Goal: Task Accomplishment & Management: Manage account settings

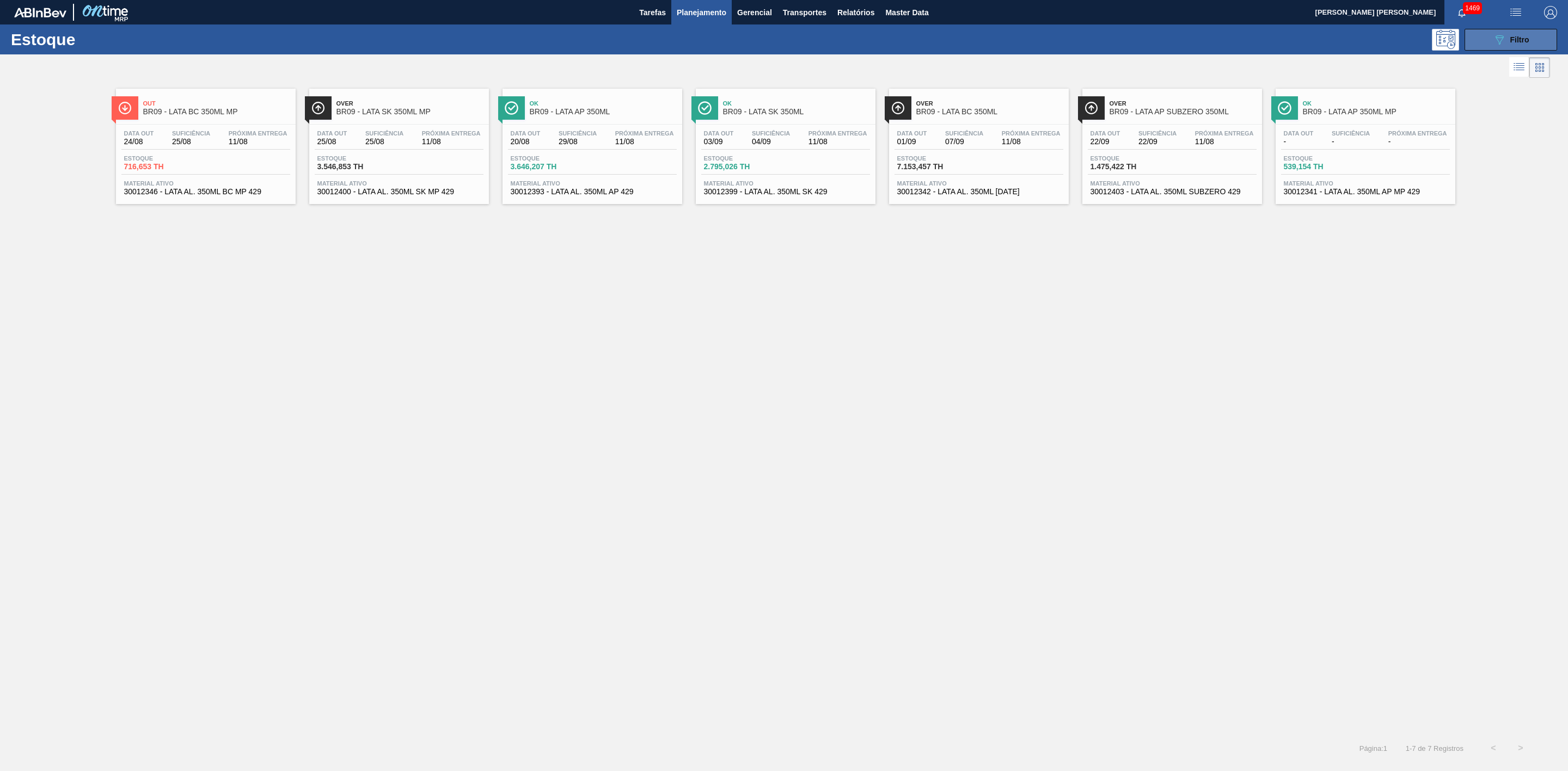
click at [696, 41] on icon "089F7B8B-B2A5-4AFE-B5C0-19BA573D28AC" at bounding box center [1499, 40] width 13 height 13
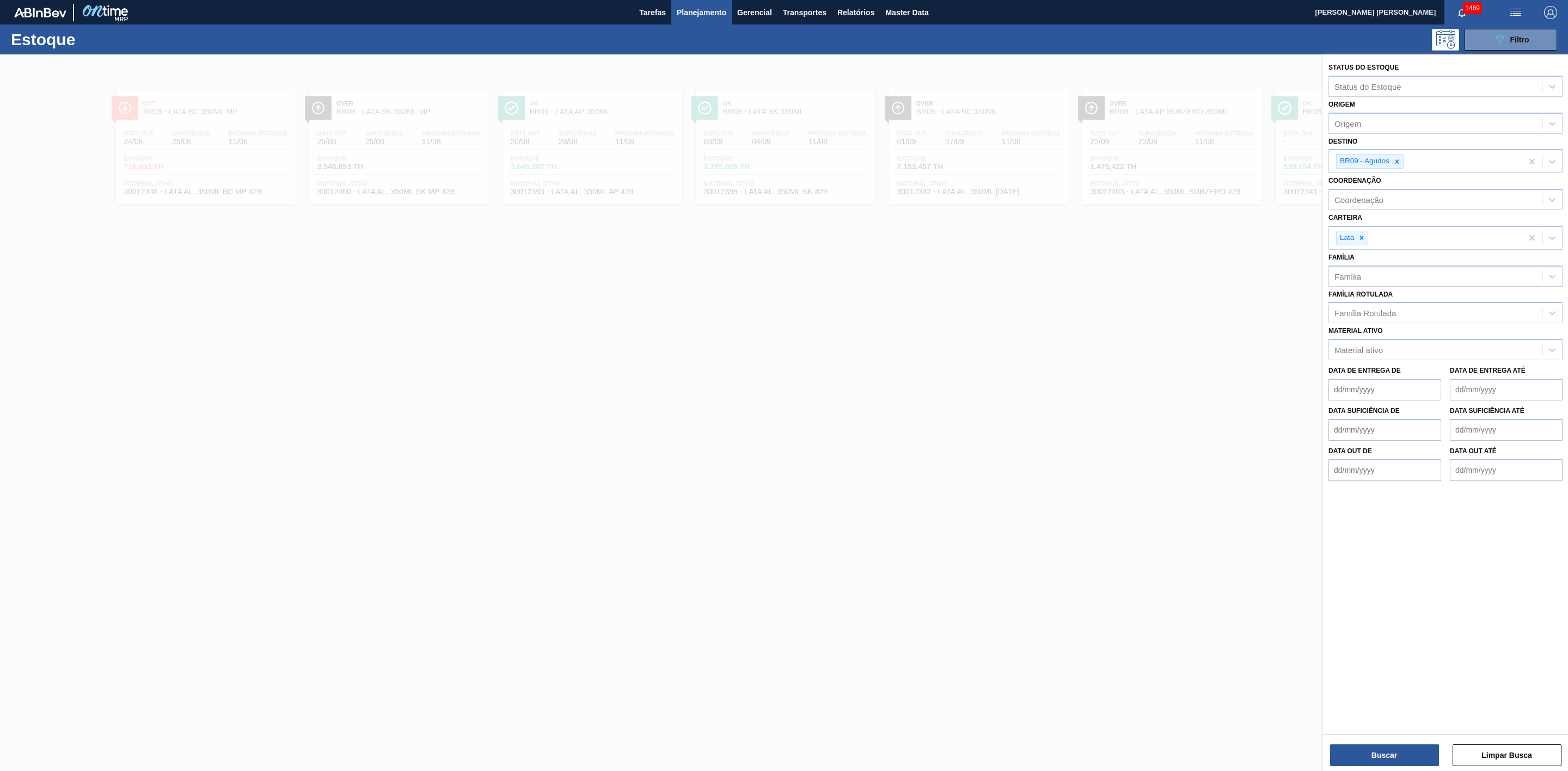
click at [696, 309] on div at bounding box center [784, 439] width 1568 height 771
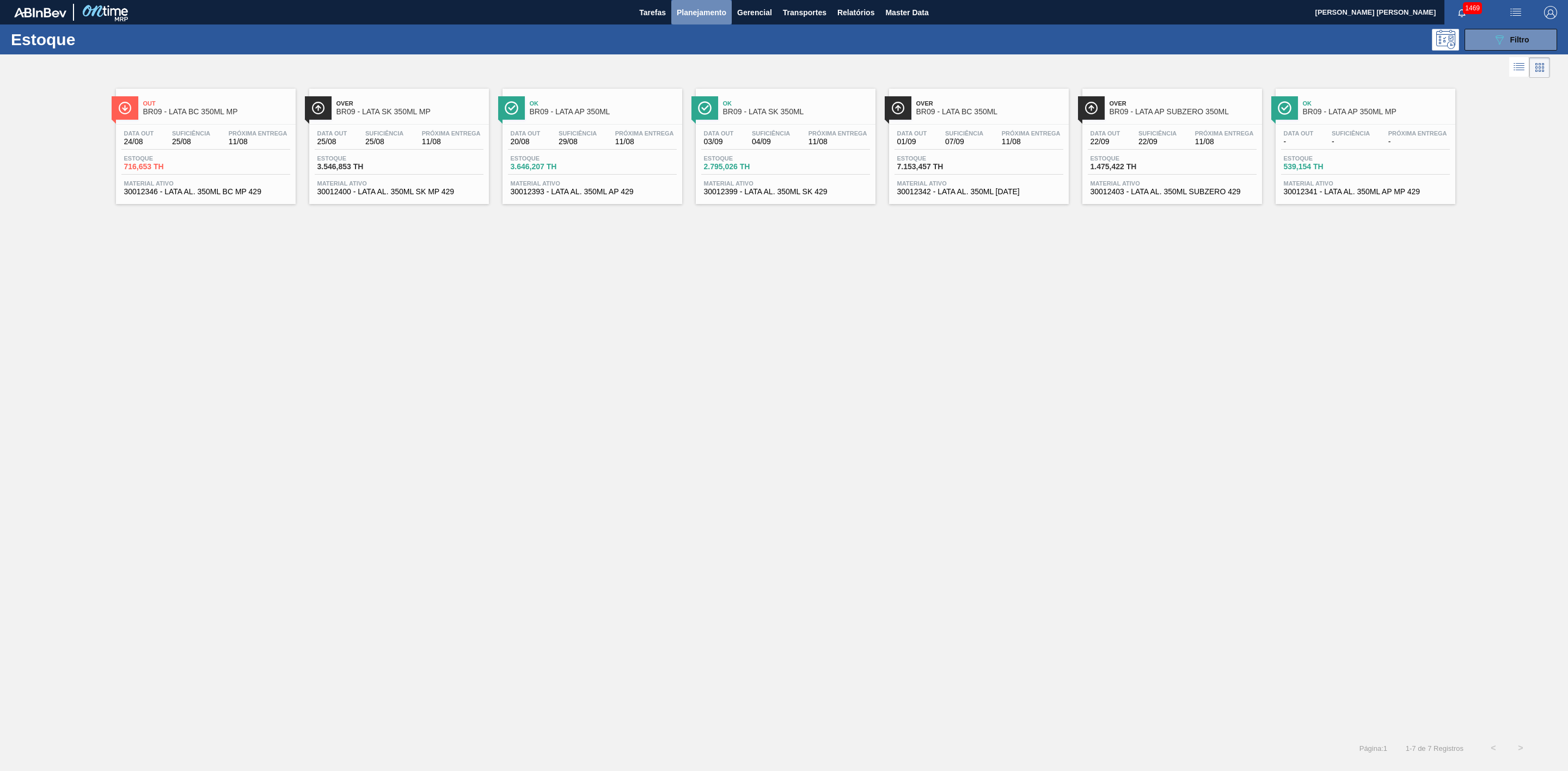
click at [696, 15] on span "Planejamento" at bounding box center [701, 12] width 49 height 13
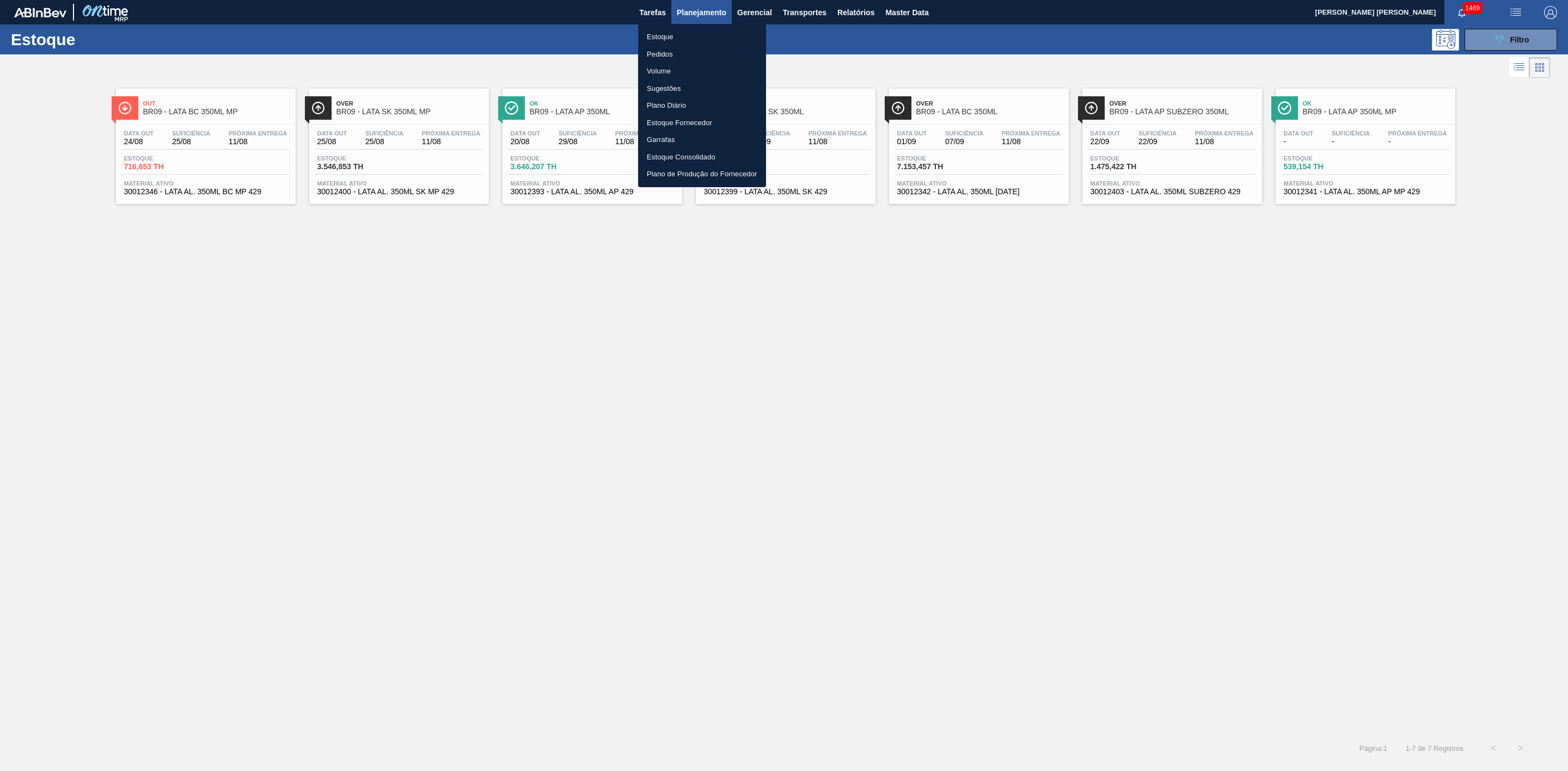
click at [662, 53] on li "Pedidos" at bounding box center [702, 54] width 128 height 18
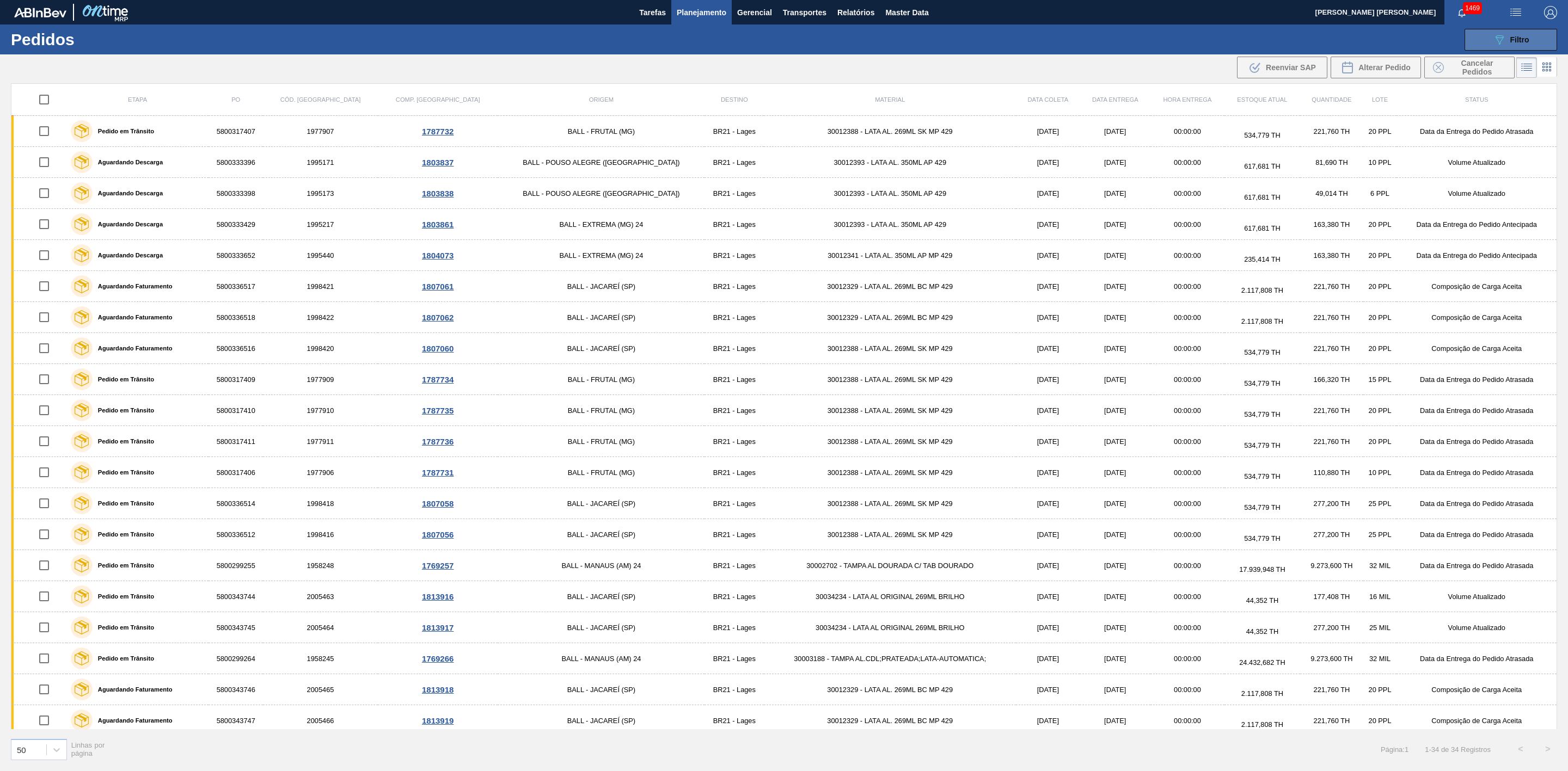
click at [696, 40] on icon "089F7B8B-B2A5-4AFE-B5C0-19BA573D28AC" at bounding box center [1499, 40] width 13 height 13
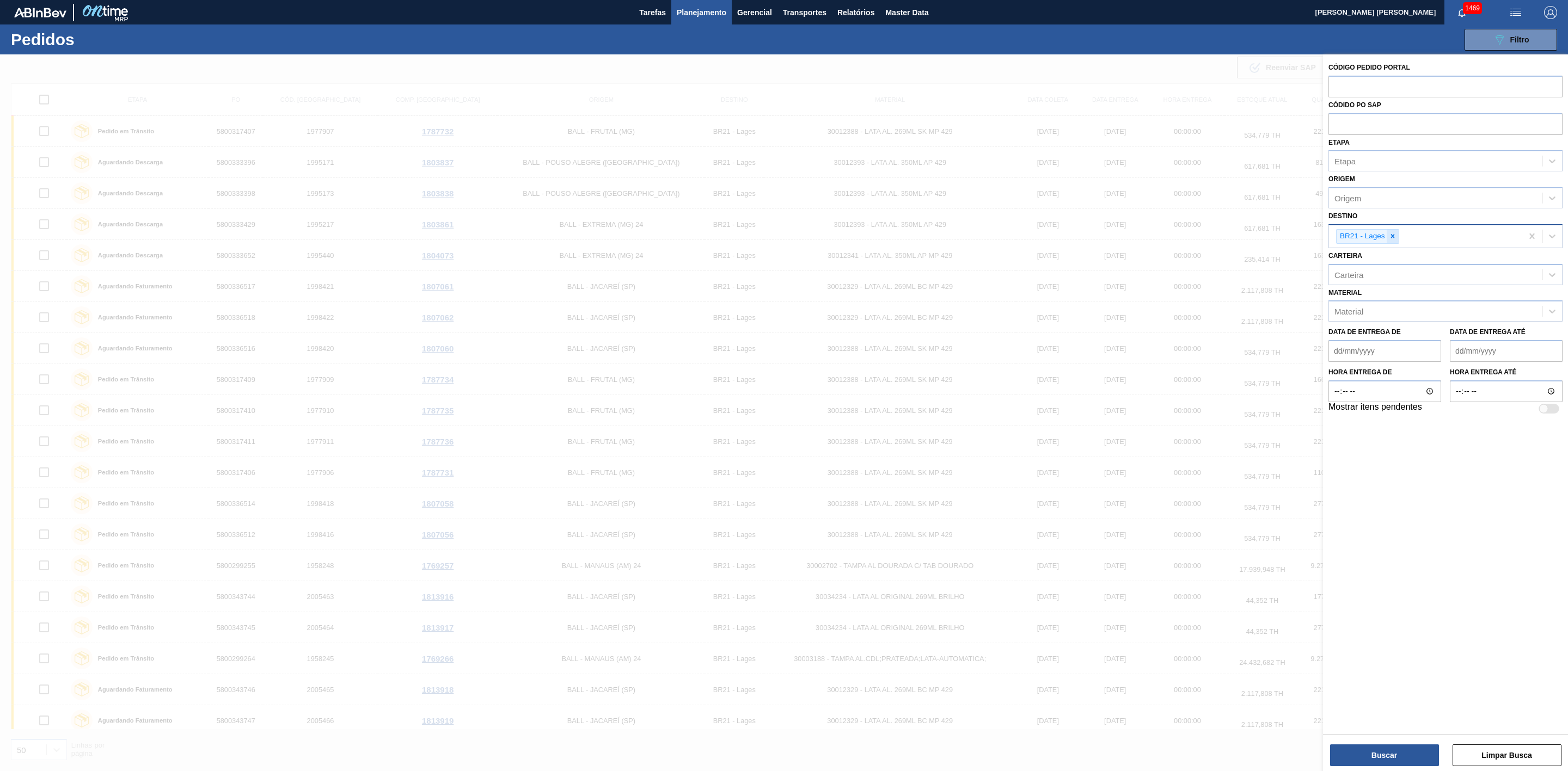
click at [696, 239] on icon at bounding box center [1393, 236] width 8 height 8
click at [696, 234] on div "Unidade de Negócio" at bounding box center [1371, 234] width 74 height 9
type input "22"
click at [696, 261] on div "BR22 - Viamão" at bounding box center [1445, 262] width 234 height 20
click at [696, 273] on div "Carteira" at bounding box center [1435, 274] width 213 height 16
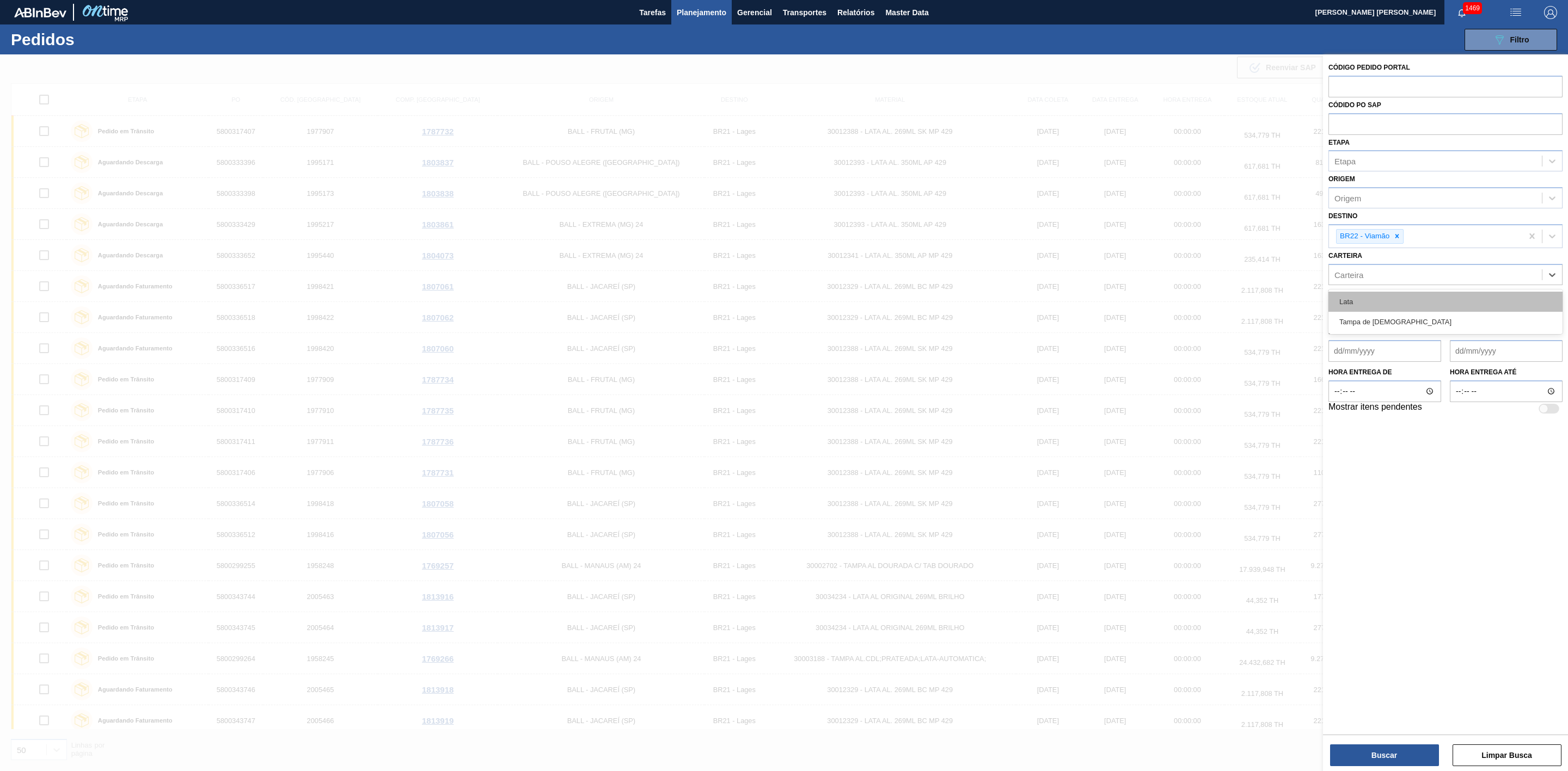
click at [696, 297] on div "Lata" at bounding box center [1445, 301] width 234 height 20
click at [696, 318] on até "Data de Entrega até" at bounding box center [1506, 354] width 113 height 22
click at [696, 318] on div "Código Pedido Portal Códido PO SAP Etapa Etapa Origem Origem Destino BR22 - Via…" at bounding box center [1446, 393] width 245 height 678
click at [696, 318] on até "Data de Entrega até" at bounding box center [1506, 354] width 113 height 22
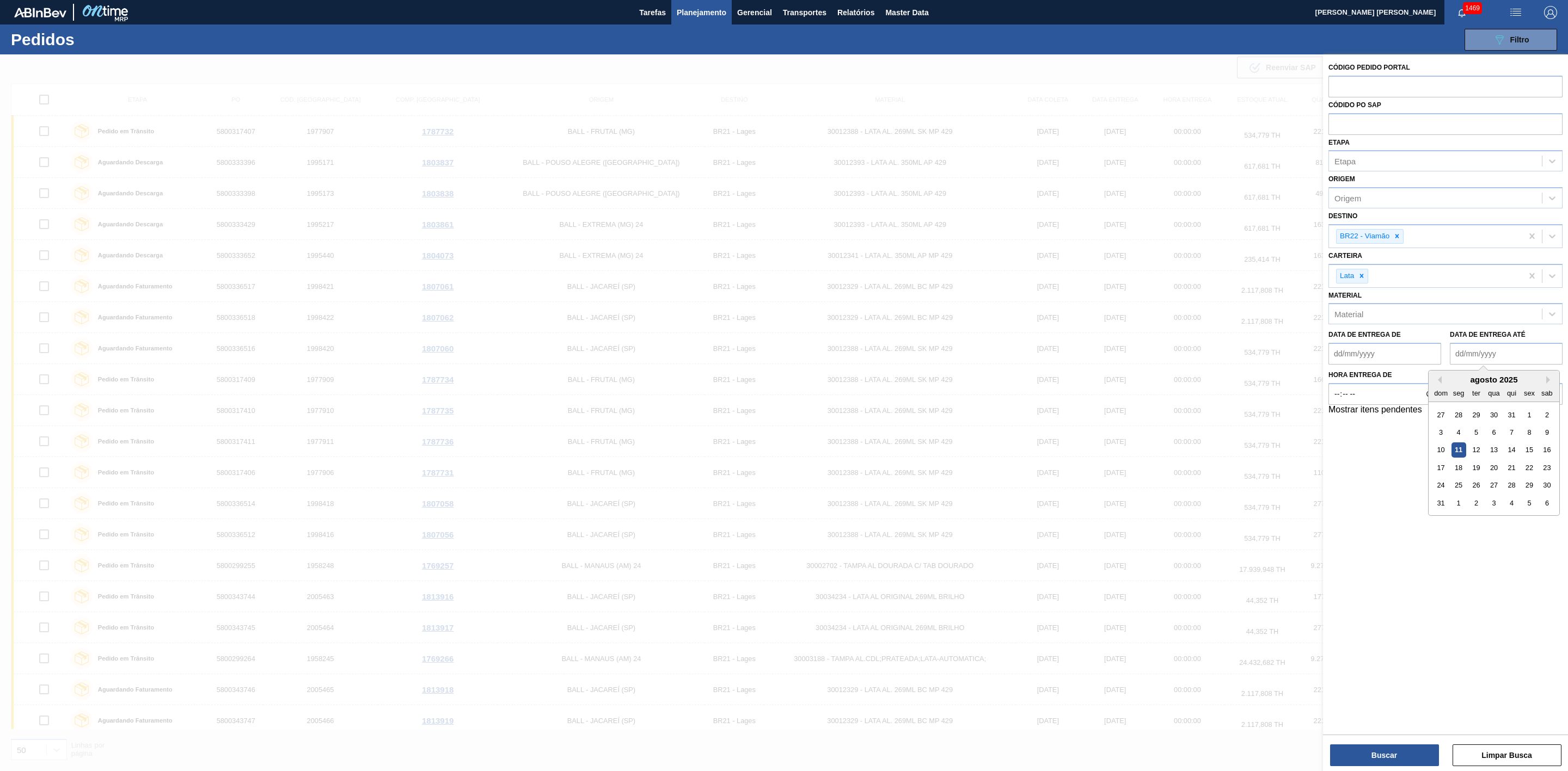
click at [696, 318] on div "Previous Month Next Month agosto 2025 dom seg ter qua qui sex sab 27 28 29 30 3…" at bounding box center [1494, 443] width 131 height 146
click at [696, 318] on div "6" at bounding box center [1494, 433] width 15 height 15
type até "[DATE]"
click at [696, 318] on button "Buscar" at bounding box center [1384, 756] width 109 height 22
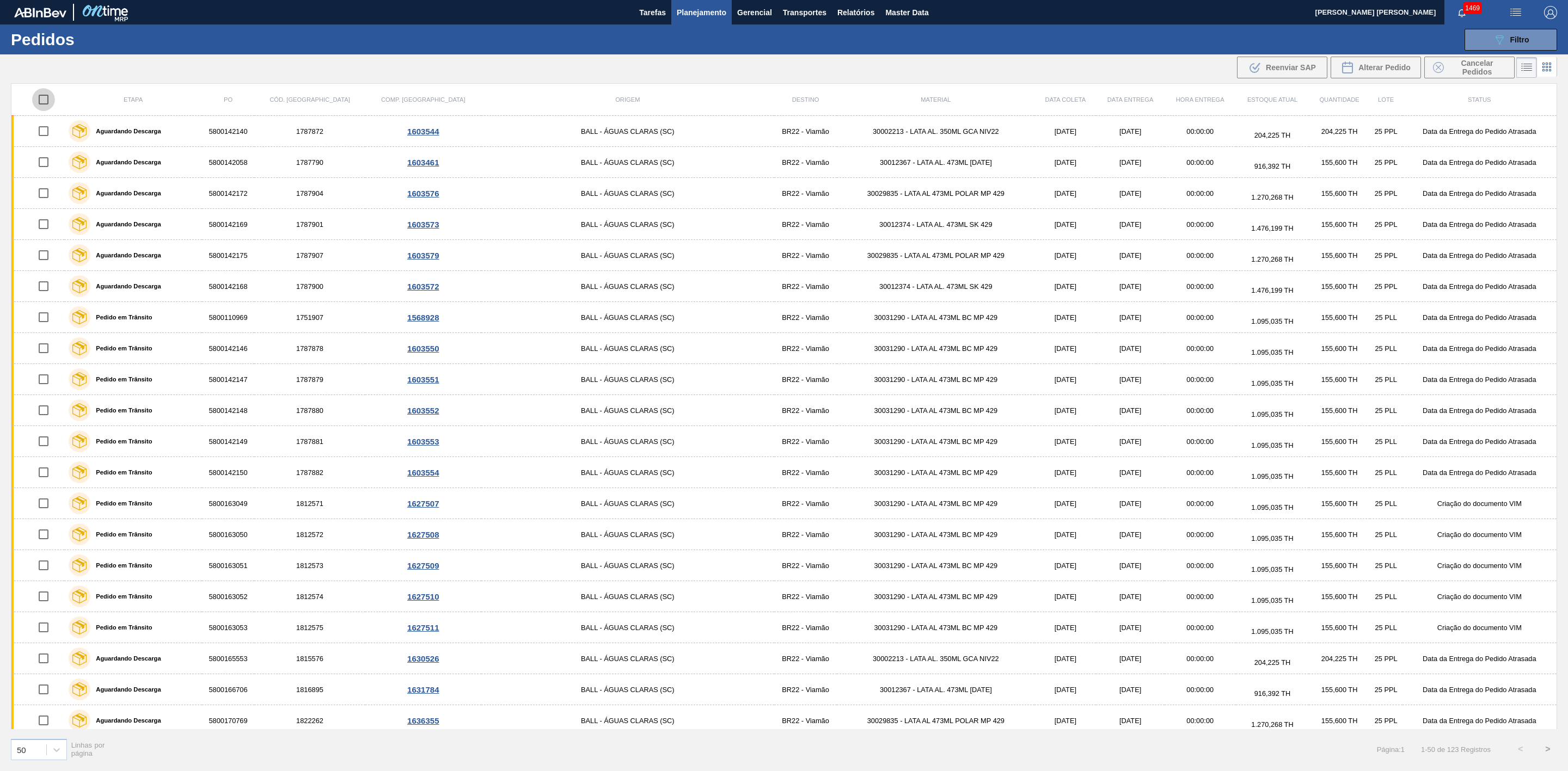
click at [51, 102] on input "checkbox" at bounding box center [44, 100] width 23 height 23
checkbox input "true"
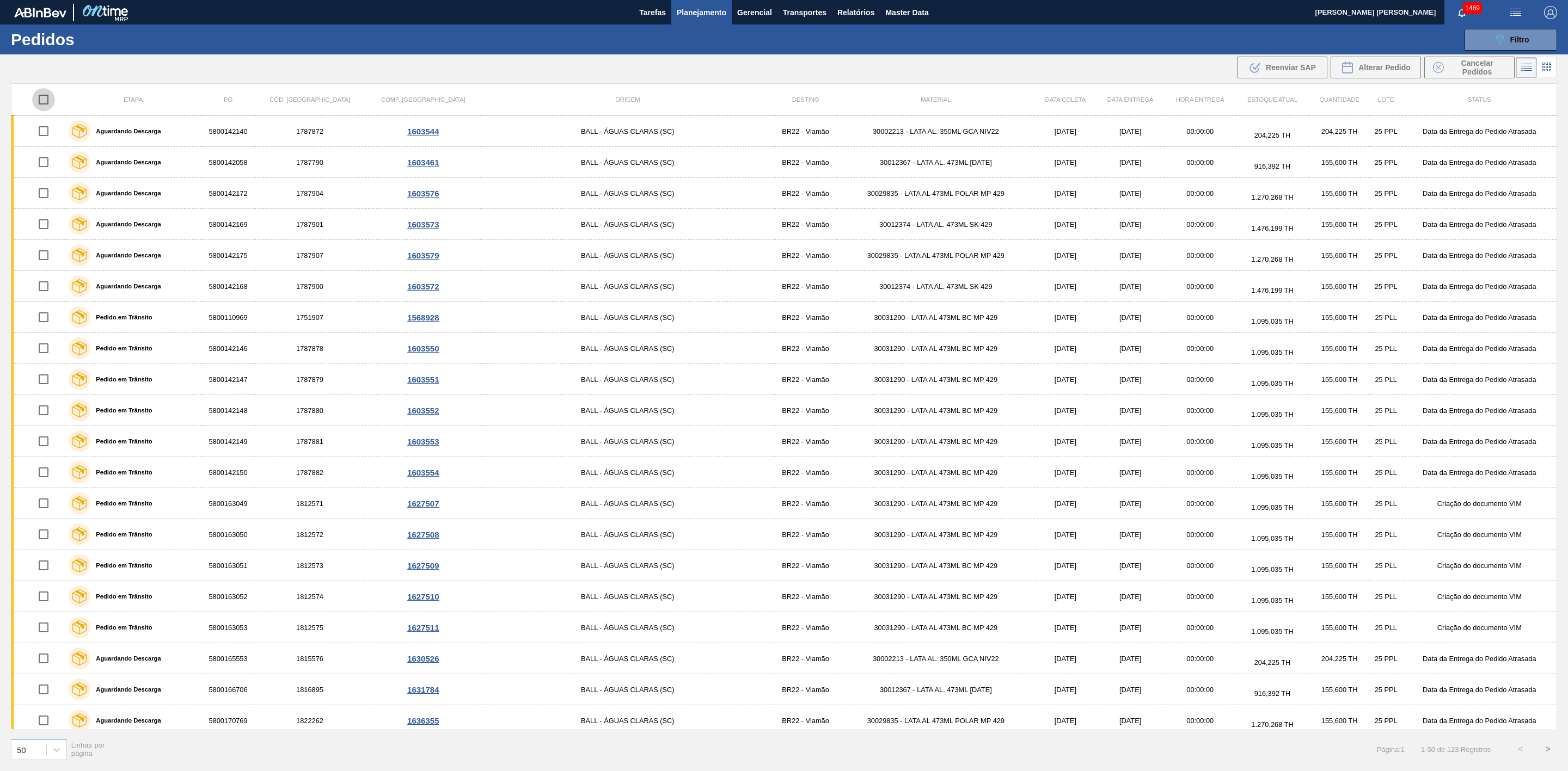
checkbox input "true"
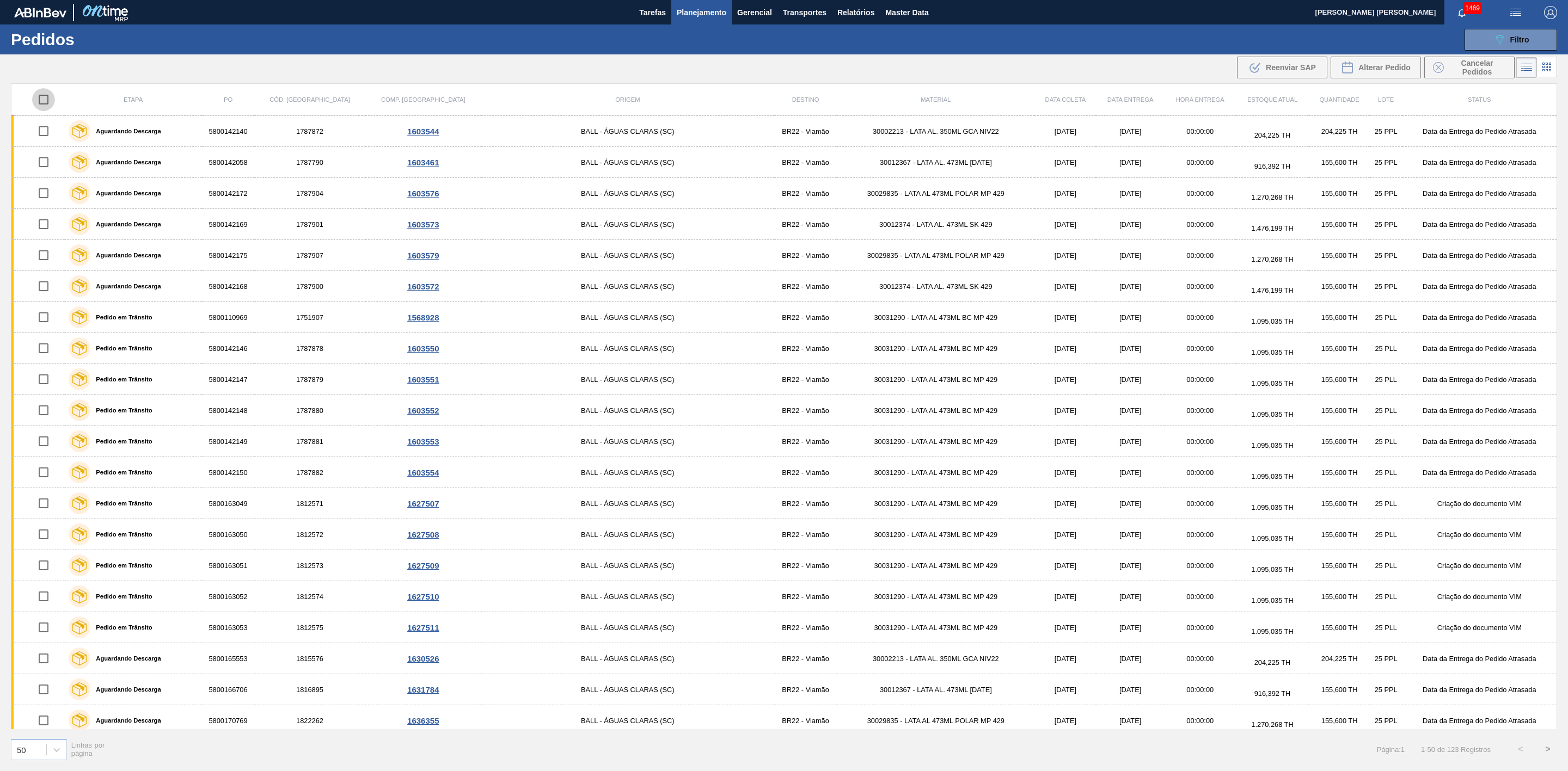
checkbox input "true"
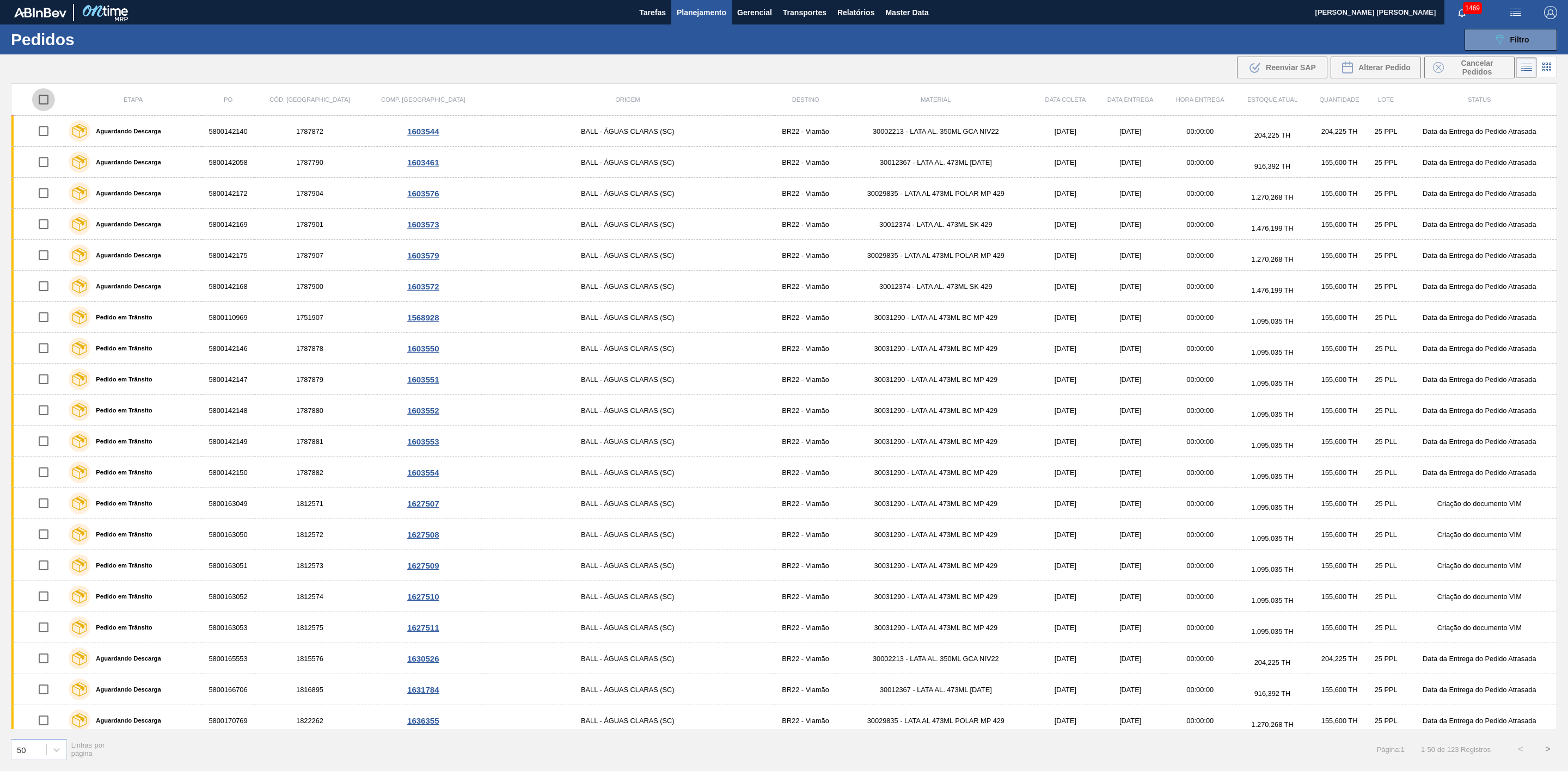
checkbox input "true"
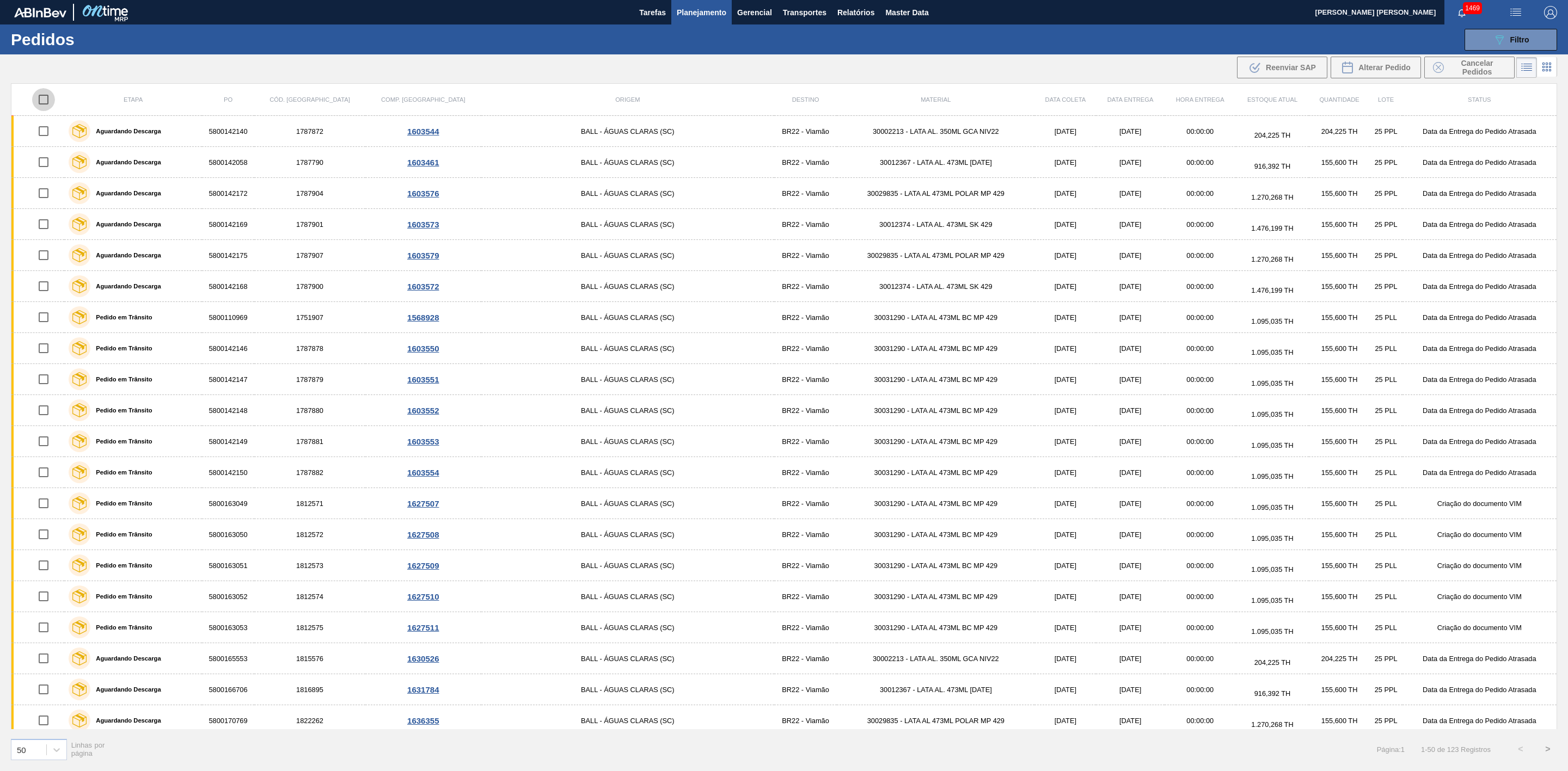
checkbox input "true"
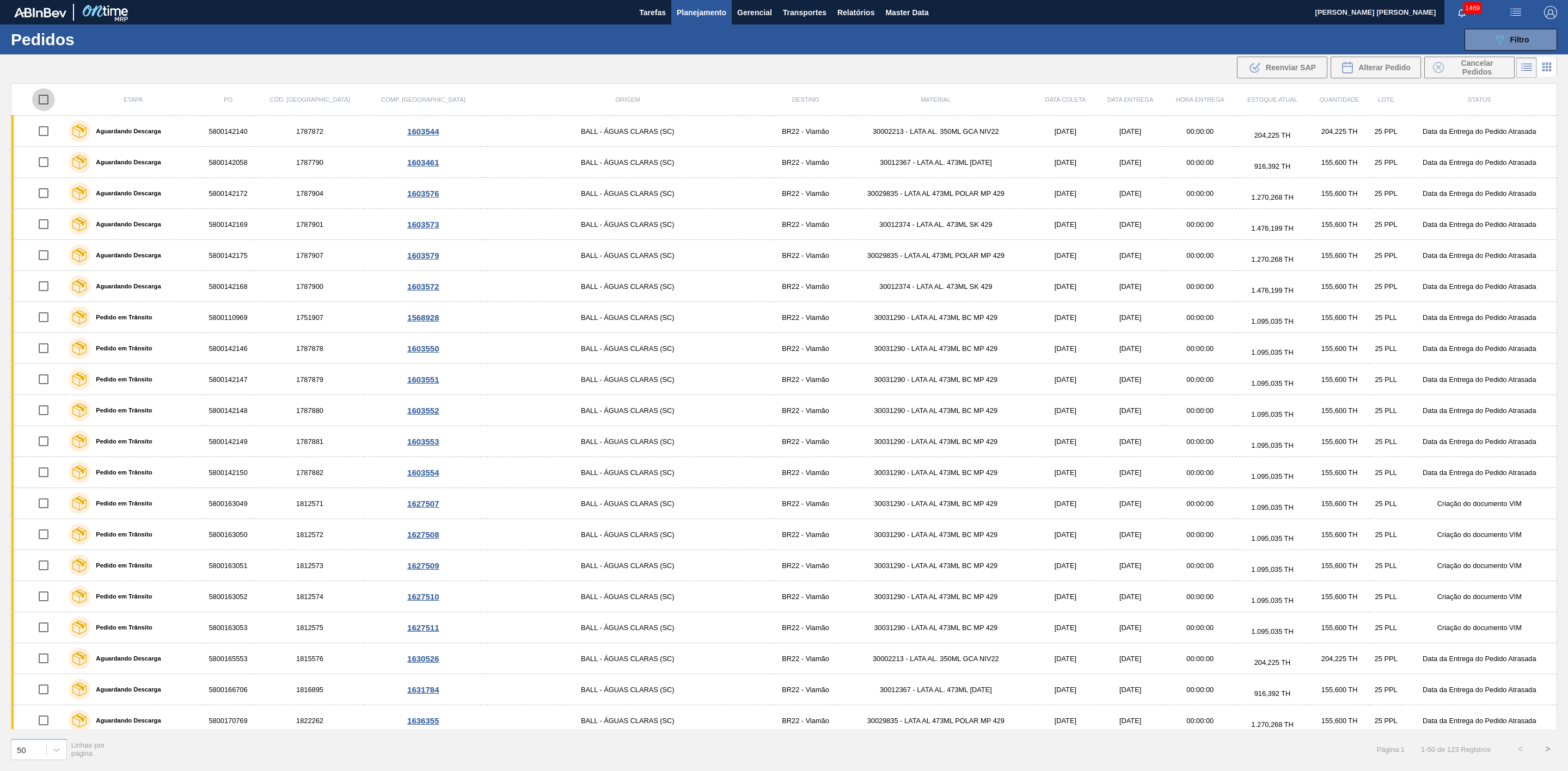
checkbox input "true"
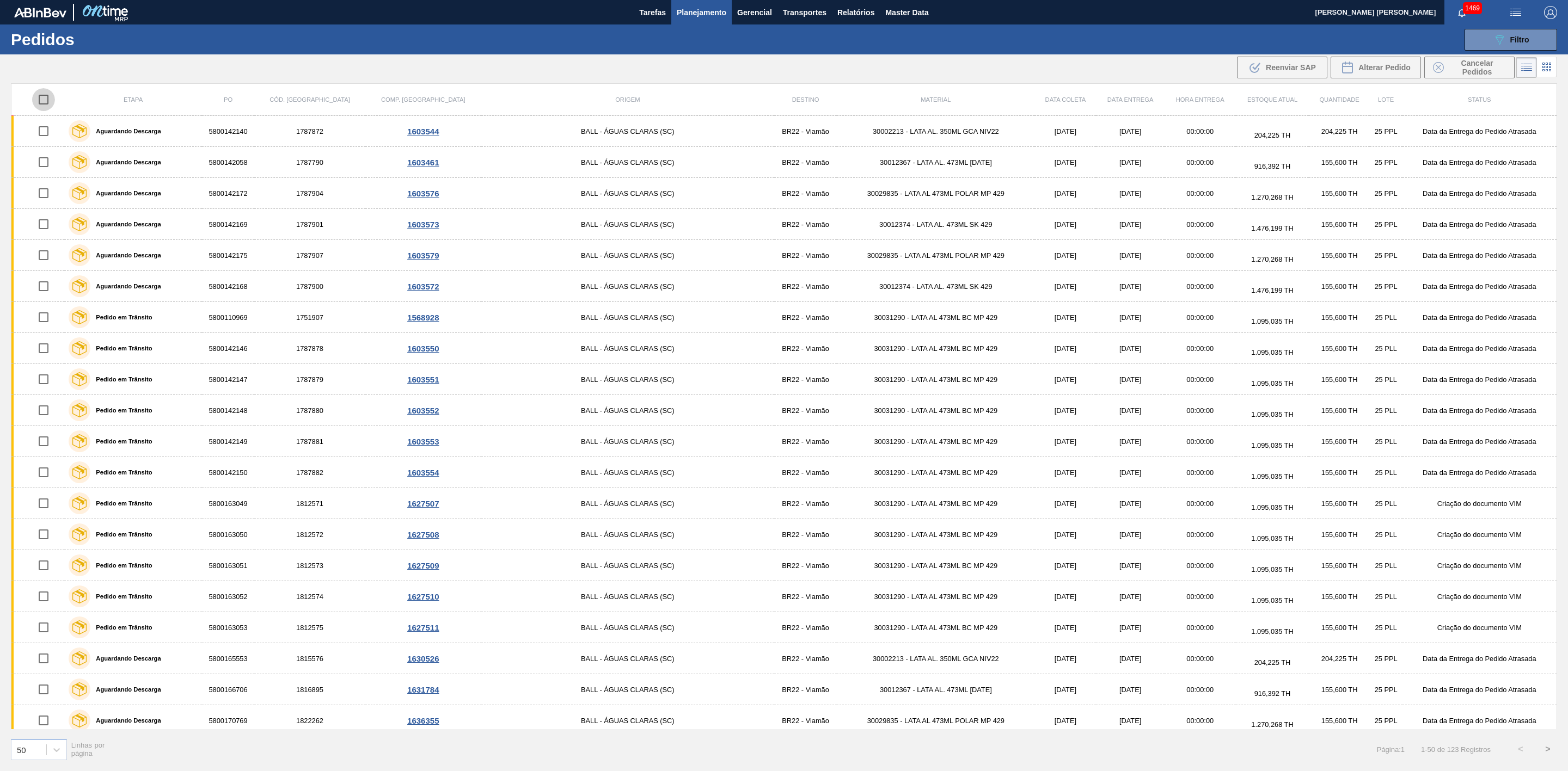
checkbox input "true"
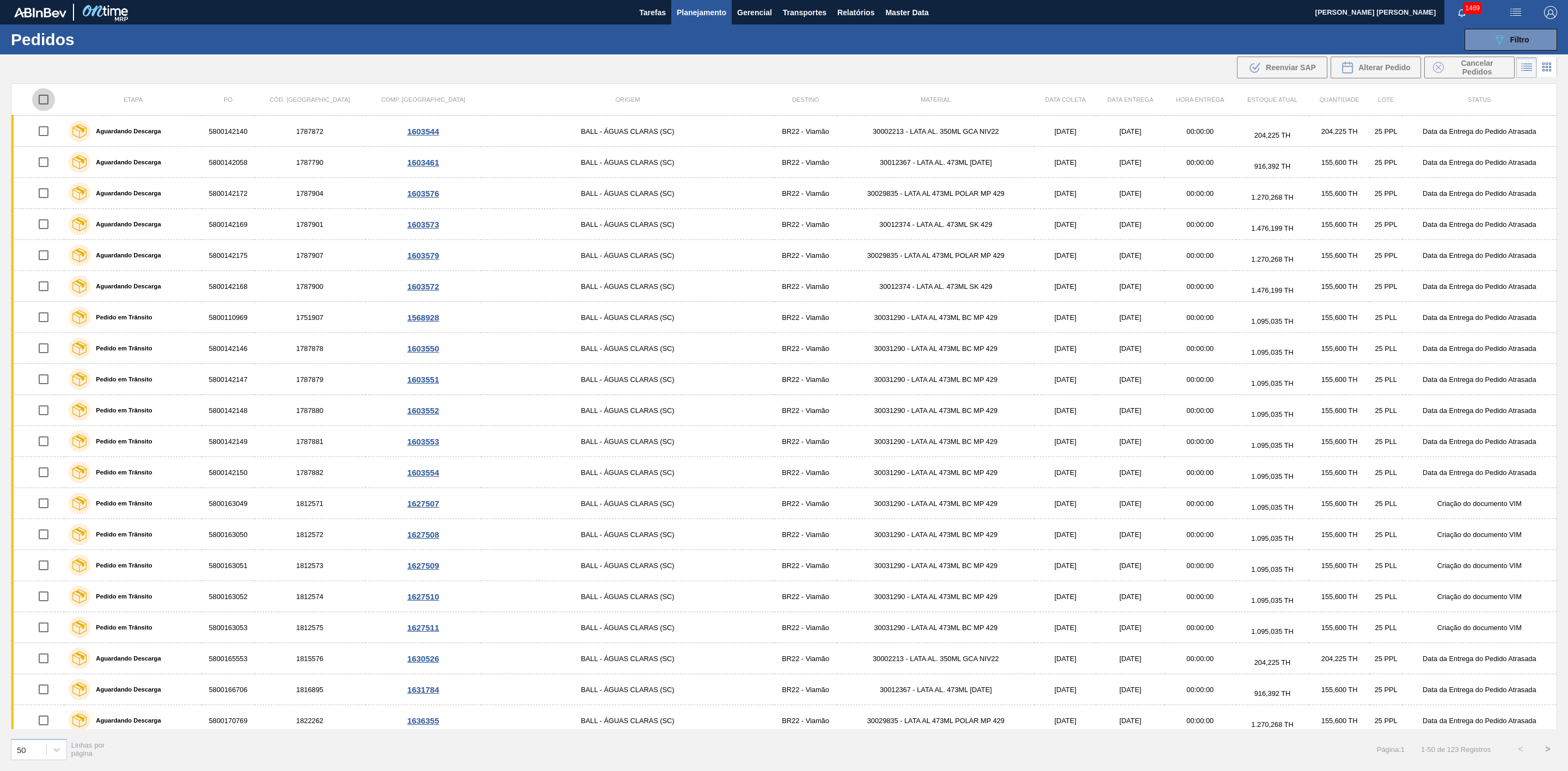
checkbox input "true"
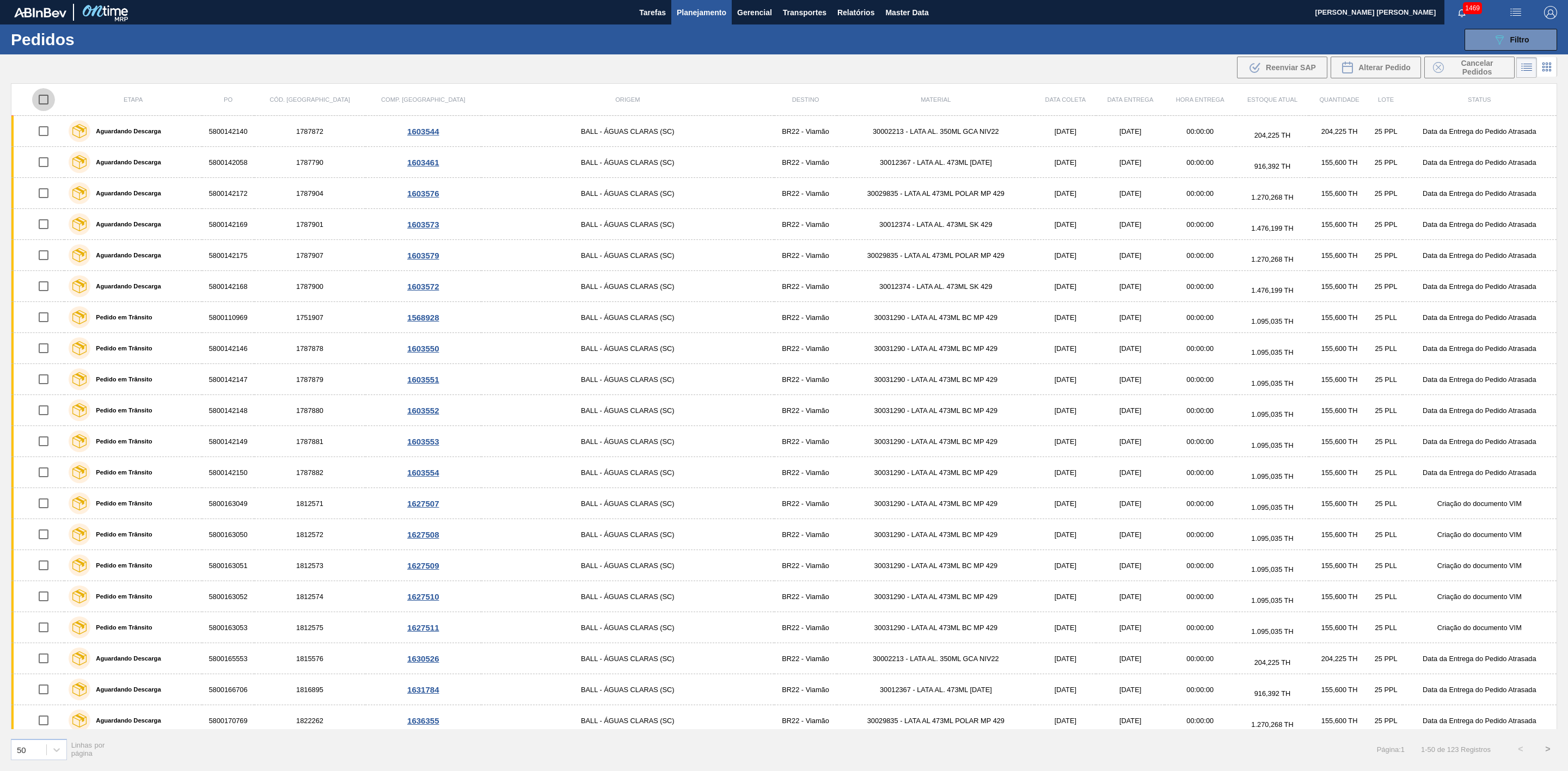
checkbox input "true"
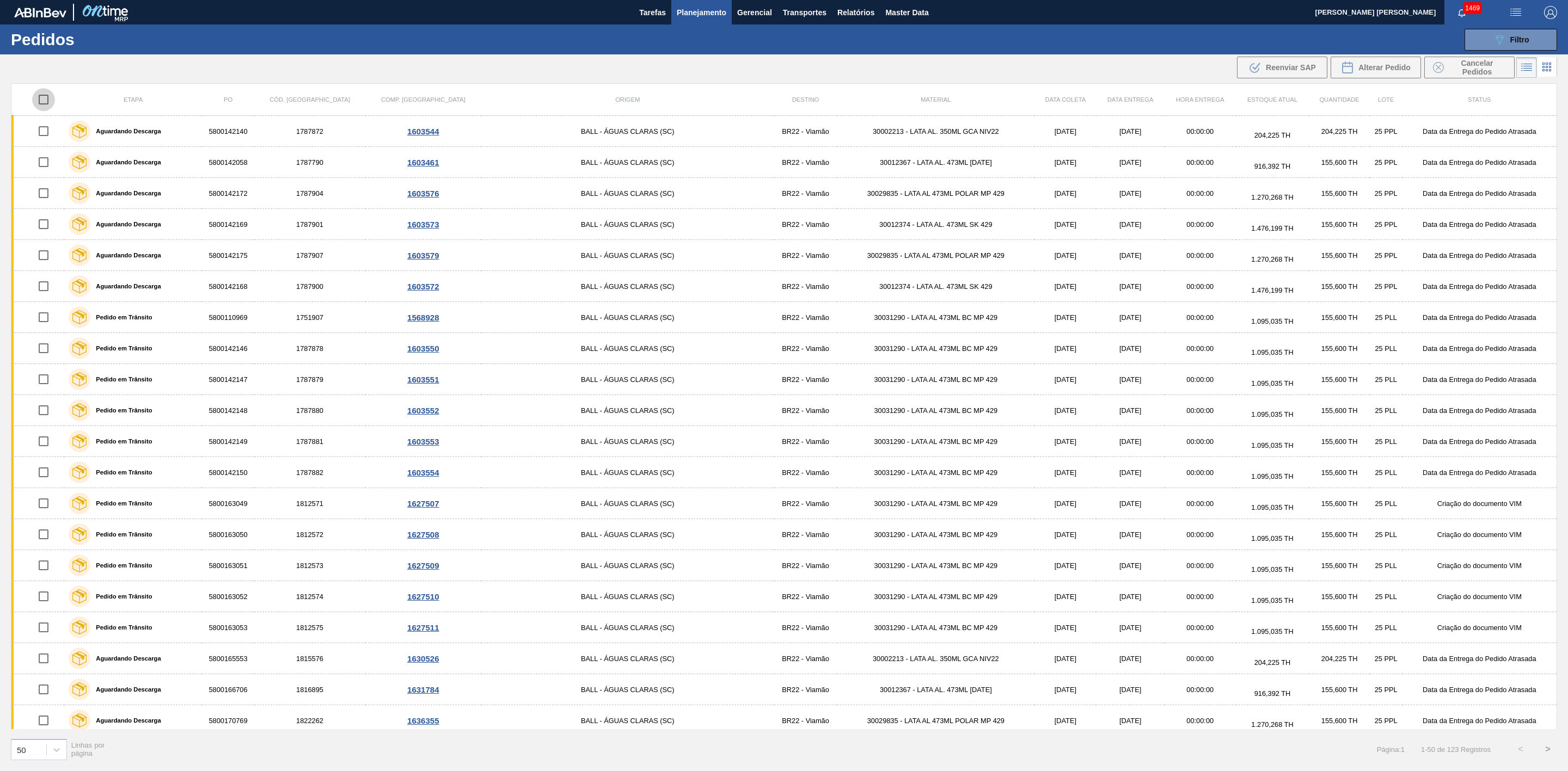
checkbox input "true"
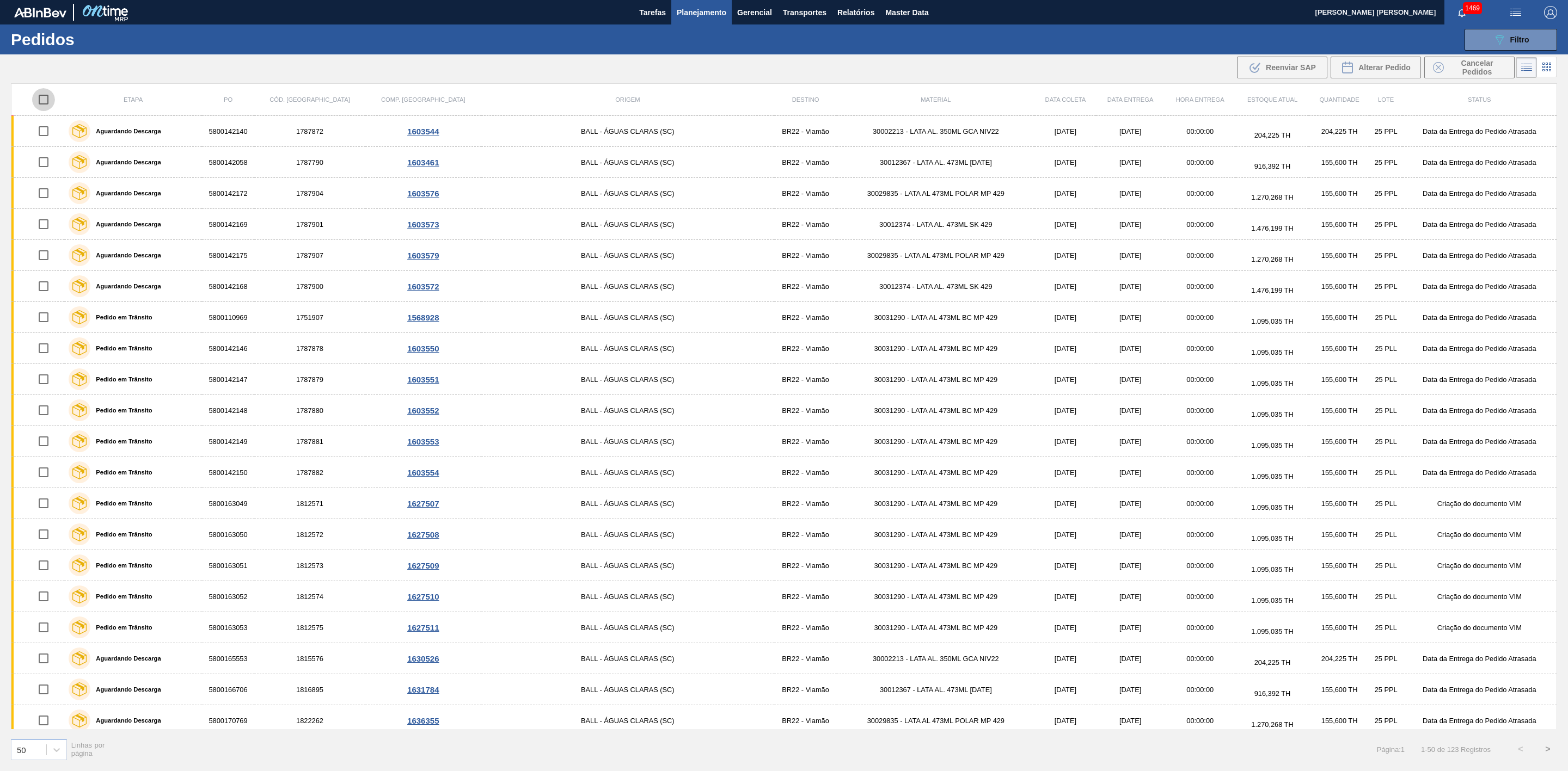
checkbox input "true"
click at [696, 69] on span "Cancelar Pedidos" at bounding box center [1477, 68] width 58 height 18
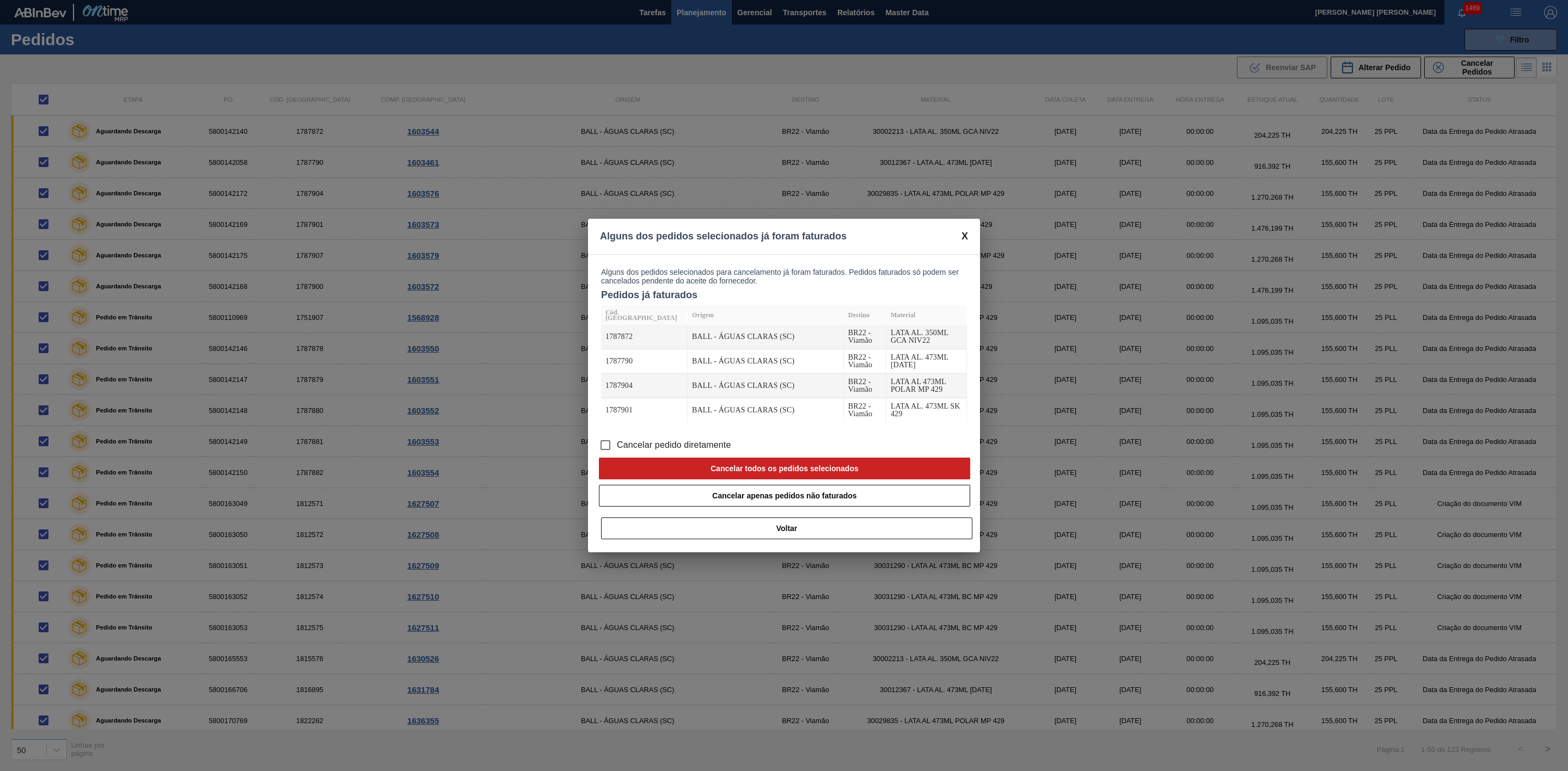
click at [656, 318] on span "Cancelar pedido diretamente" at bounding box center [674, 445] width 114 height 13
click at [617, 318] on input "Cancelar pedido diretamente" at bounding box center [606, 445] width 23 height 23
click at [696, 318] on button "Cancelar todos os pedidos selecionados" at bounding box center [785, 469] width 371 height 22
checkbox input "false"
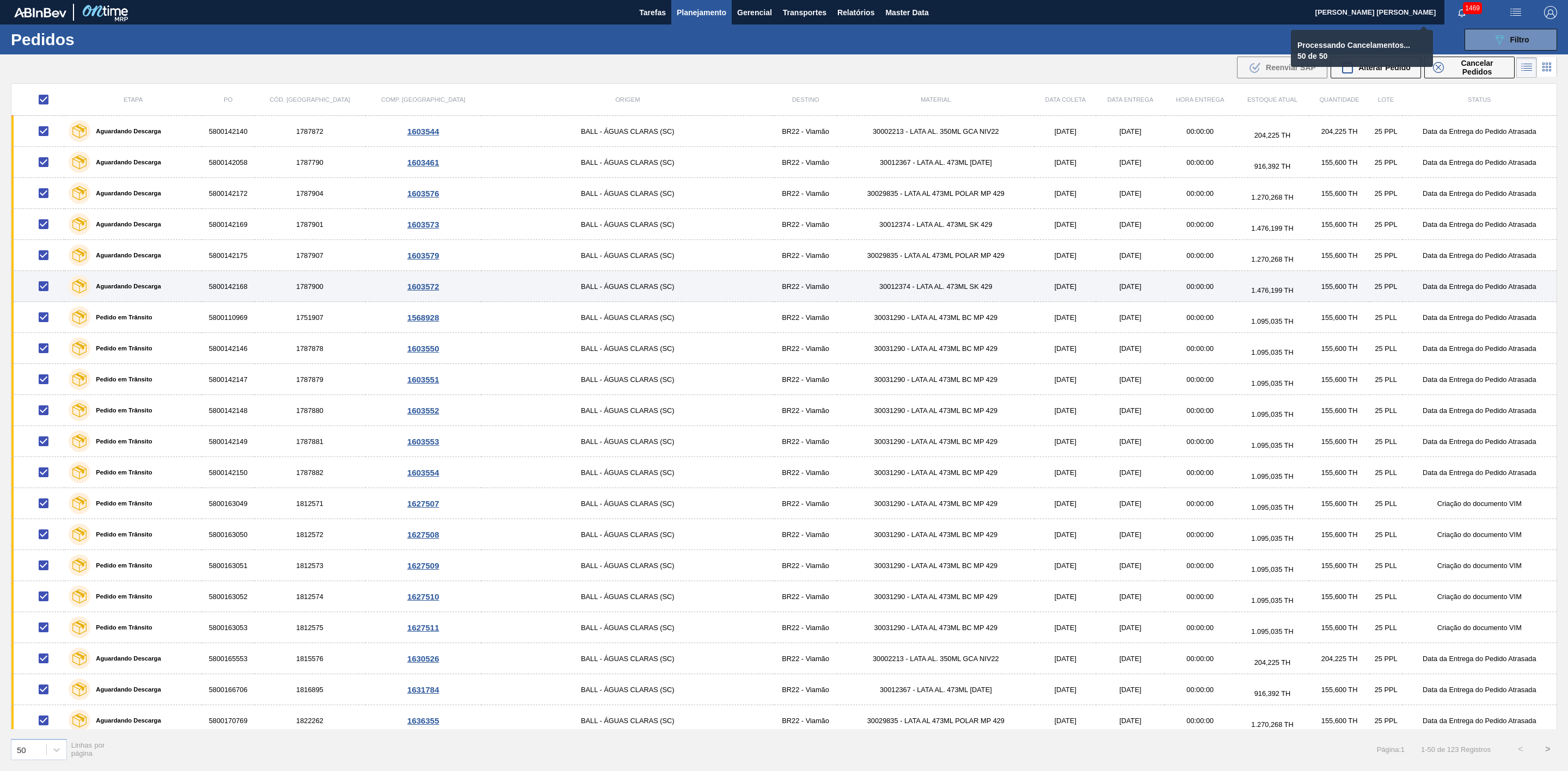
checkbox input "false"
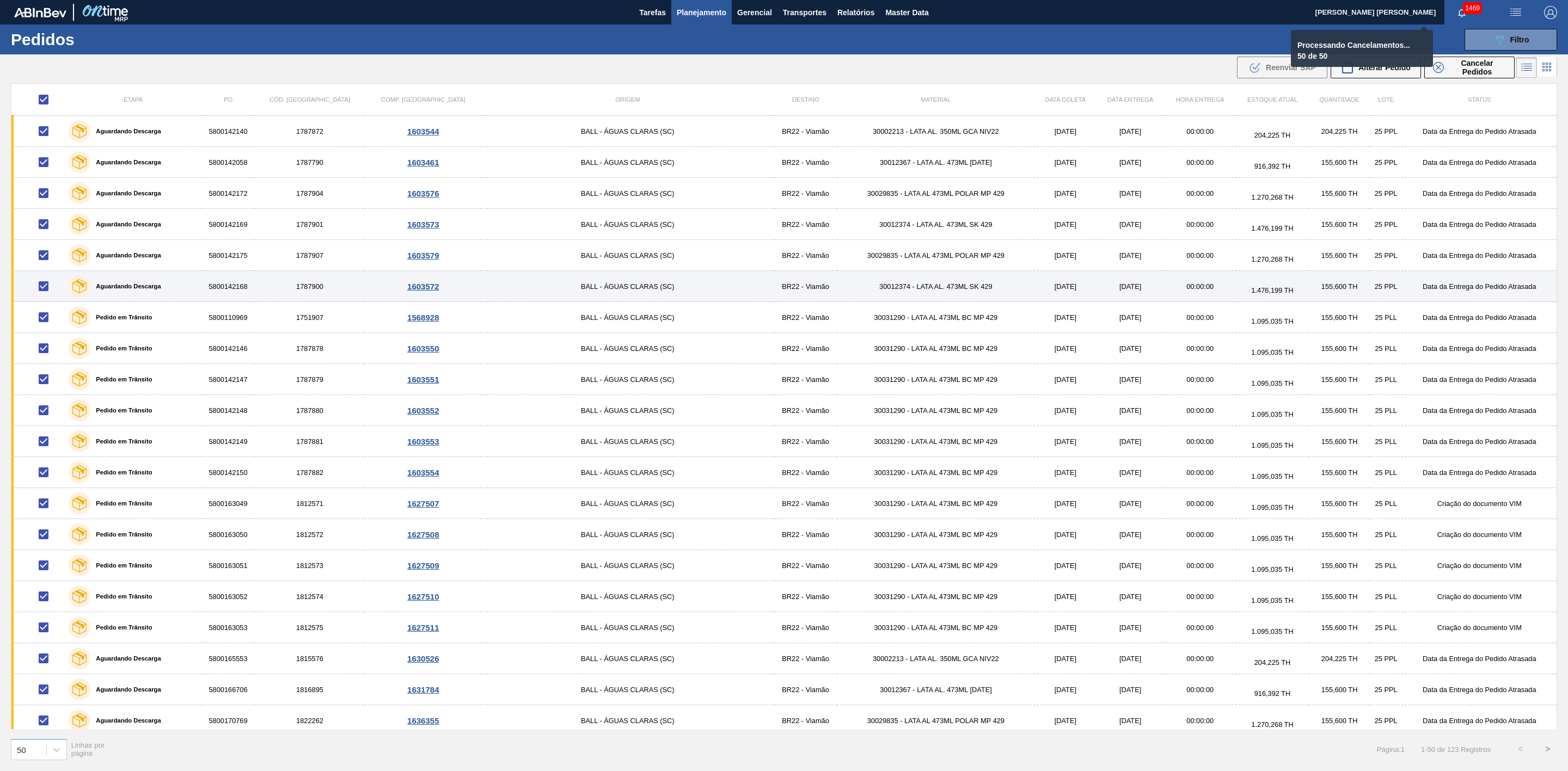
checkbox input "false"
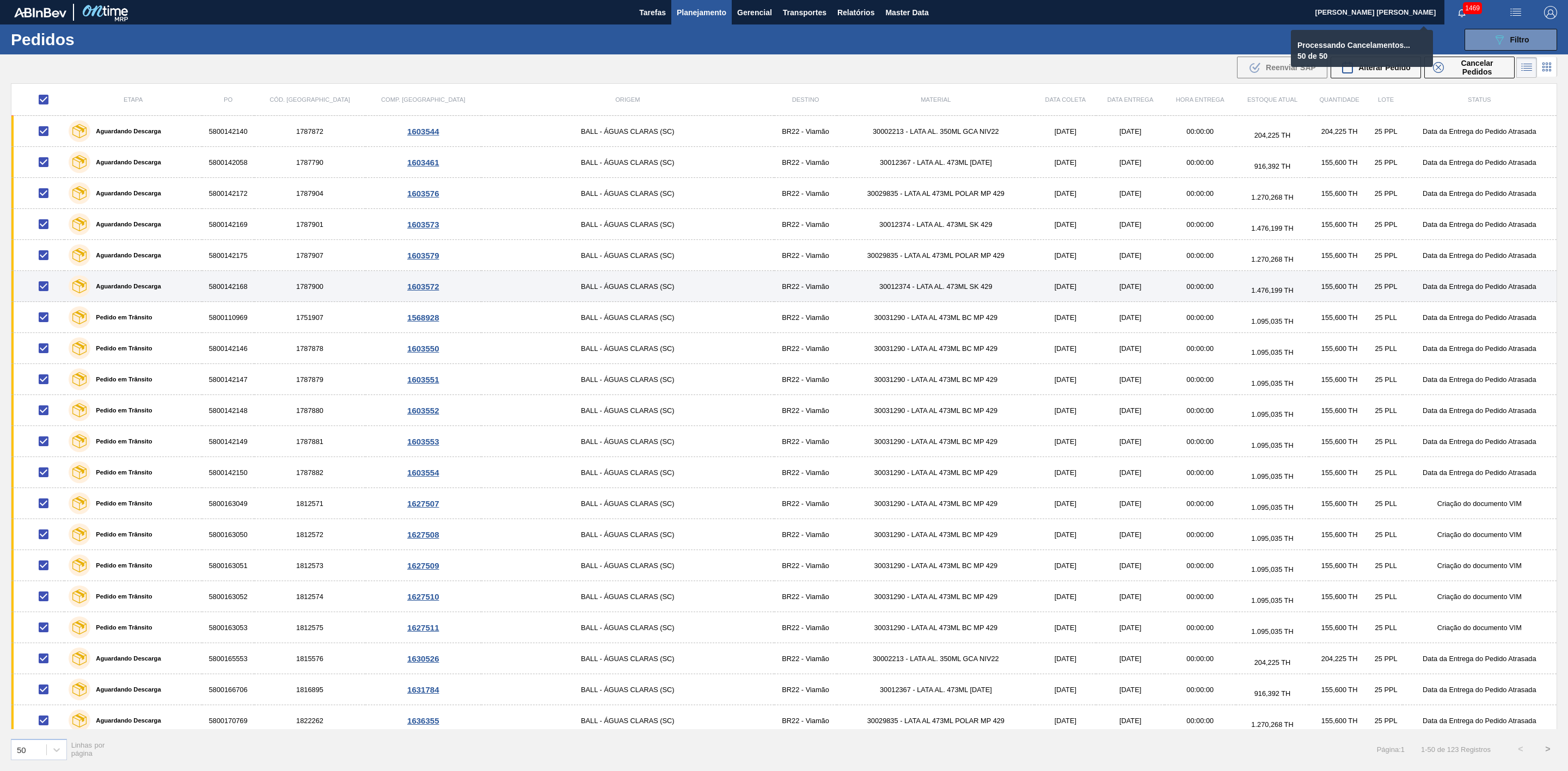
checkbox input "false"
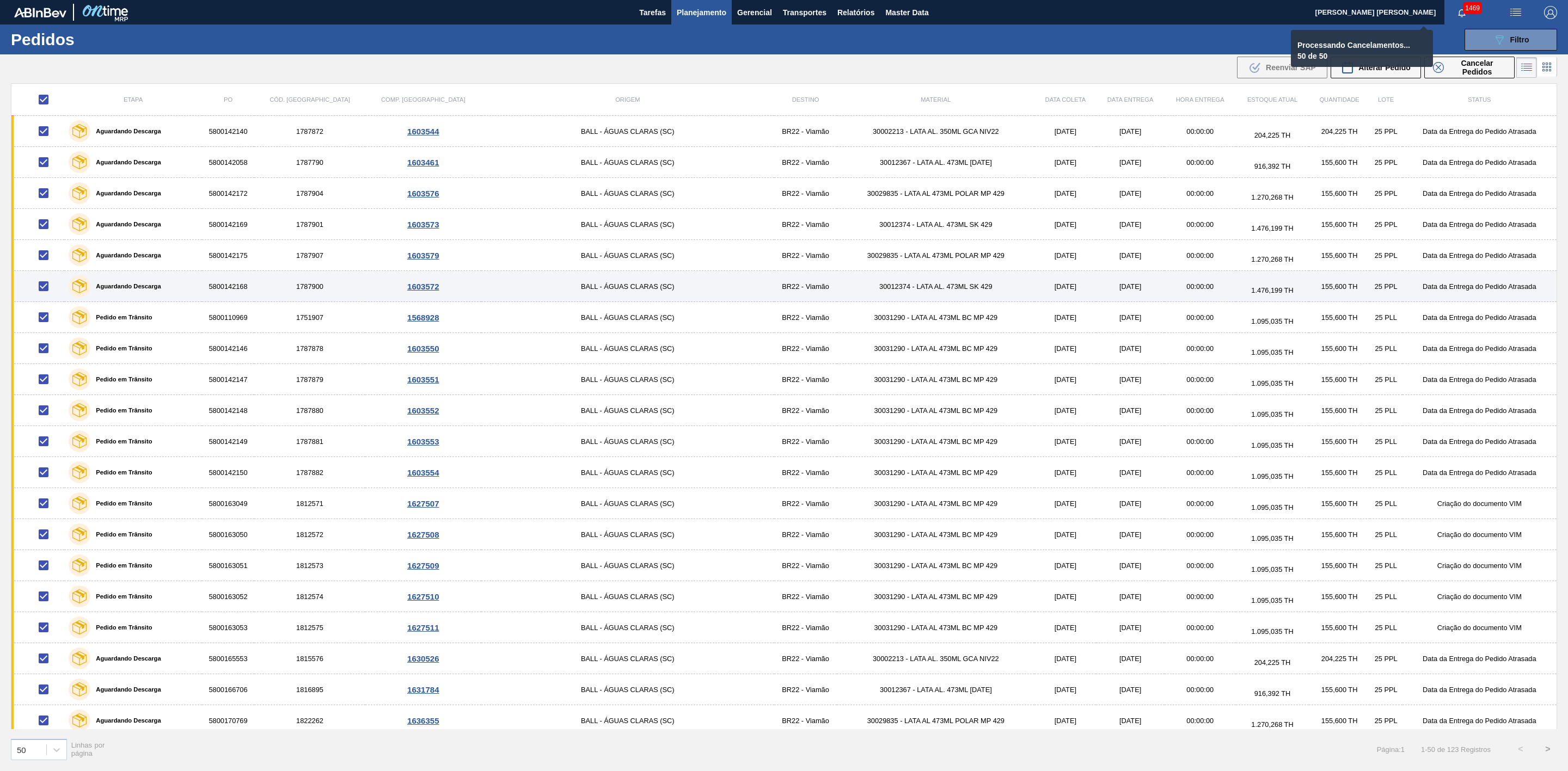
checkbox input "false"
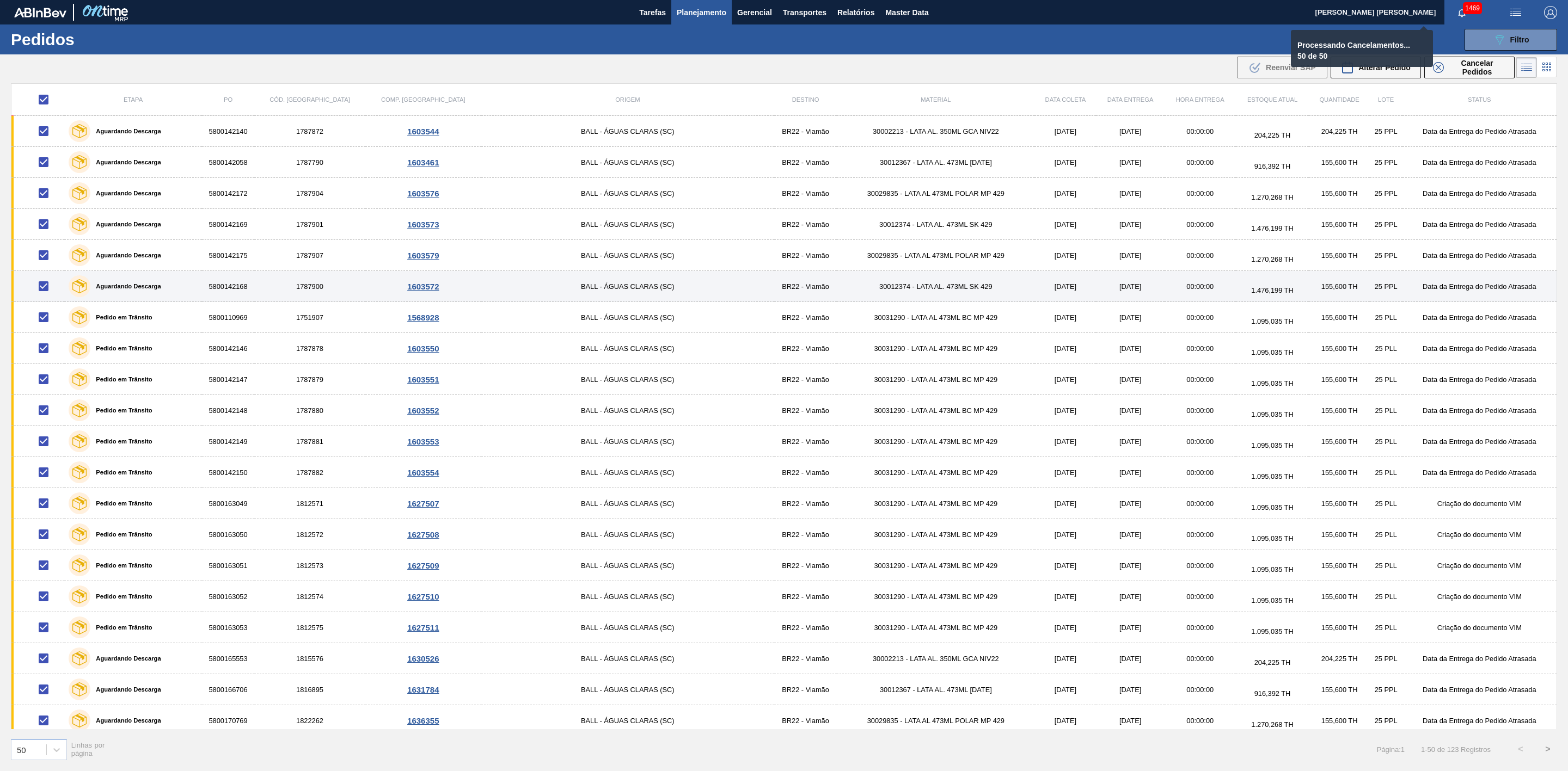
checkbox input "false"
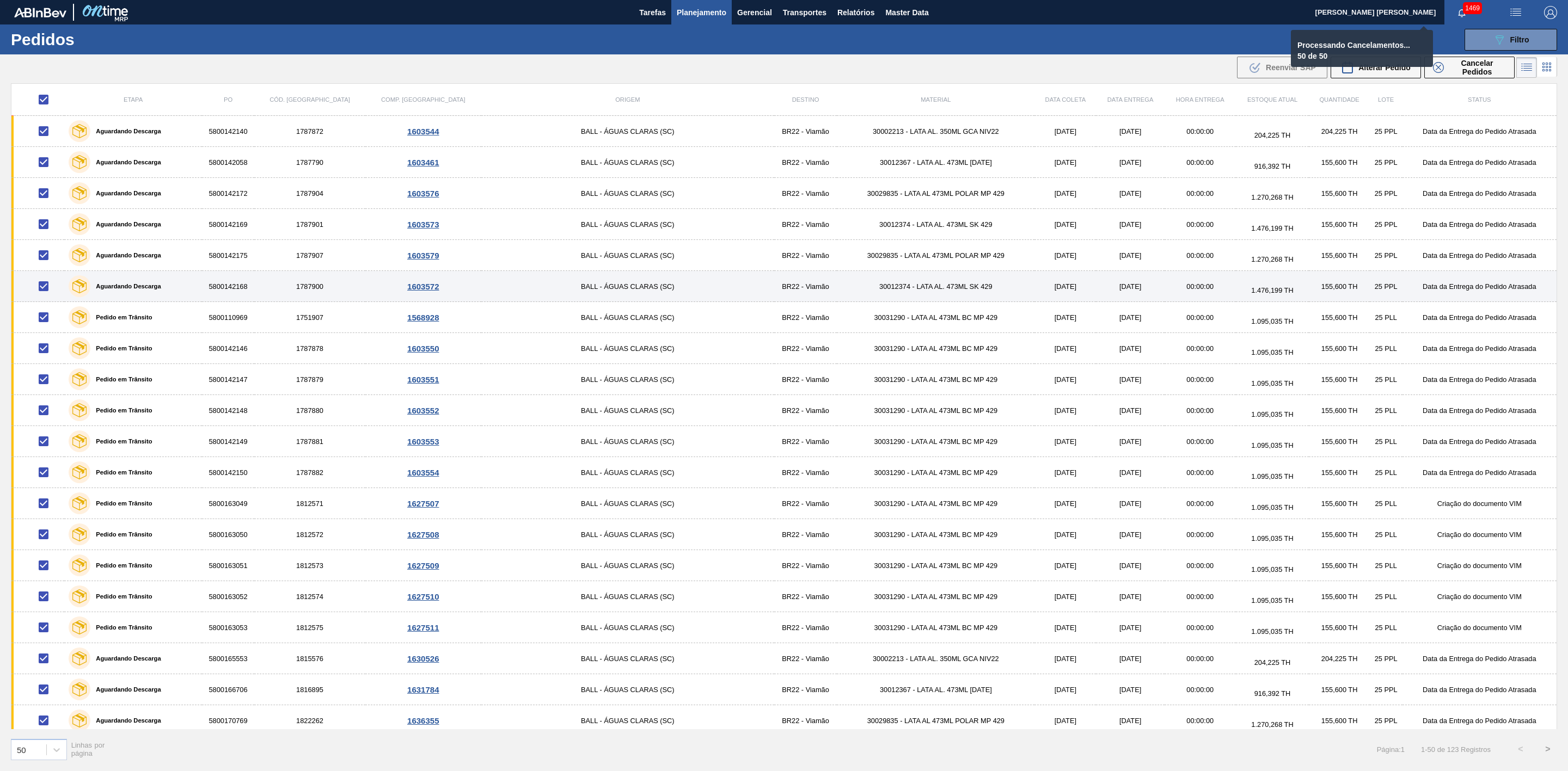
checkbox input "false"
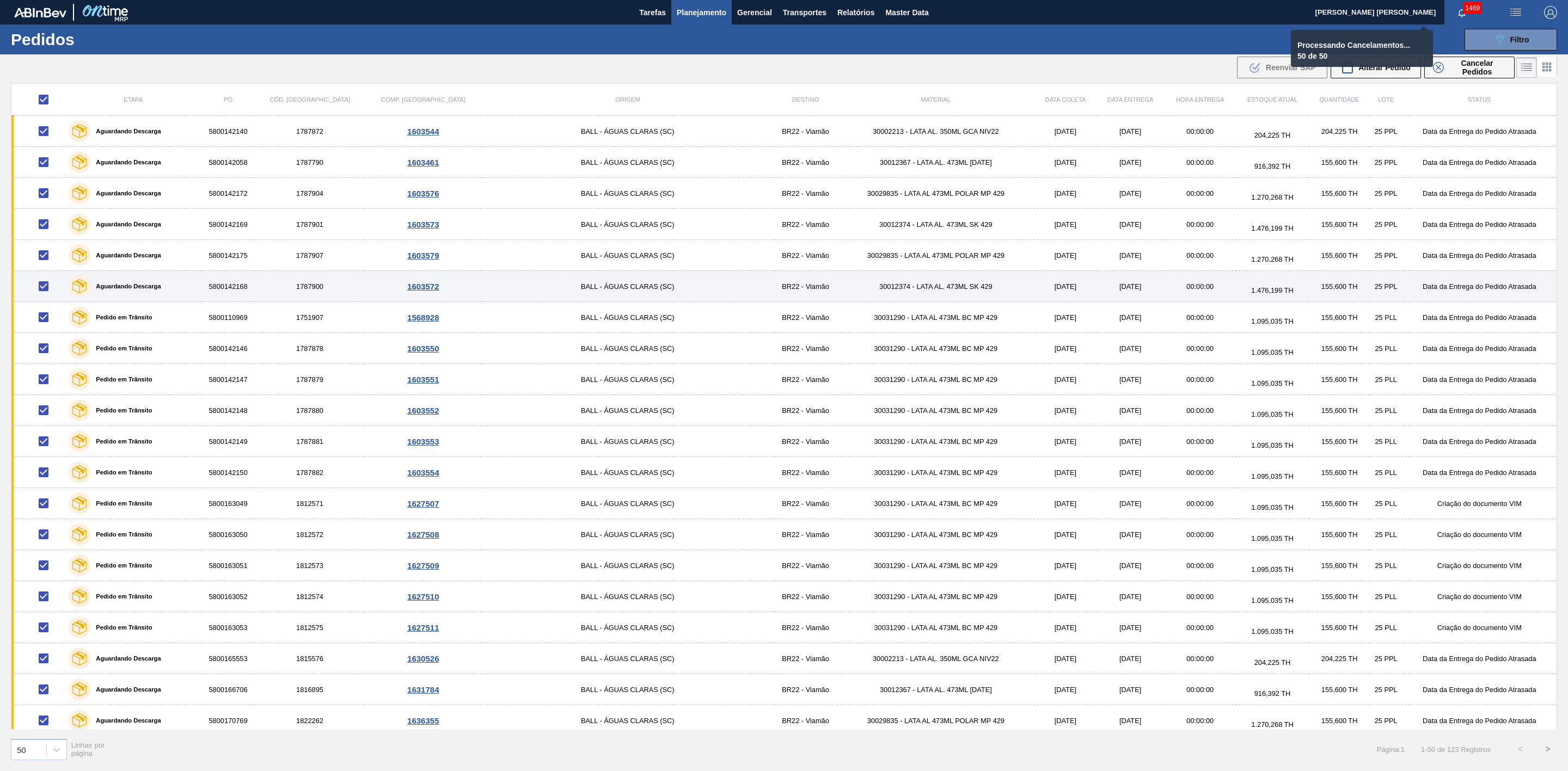
checkbox input "false"
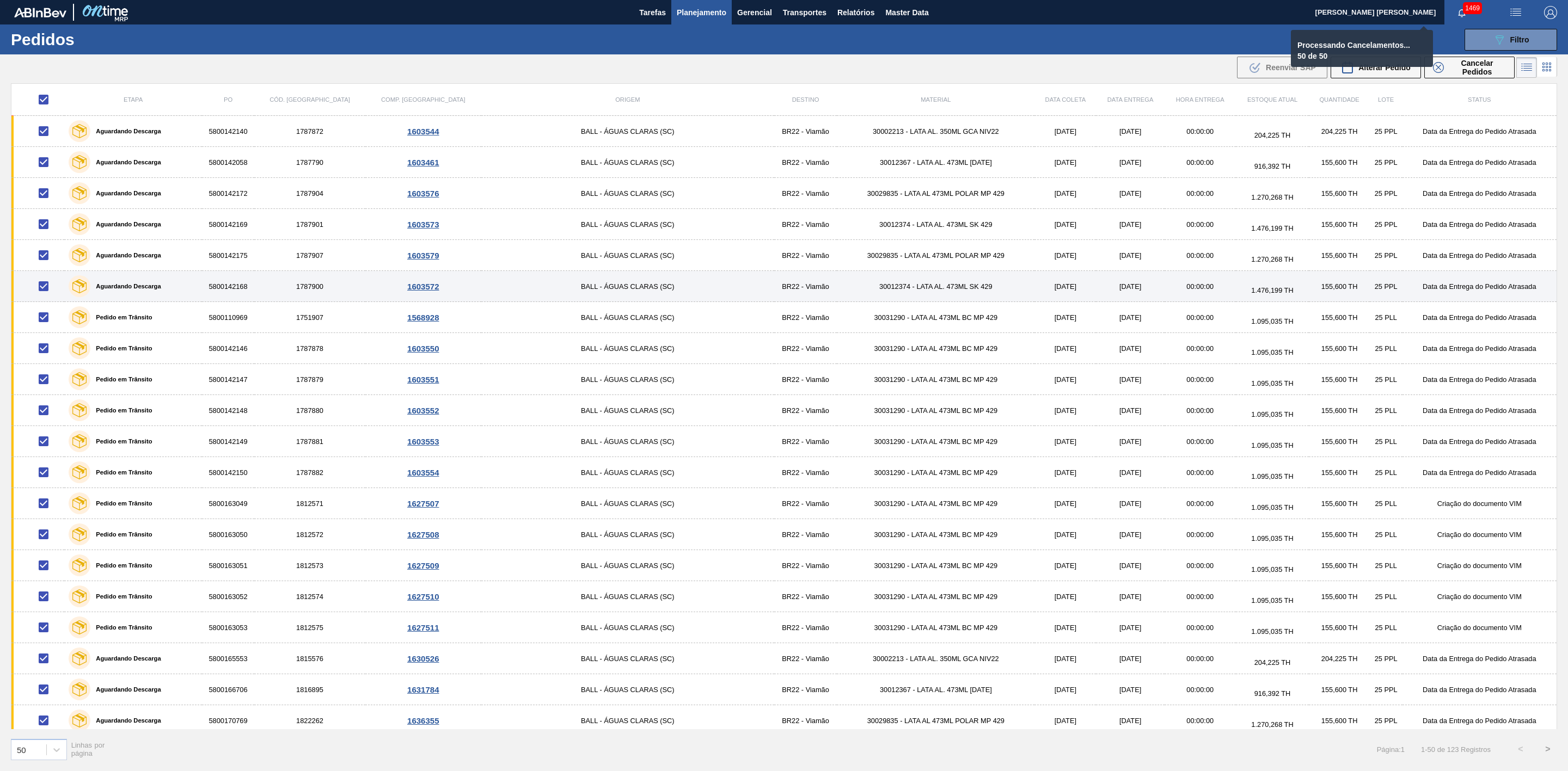
checkbox input "false"
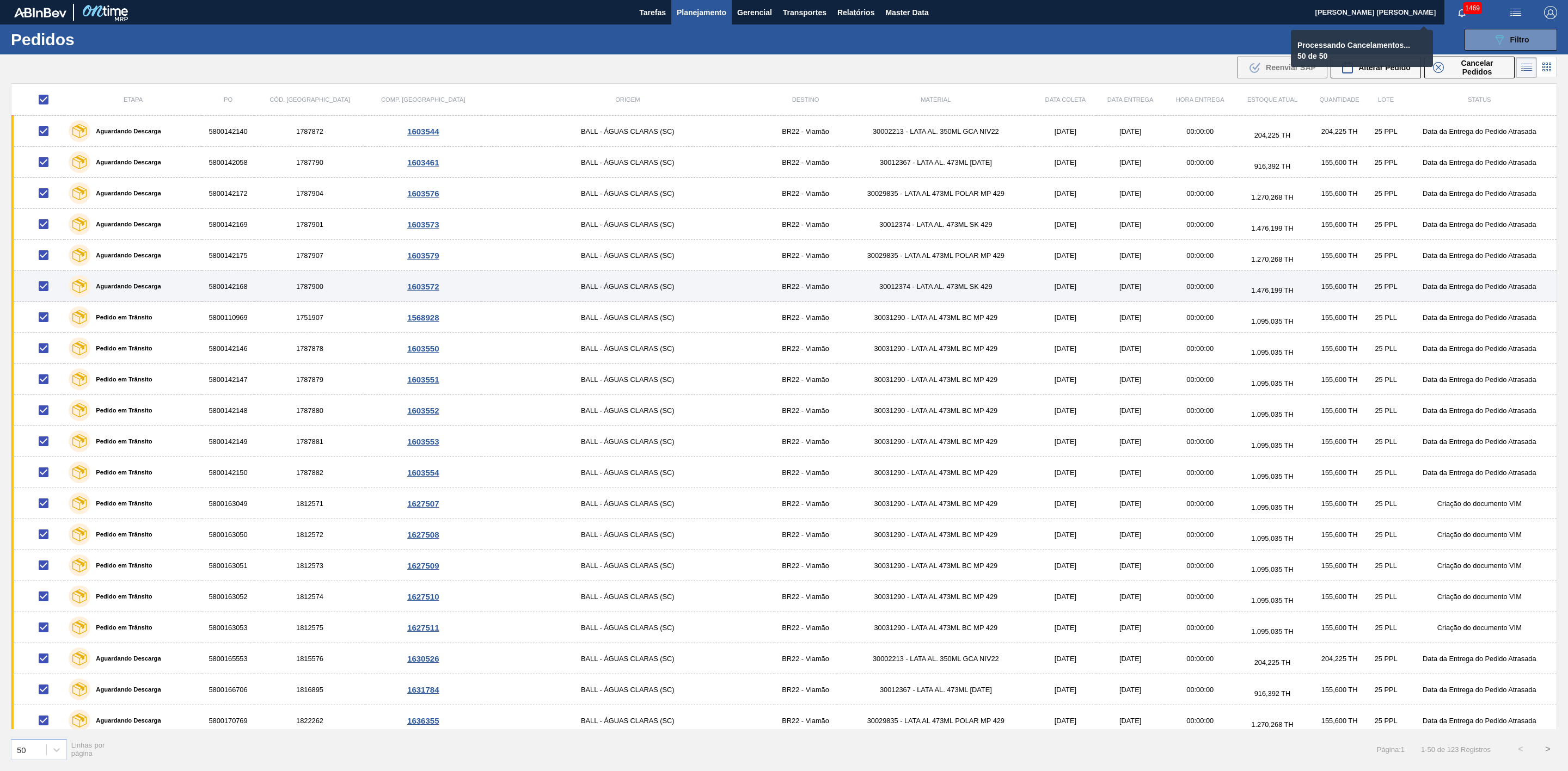
checkbox input "false"
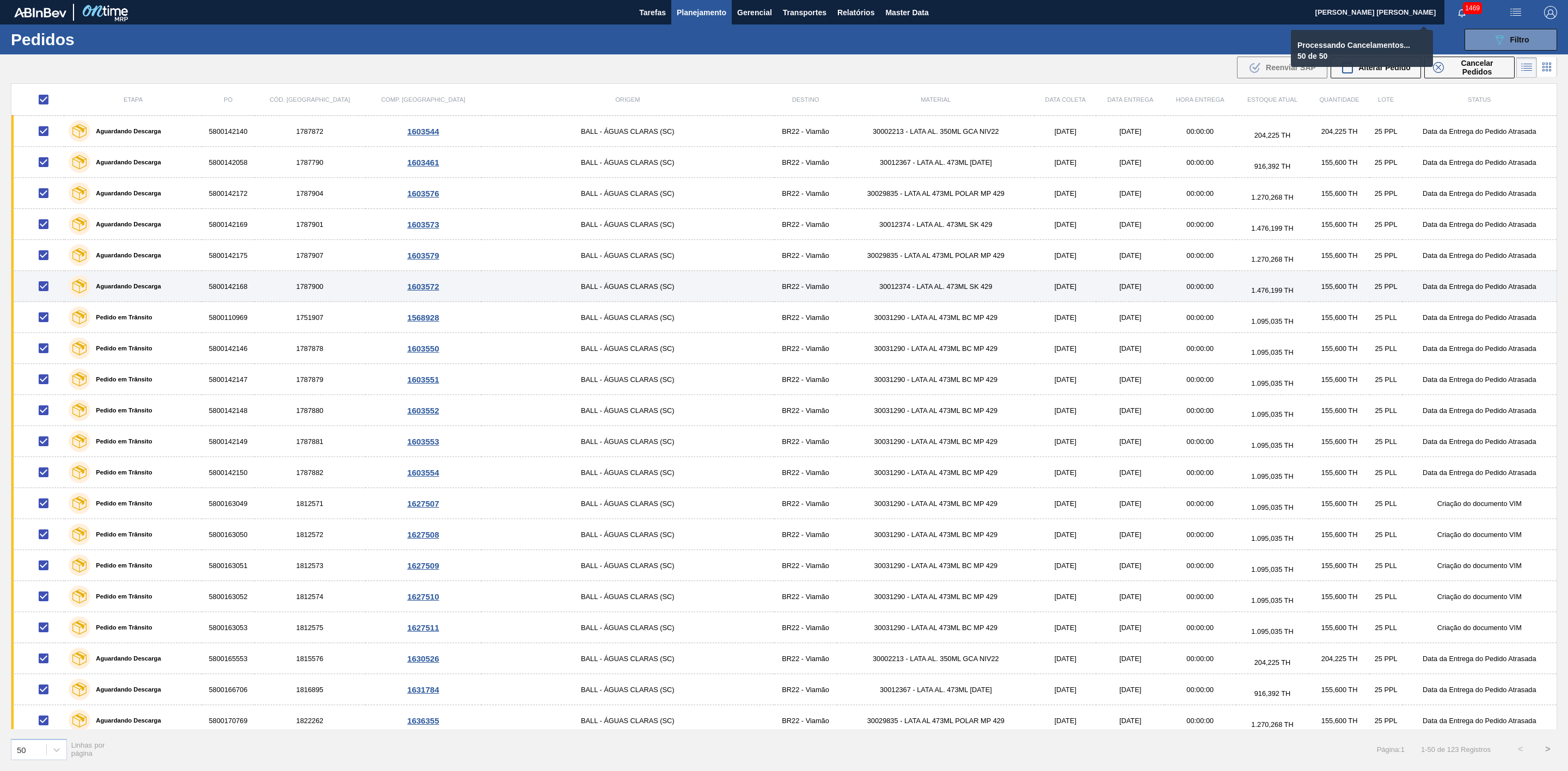
checkbox input "false"
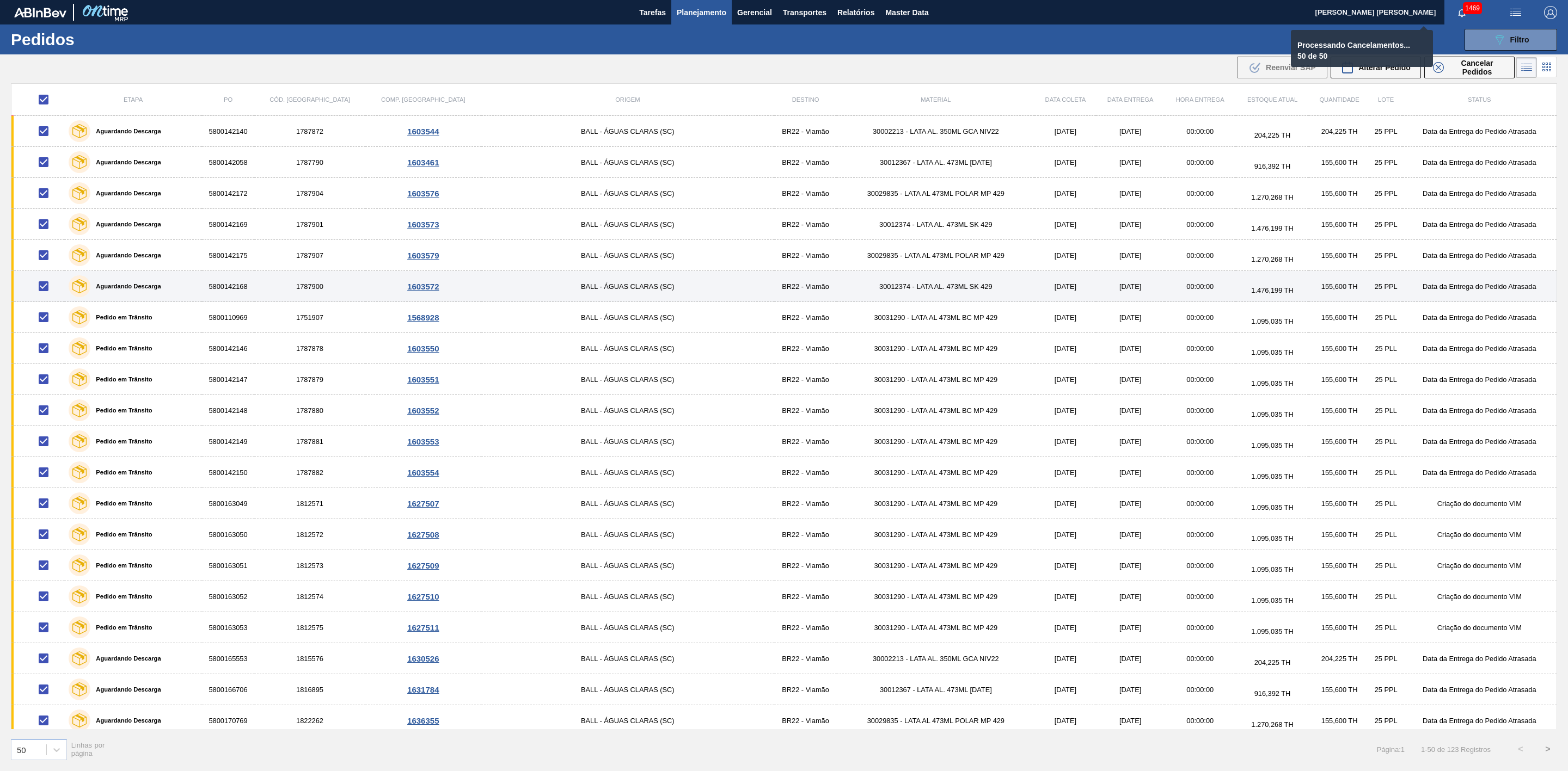
checkbox input "false"
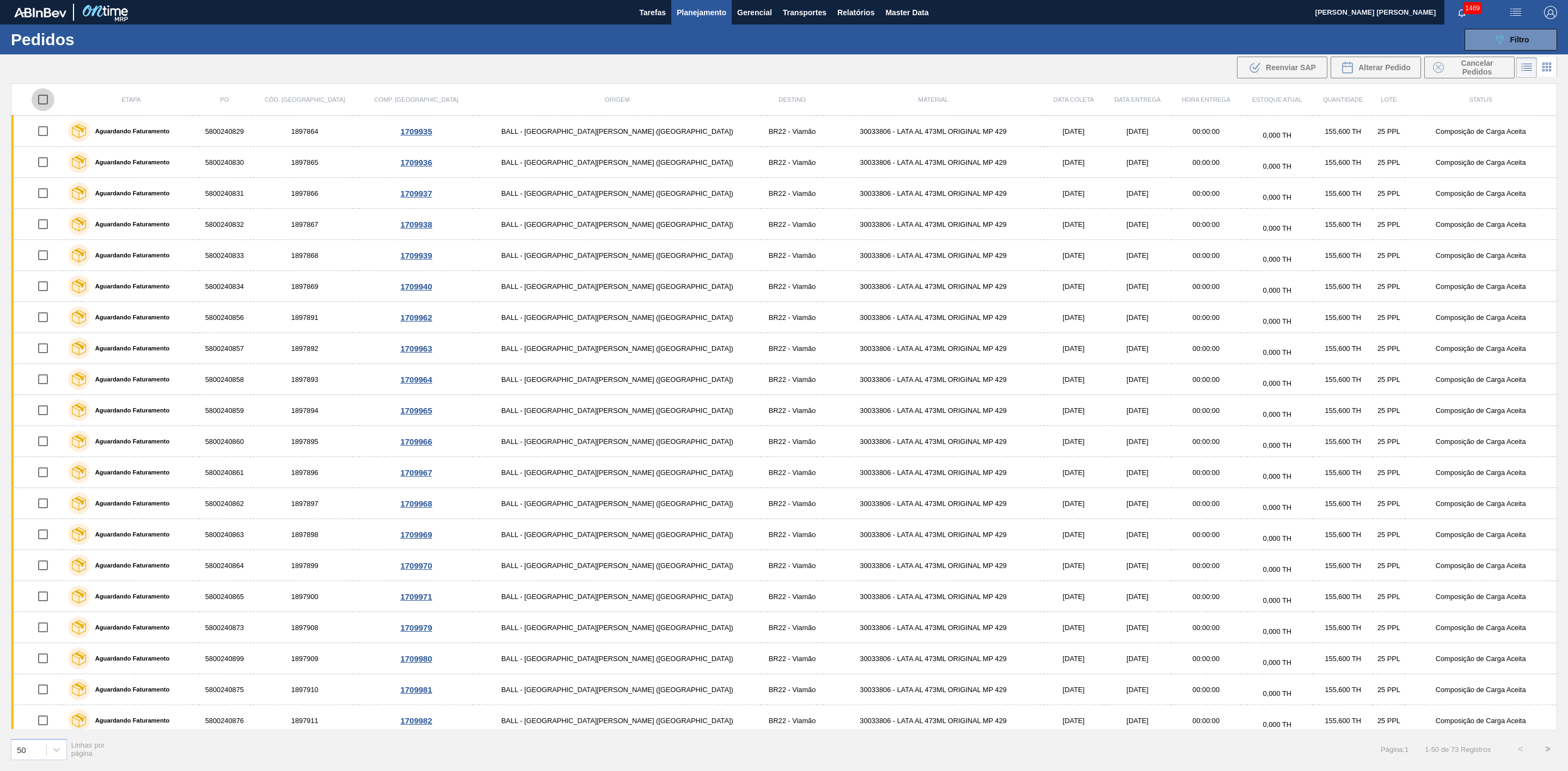
click at [46, 99] on input "checkbox" at bounding box center [43, 100] width 23 height 23
checkbox input "true"
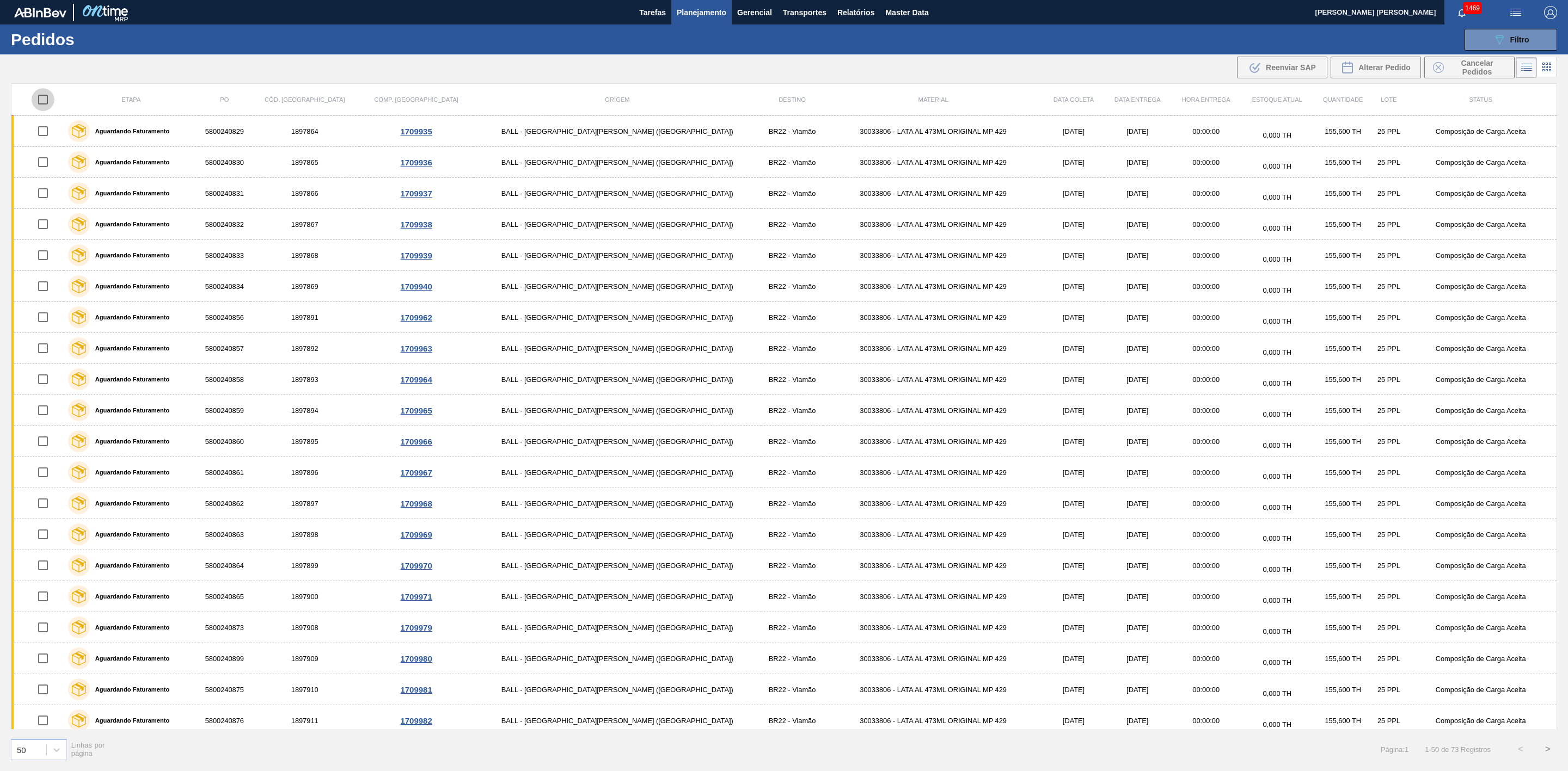
checkbox input "true"
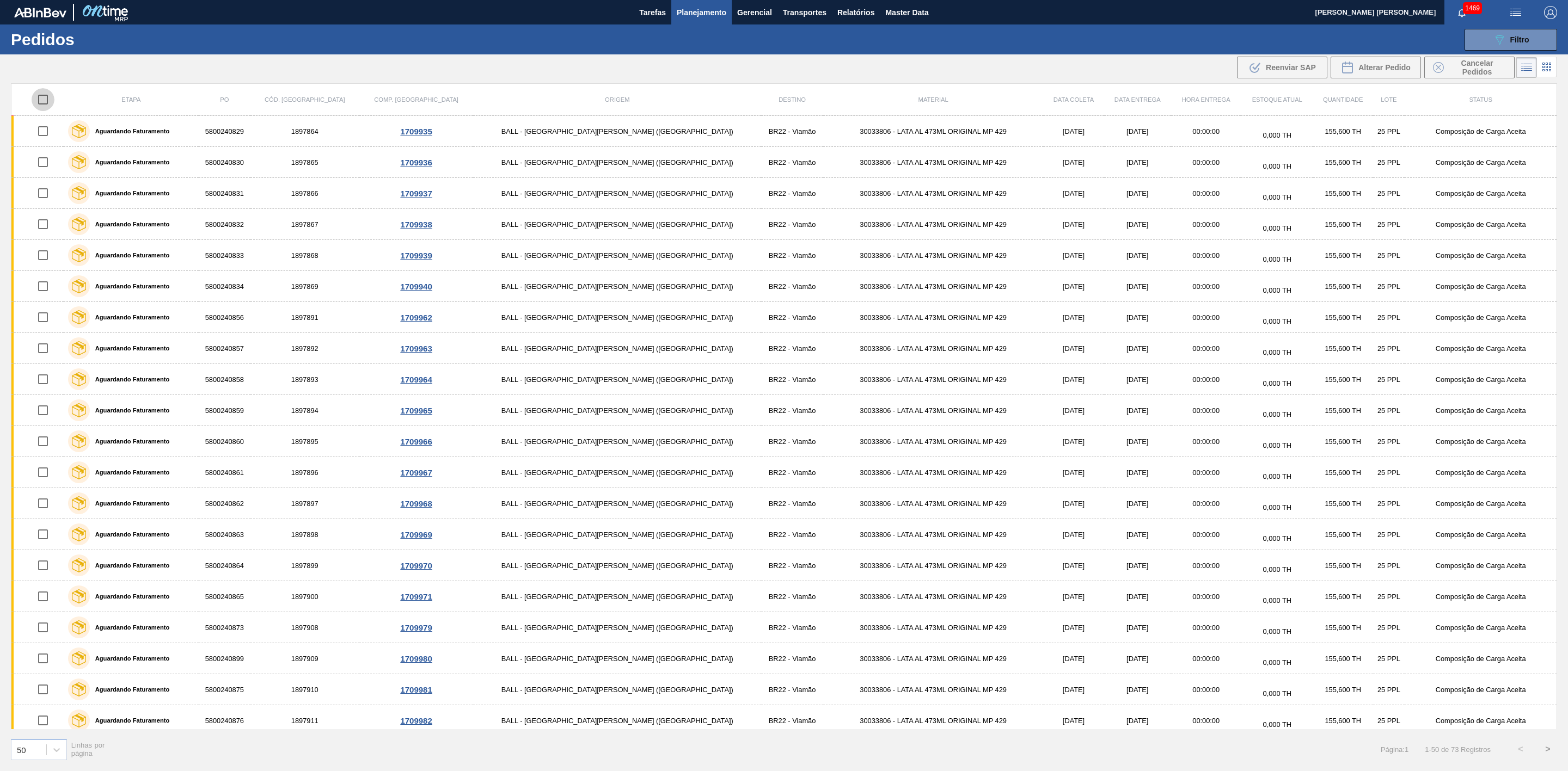
checkbox input "true"
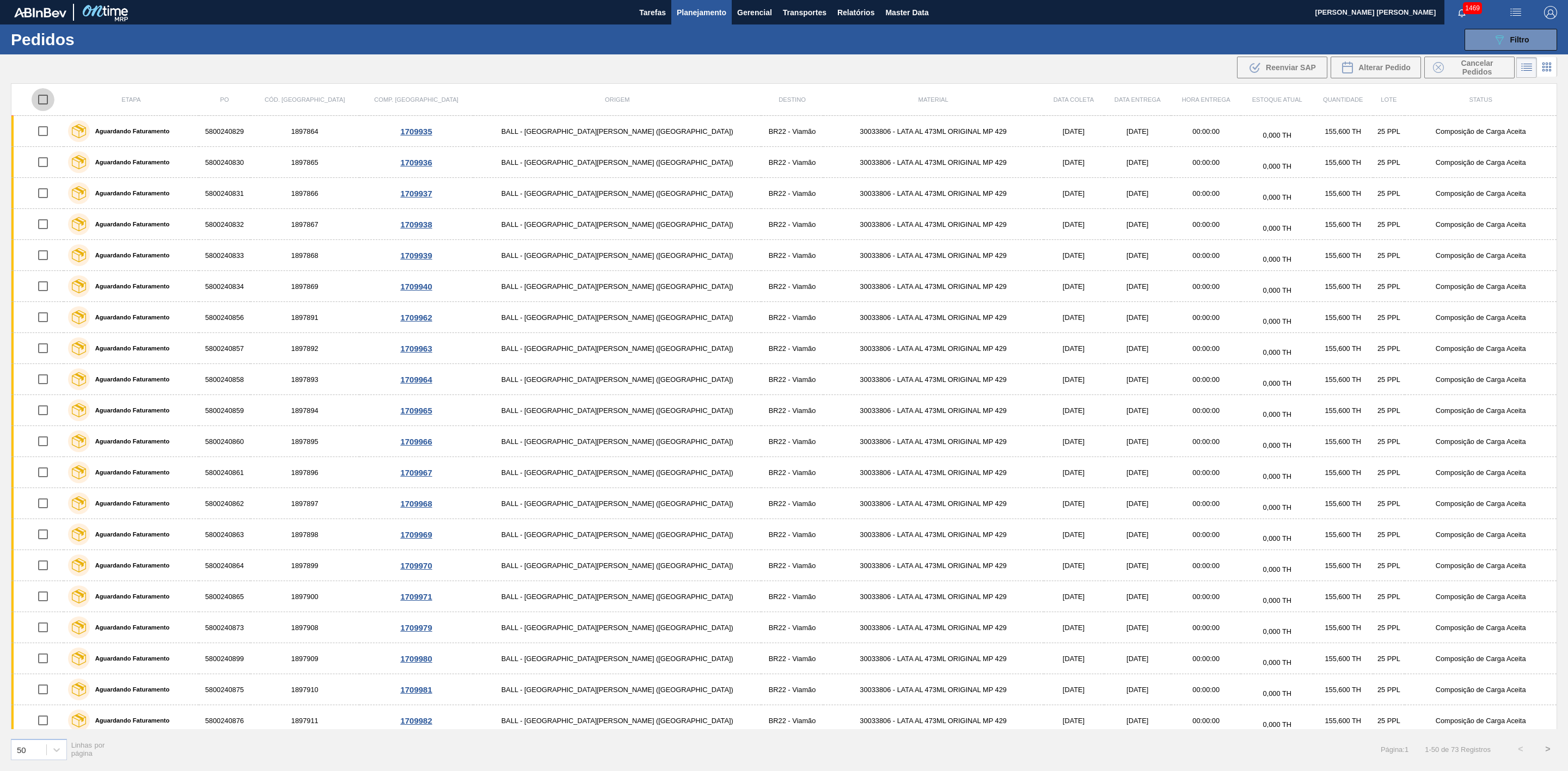
checkbox input "true"
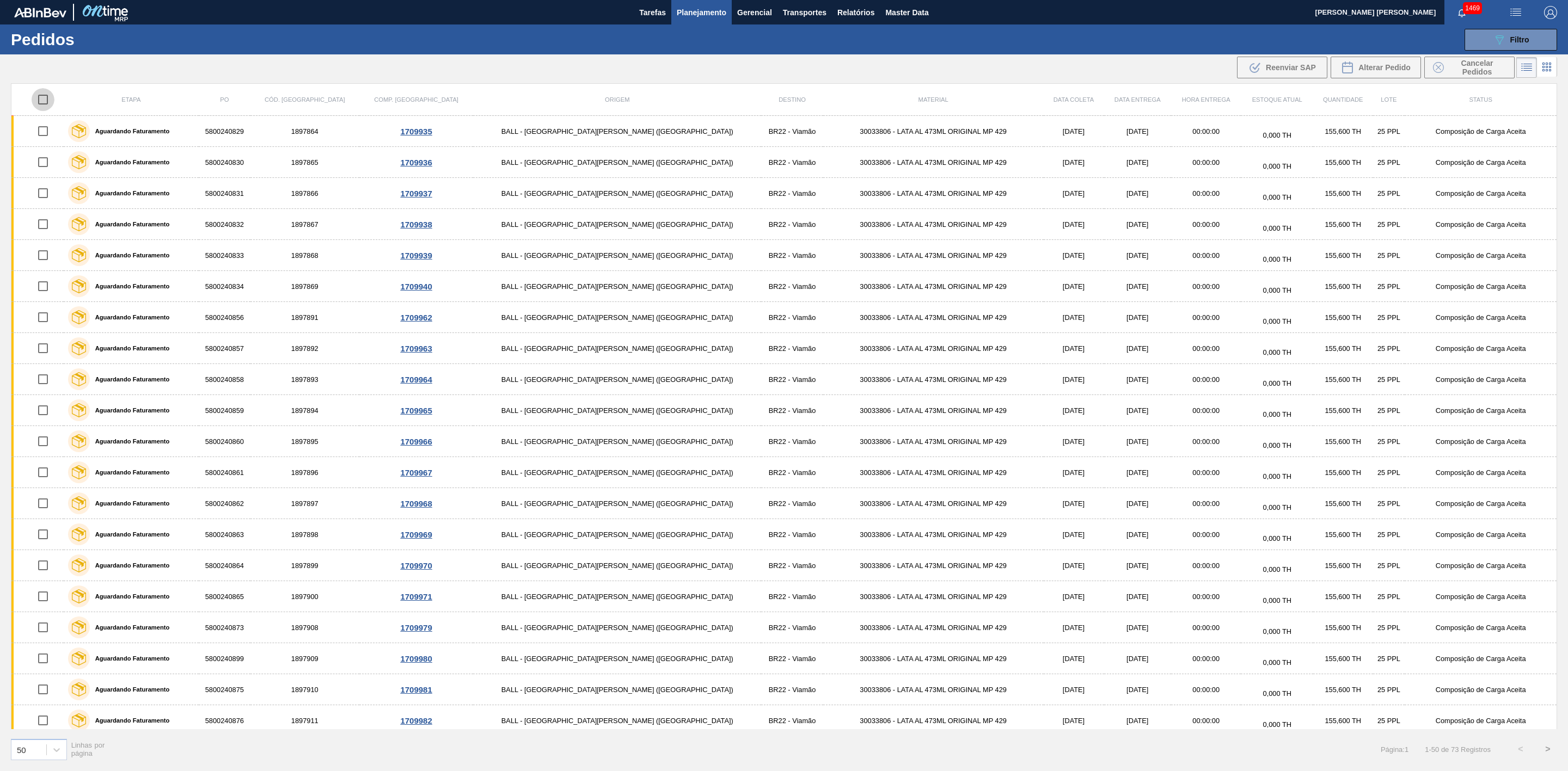
checkbox input "true"
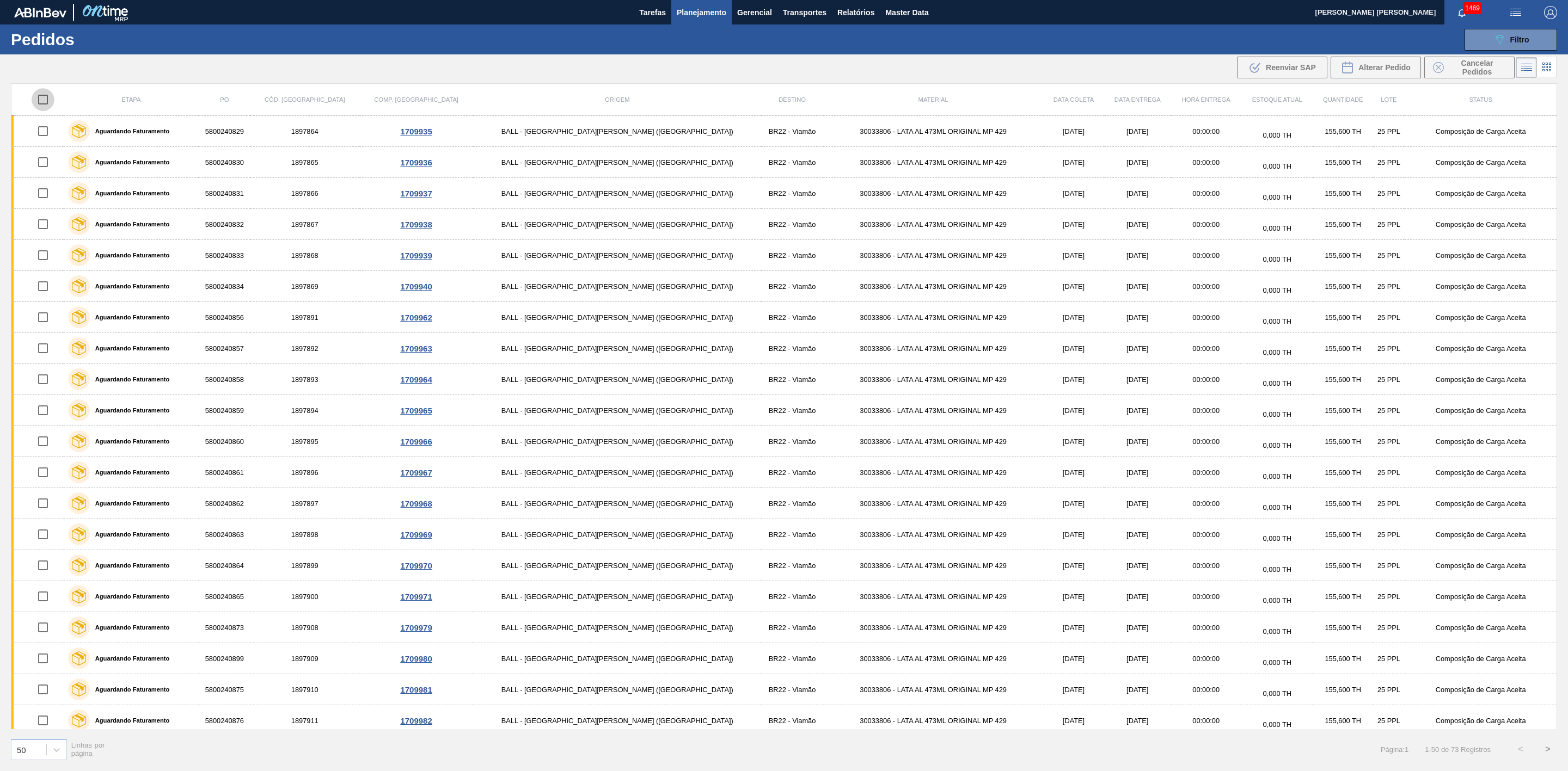
checkbox input "true"
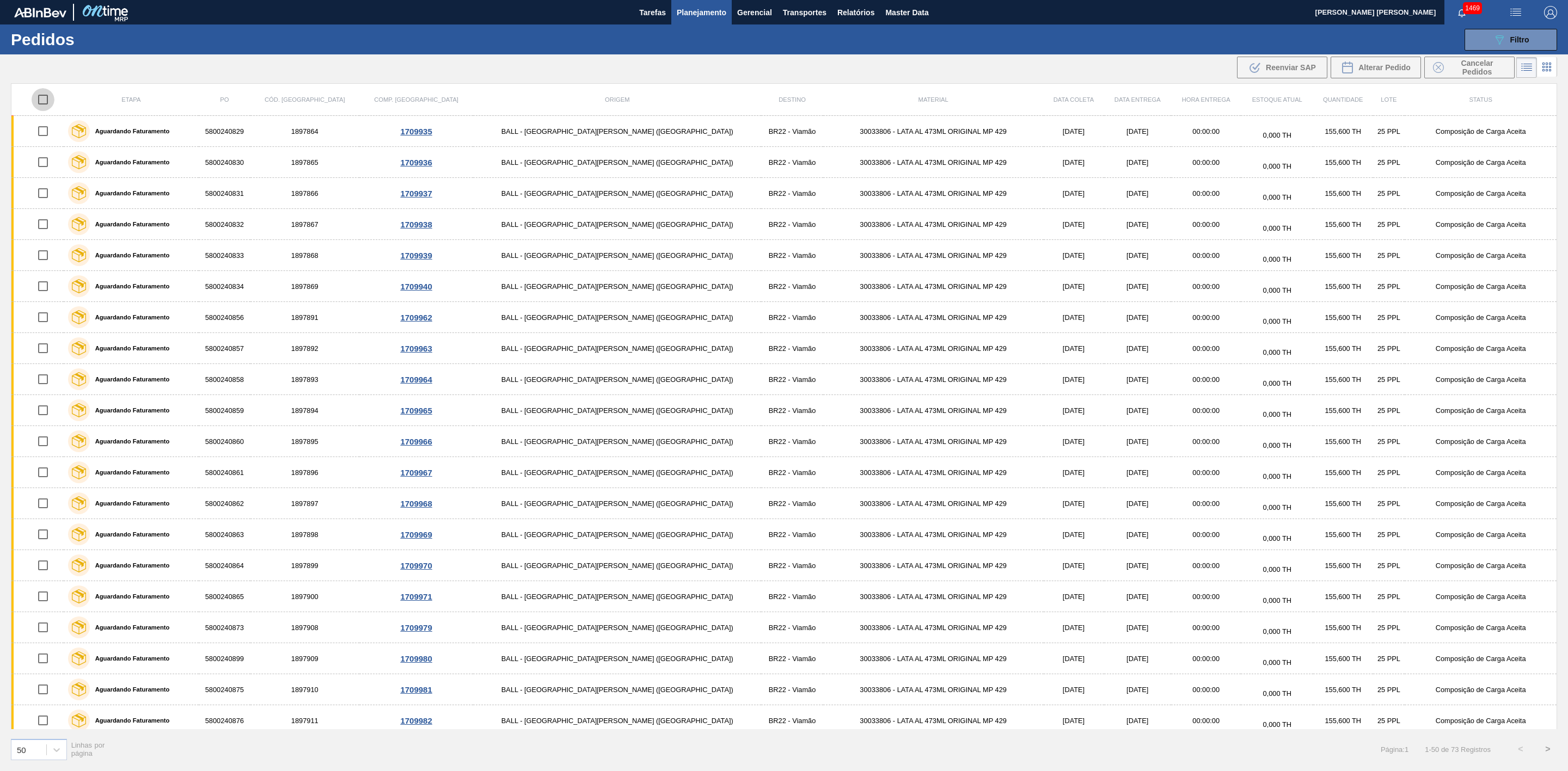
checkbox input "true"
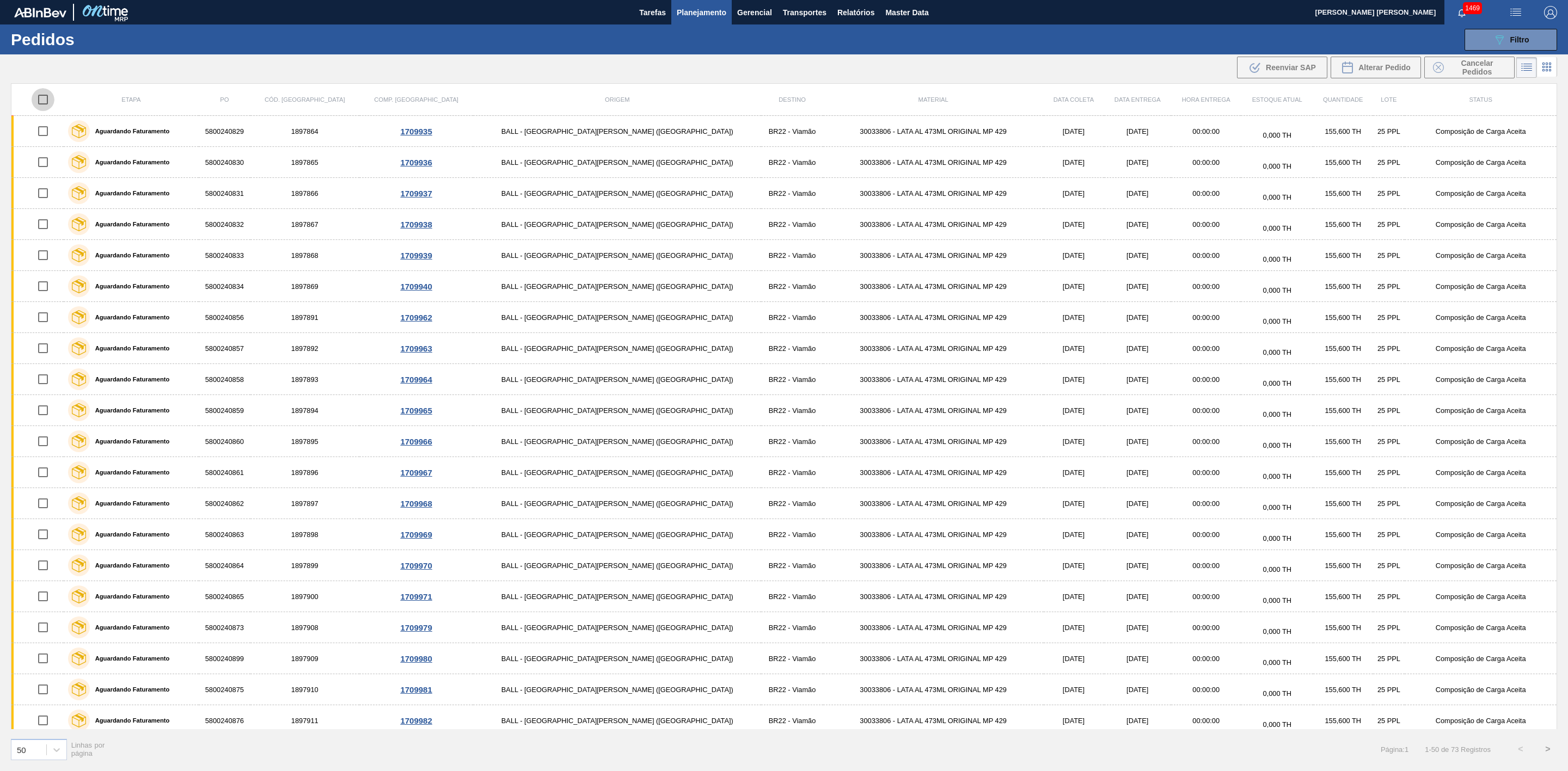
checkbox input "true"
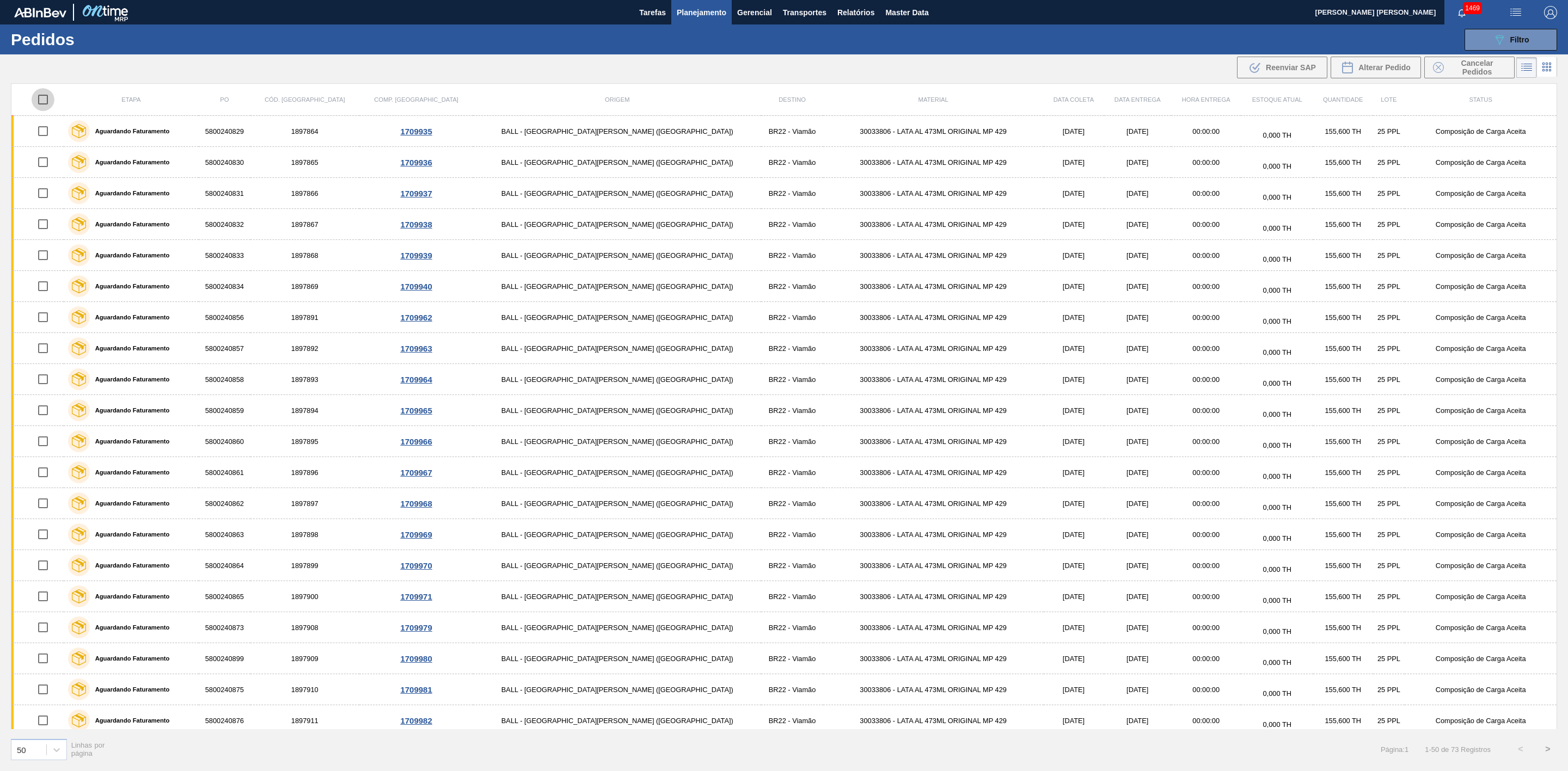
checkbox input "true"
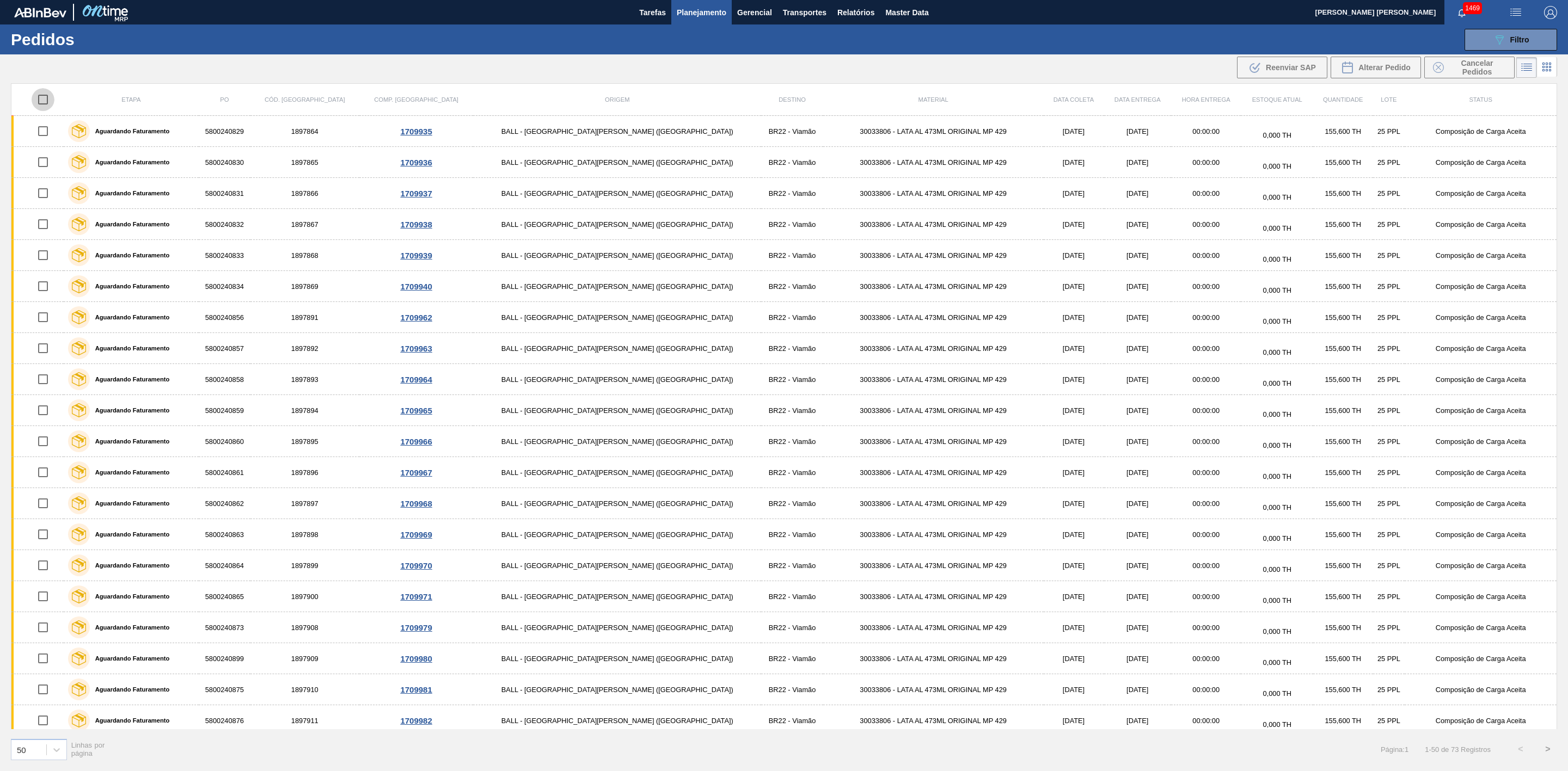
checkbox input "true"
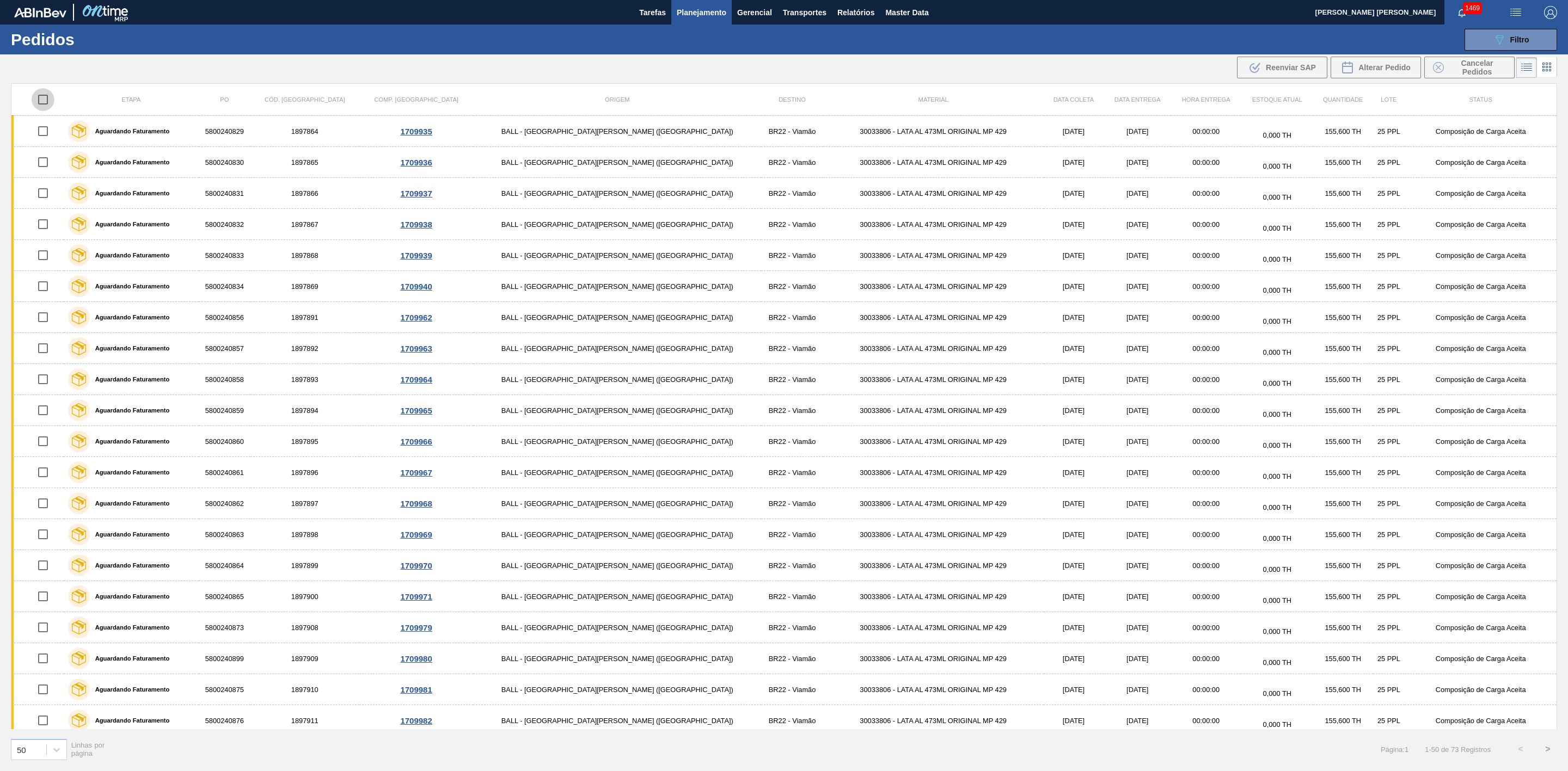
checkbox input "true"
click at [696, 69] on span "Cancelar Pedidos" at bounding box center [1477, 68] width 58 height 18
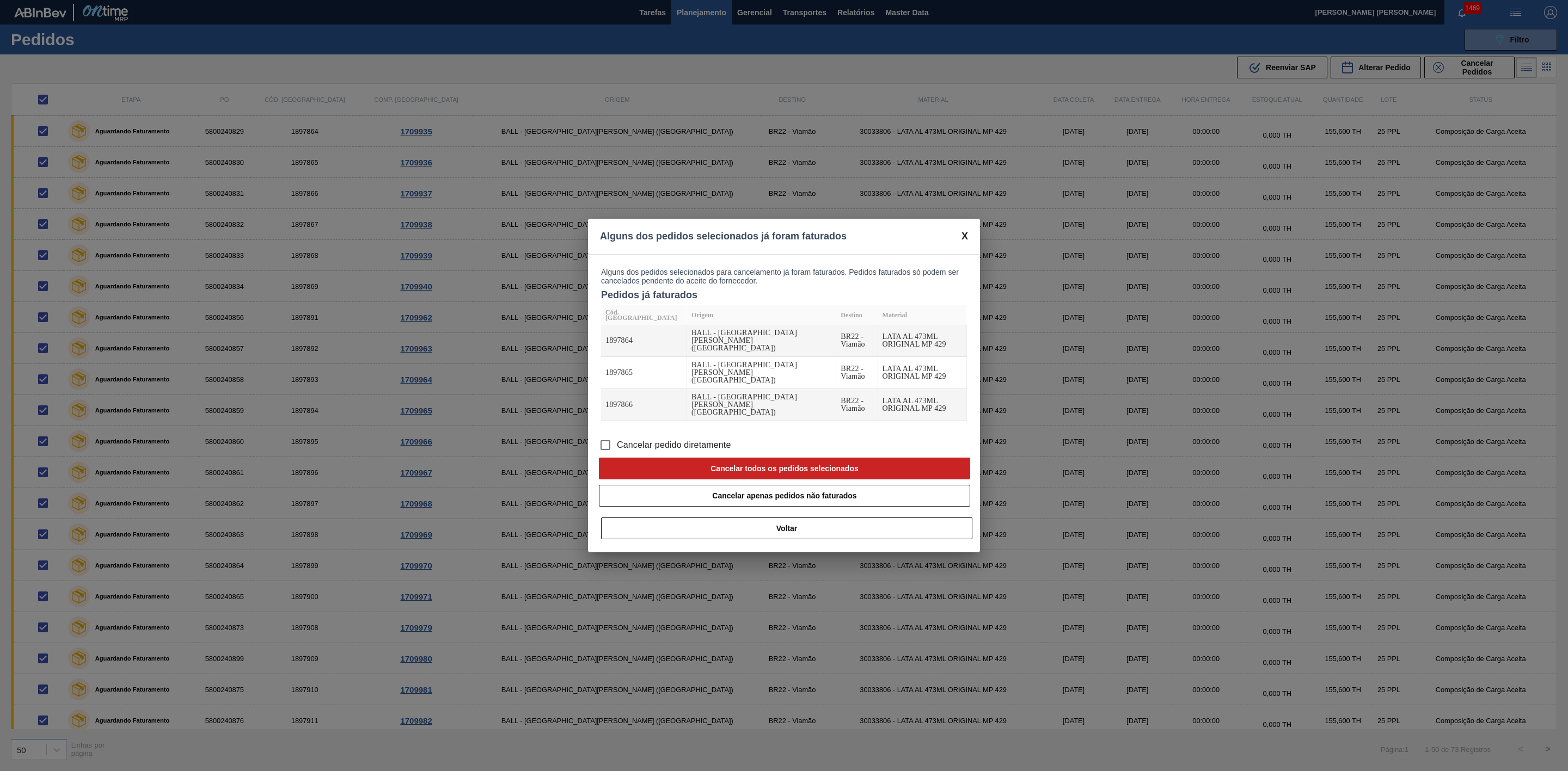
click at [647, 318] on span "Cancelar pedido diretamente" at bounding box center [674, 445] width 114 height 13
click at [617, 318] on input "Cancelar pedido diretamente" at bounding box center [606, 445] width 23 height 23
click at [686, 318] on button "Cancelar todos os pedidos selecionados" at bounding box center [785, 469] width 371 height 22
checkbox input "false"
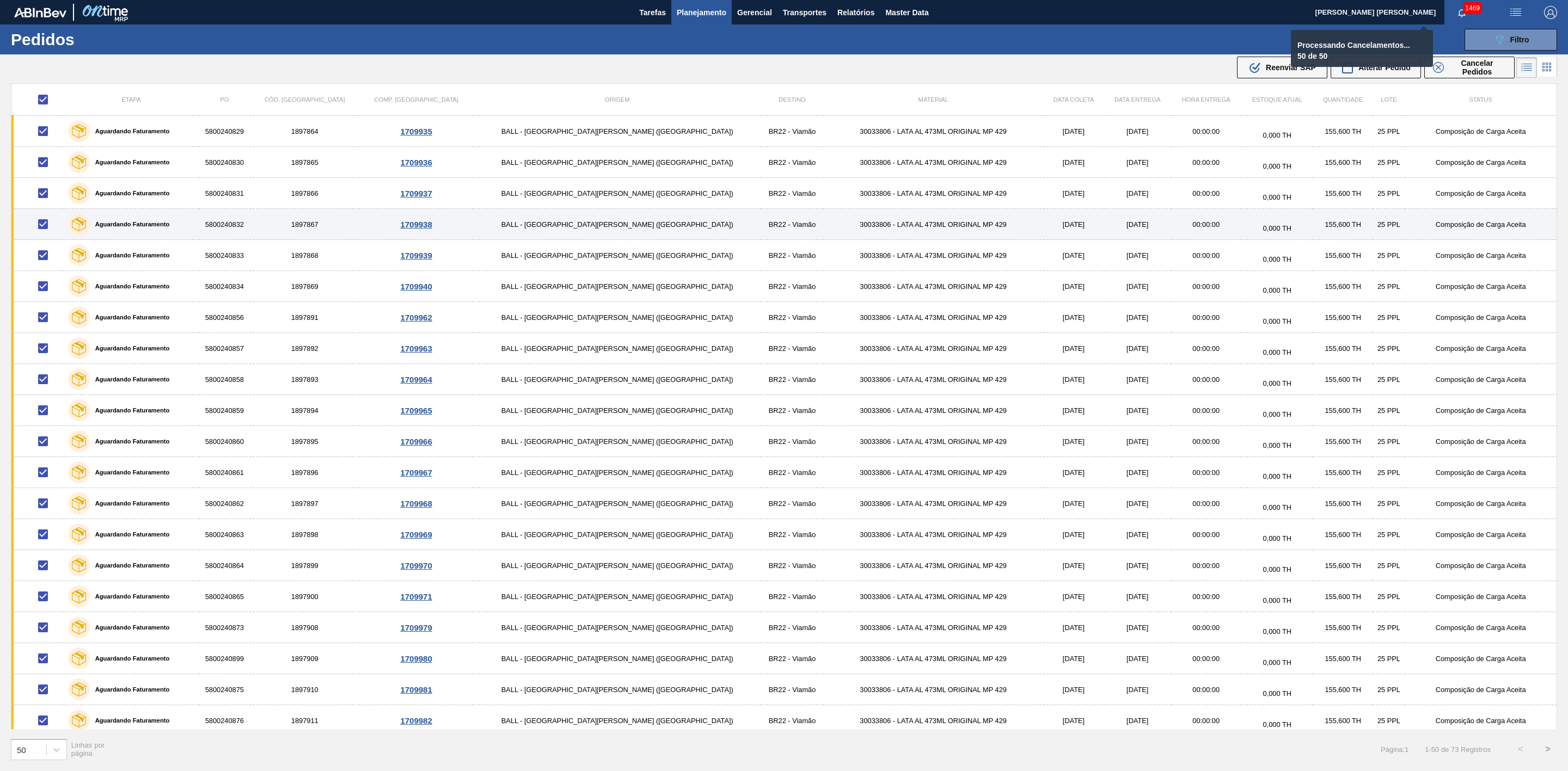
checkbox input "false"
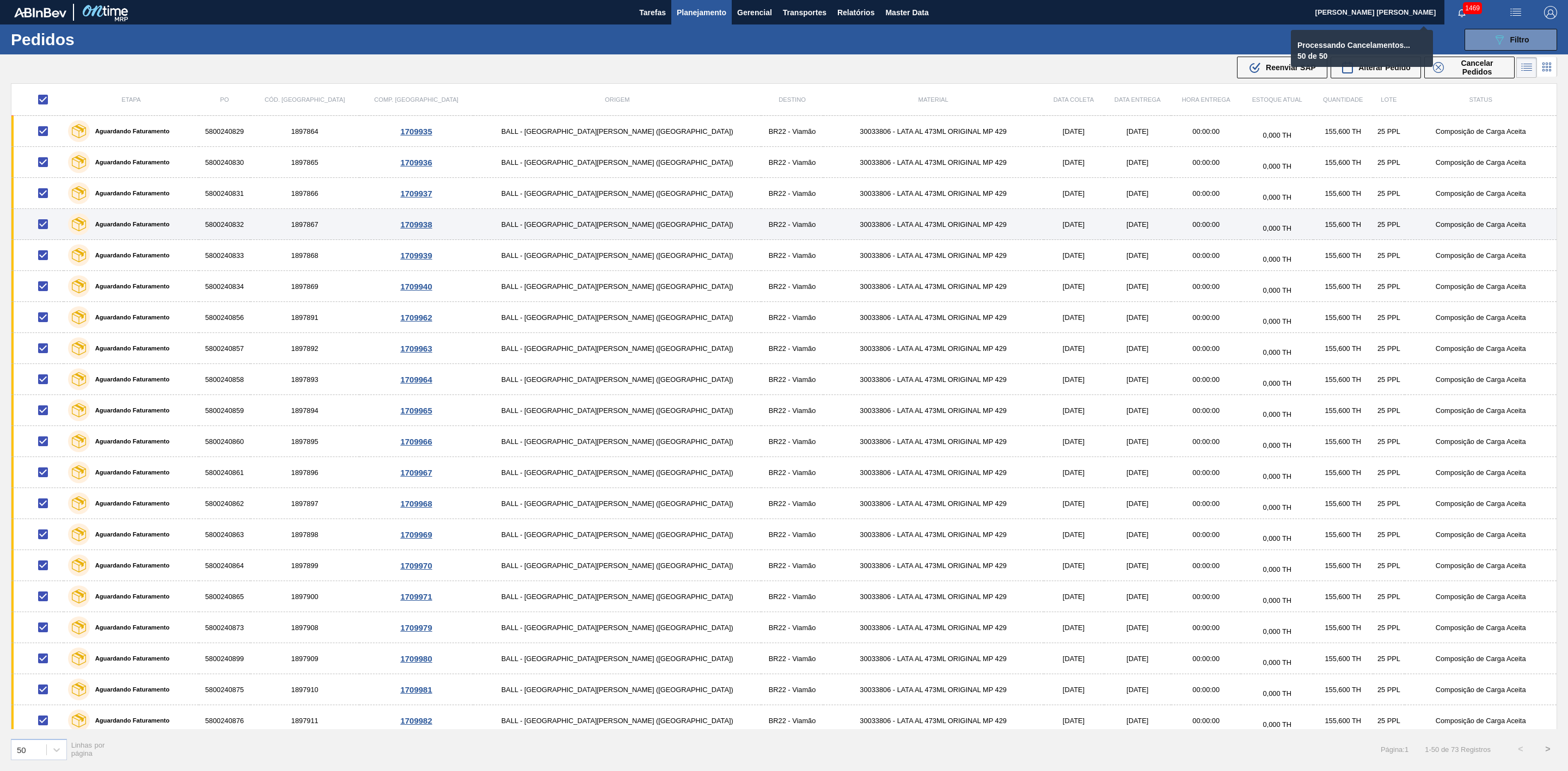
checkbox input "false"
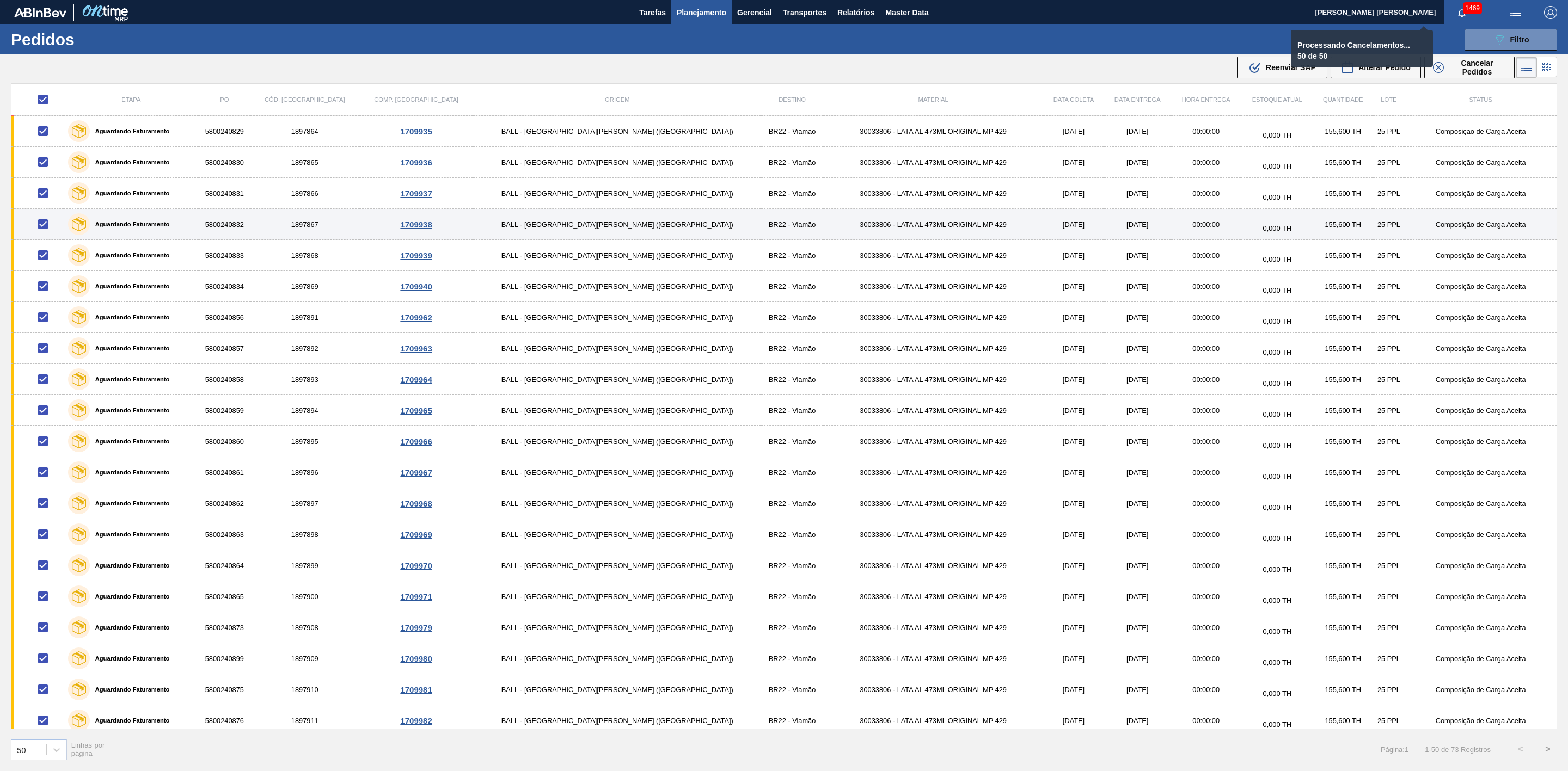
checkbox input "false"
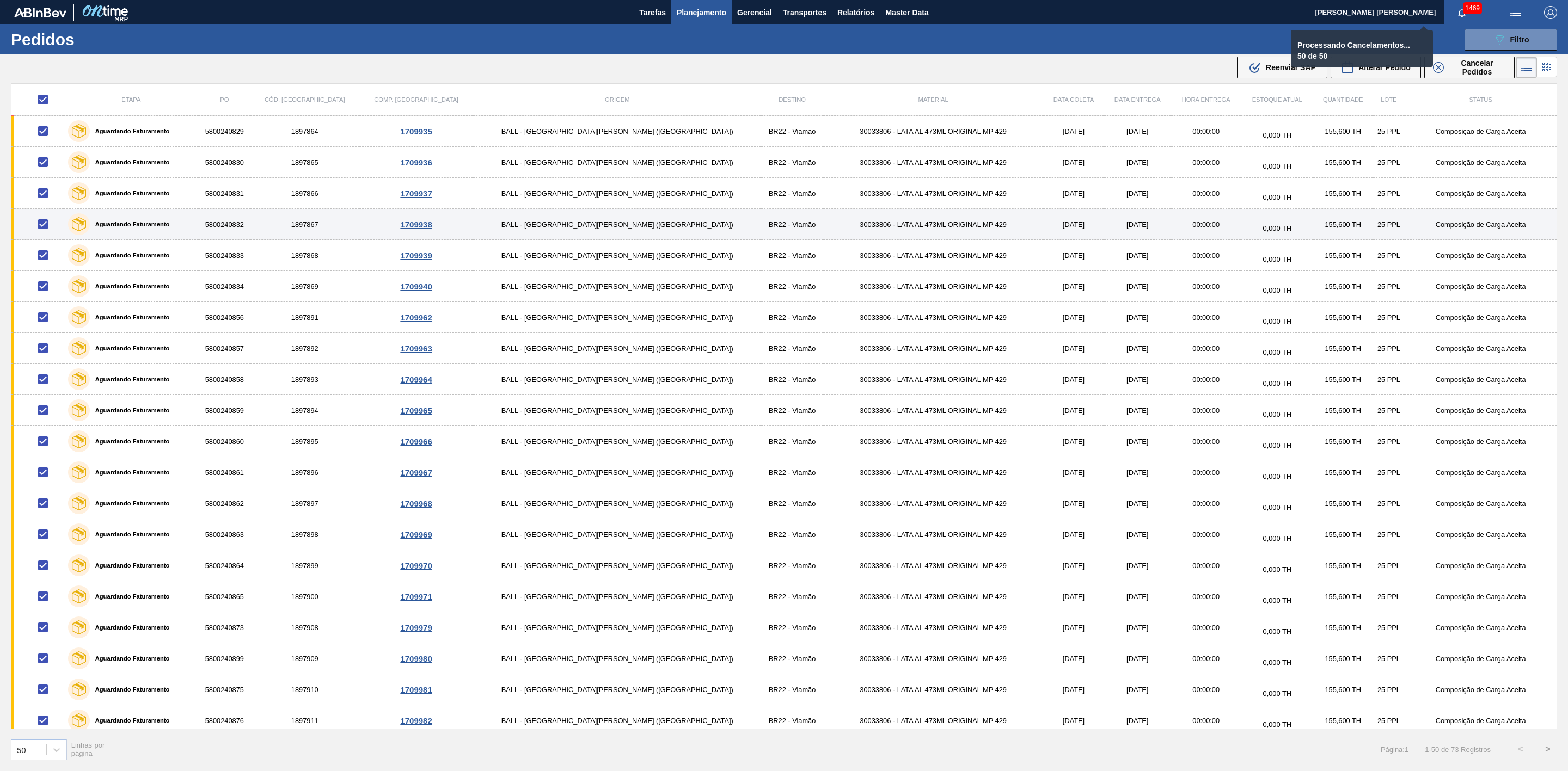
checkbox input "false"
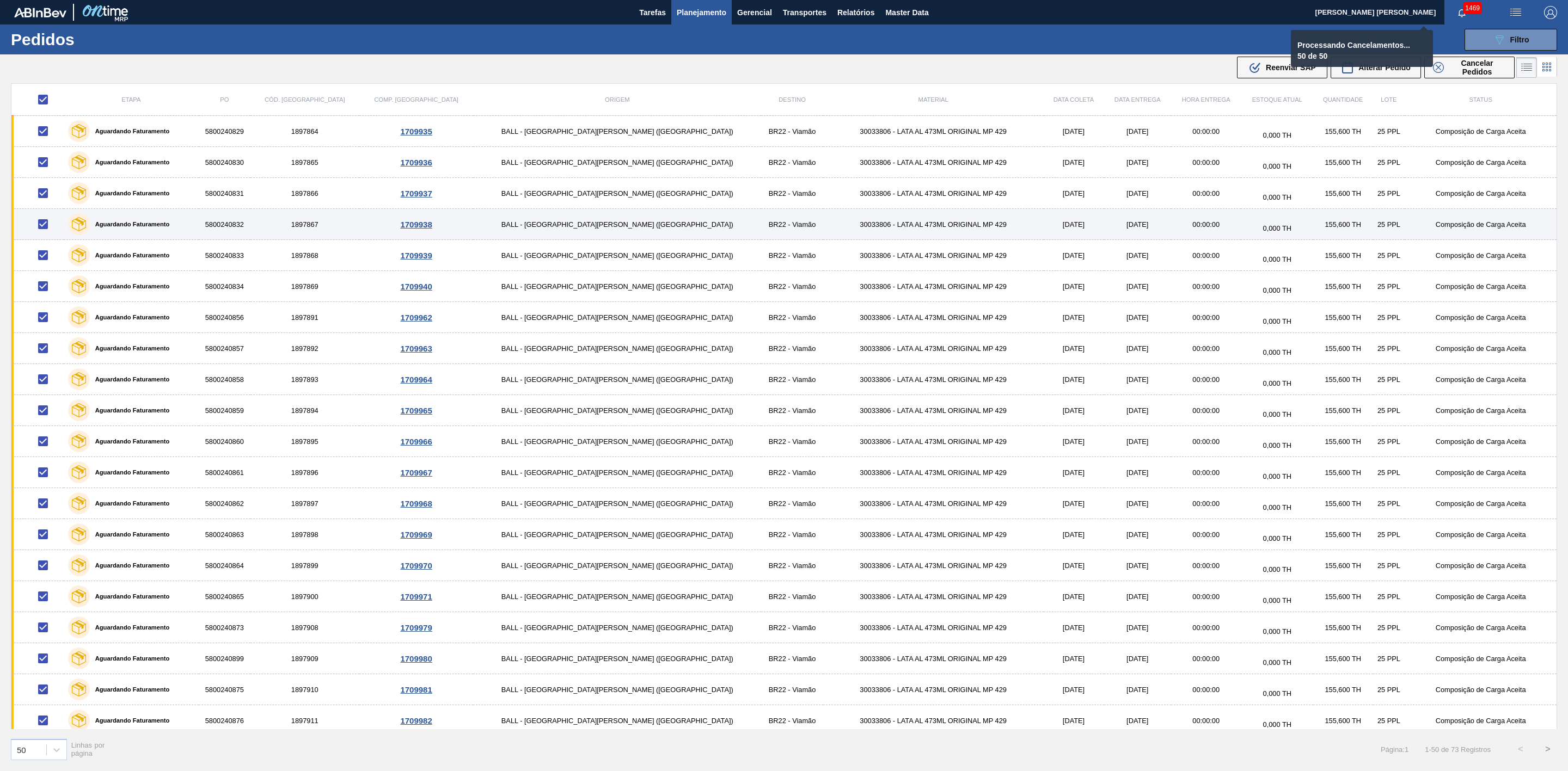
checkbox input "false"
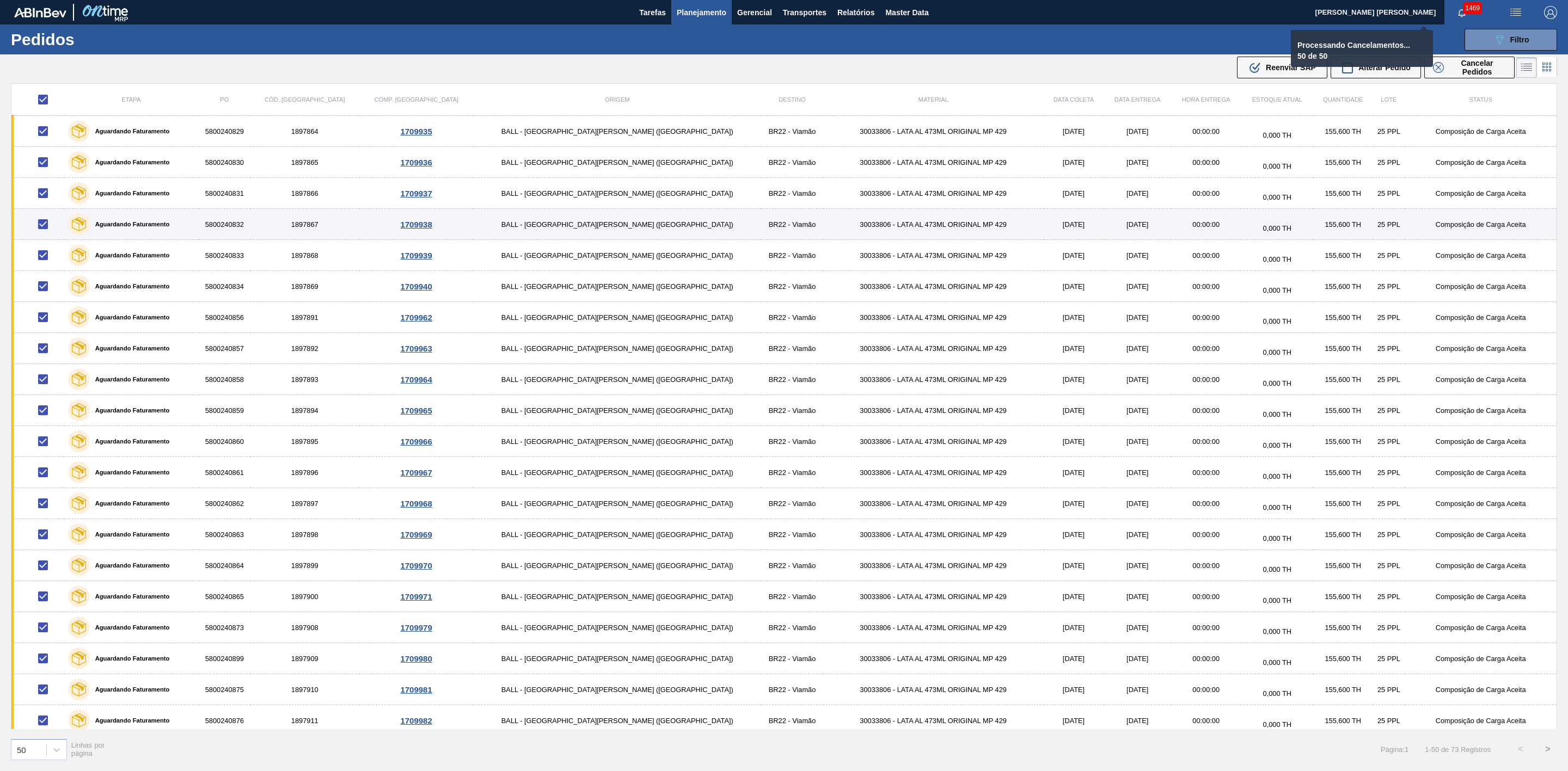
checkbox input "false"
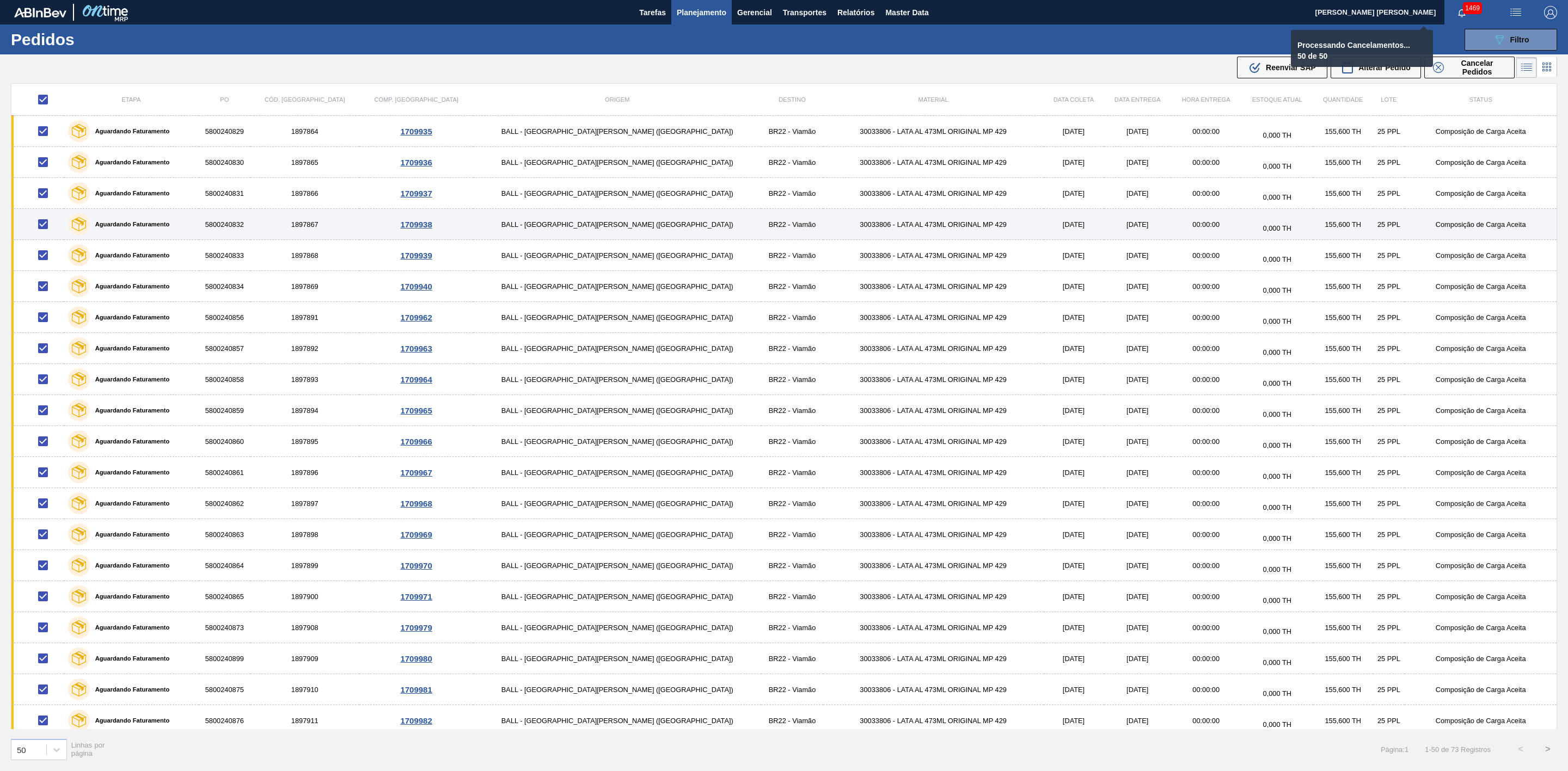
checkbox input "false"
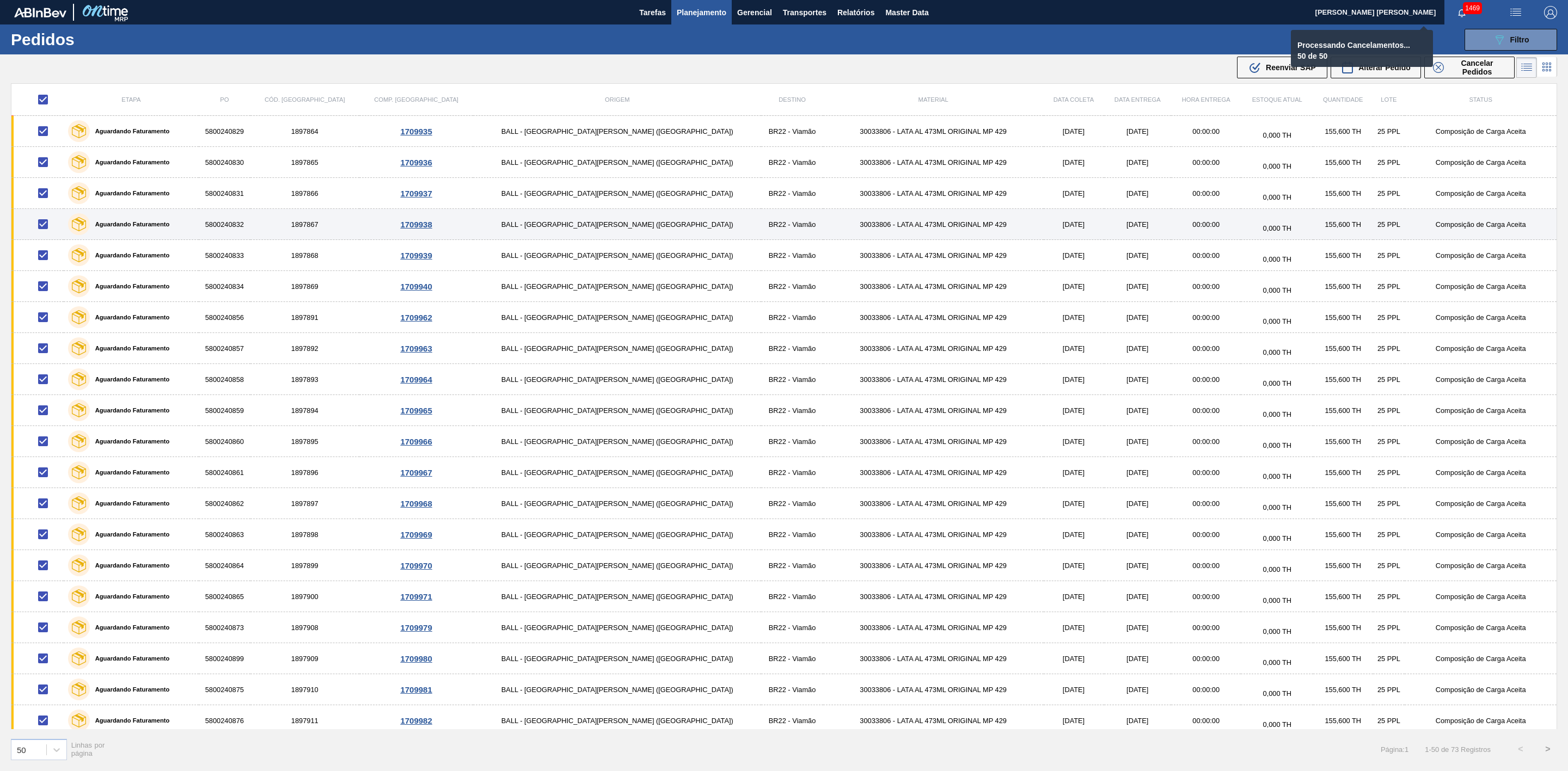
checkbox input "false"
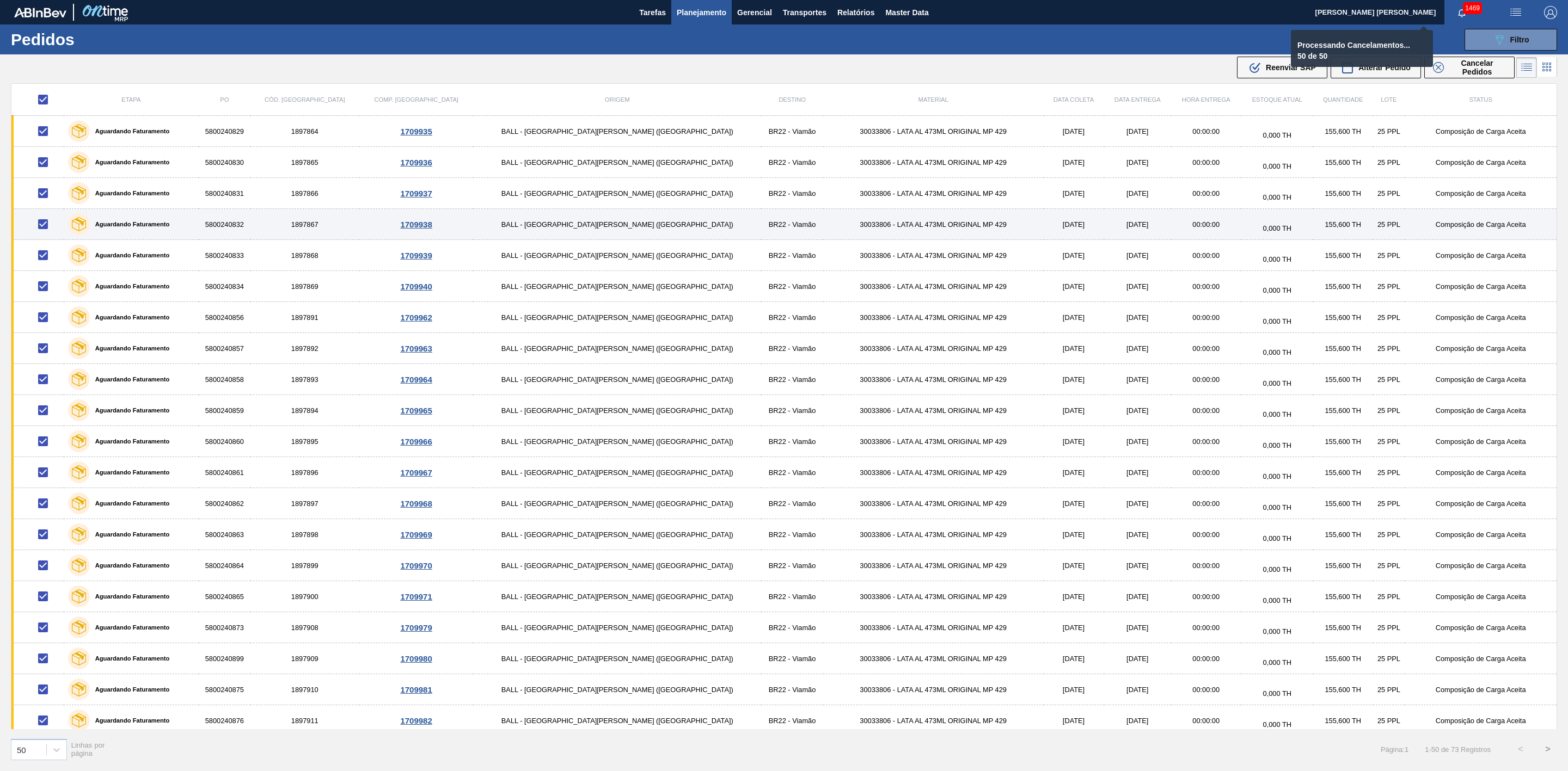
checkbox input "false"
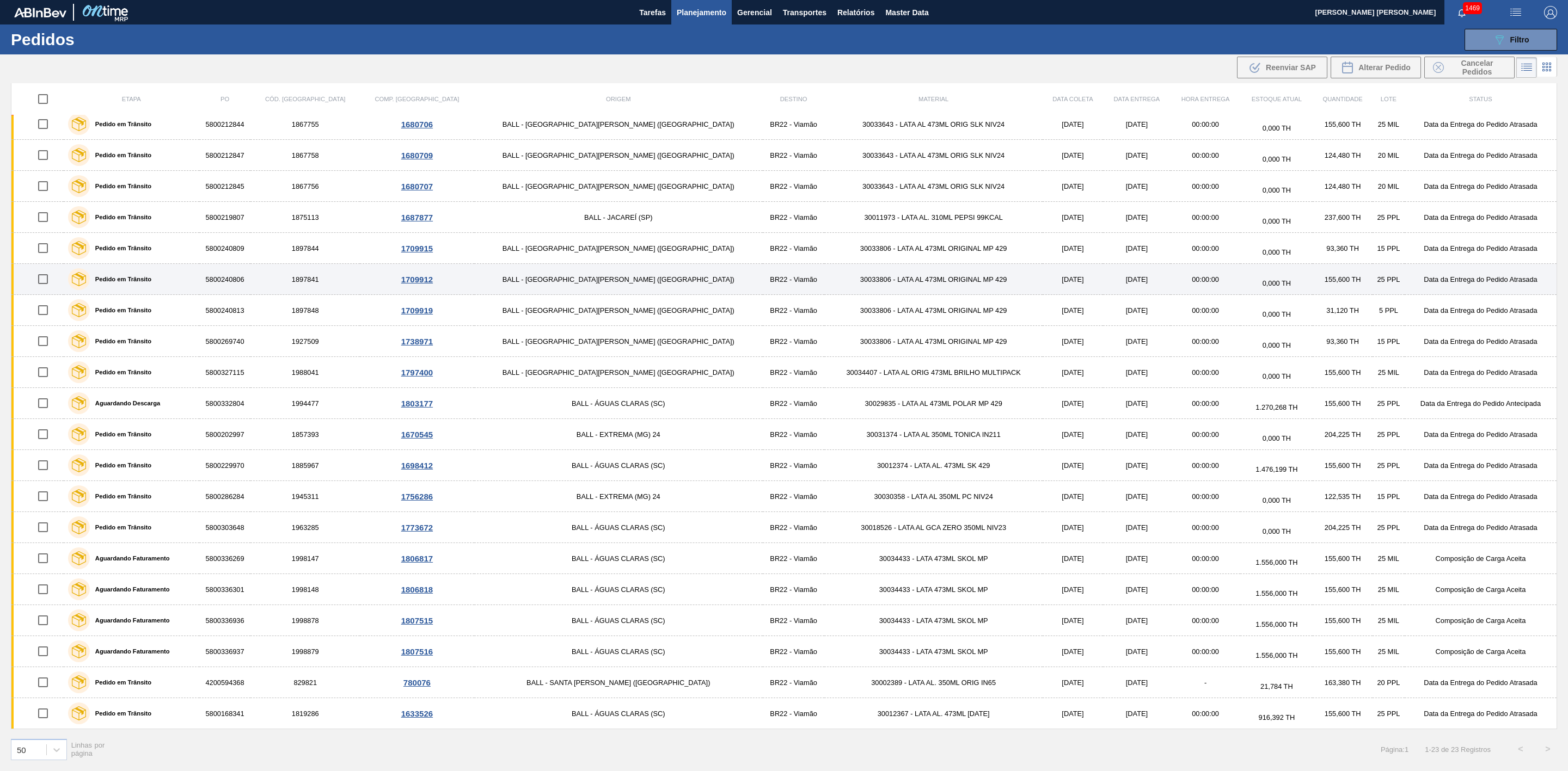
scroll to position [106, 0]
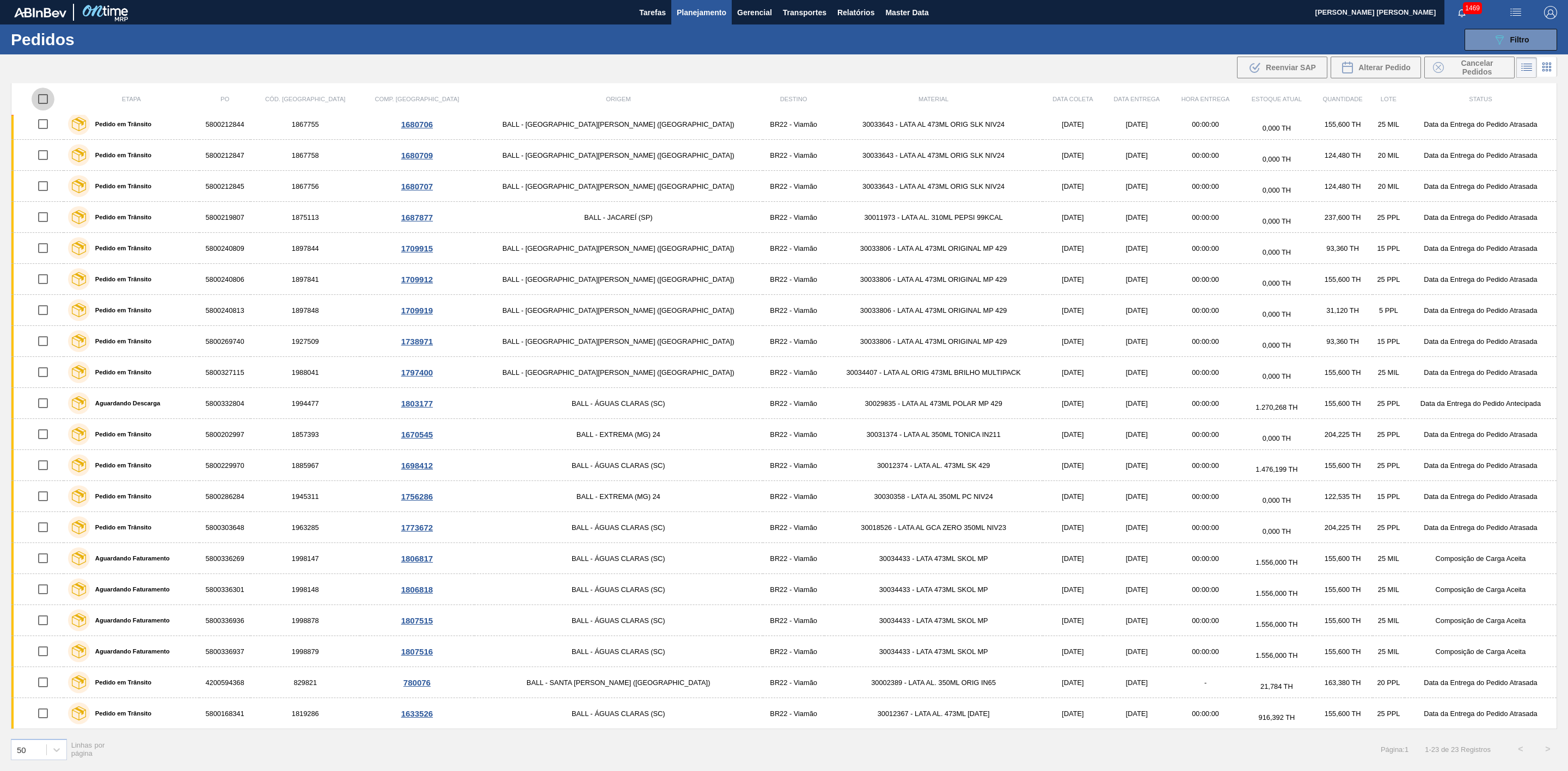
click at [46, 100] on input "checkbox" at bounding box center [43, 99] width 23 height 23
click at [696, 66] on span "Cancelar Pedidos" at bounding box center [1477, 68] width 58 height 18
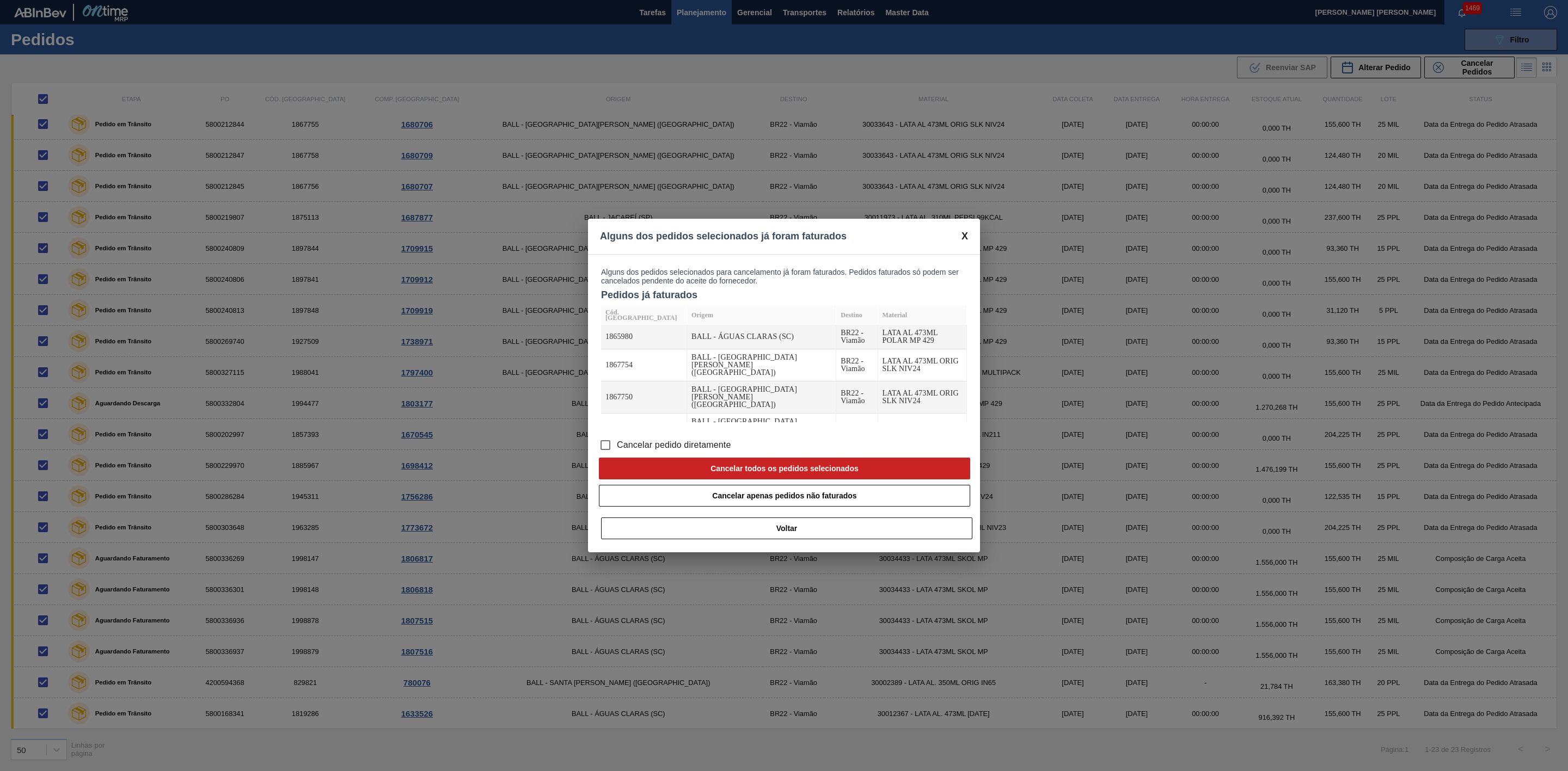
click at [631, 318] on span "Cancelar pedido diretamente" at bounding box center [674, 445] width 114 height 13
click at [617, 318] on input "Cancelar pedido diretamente" at bounding box center [606, 445] width 23 height 23
click at [696, 318] on button "Cancelar todos os pedidos selecionados" at bounding box center [785, 469] width 371 height 22
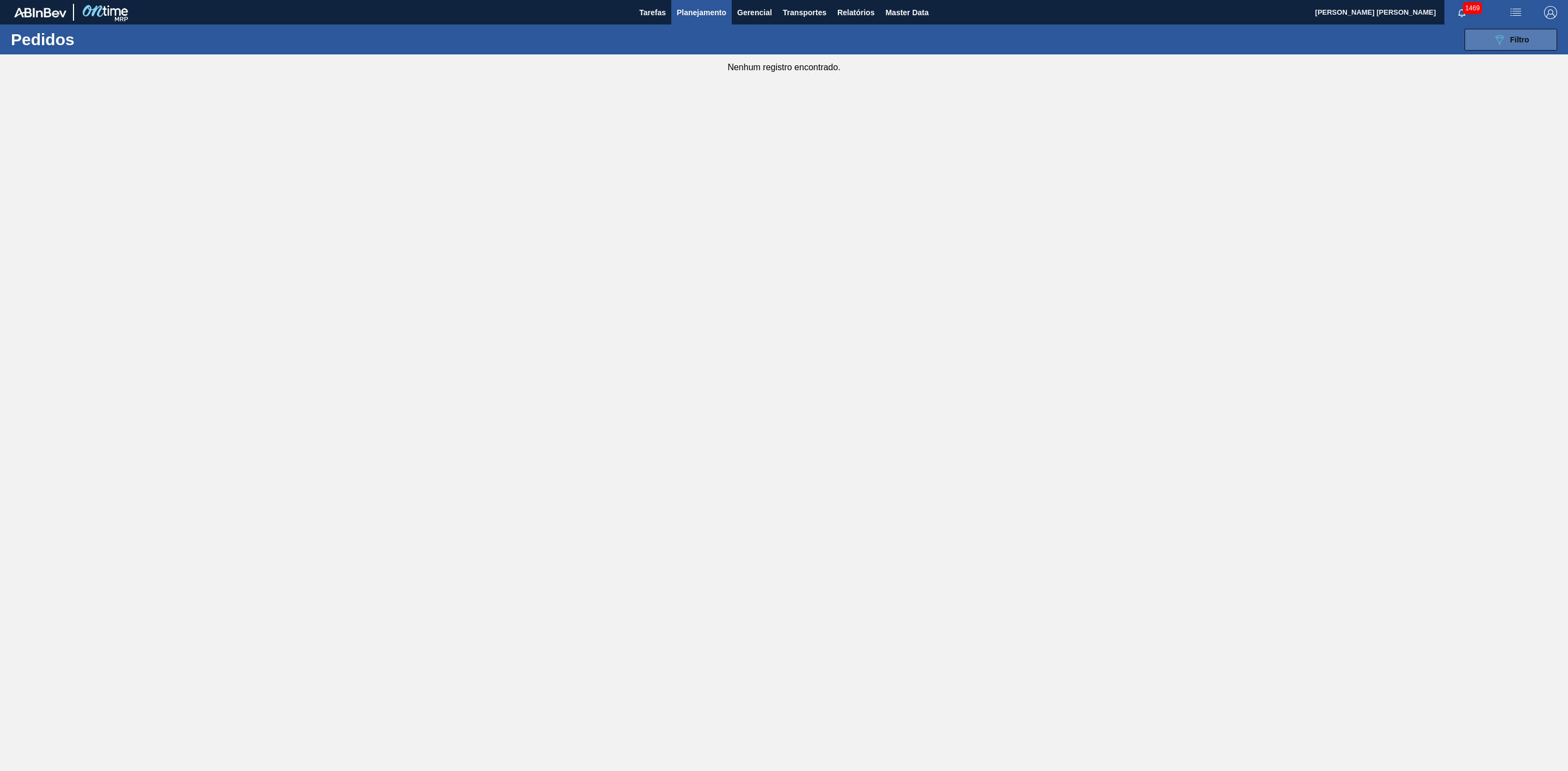
click at [696, 38] on span "Filtro" at bounding box center [1519, 40] width 19 height 9
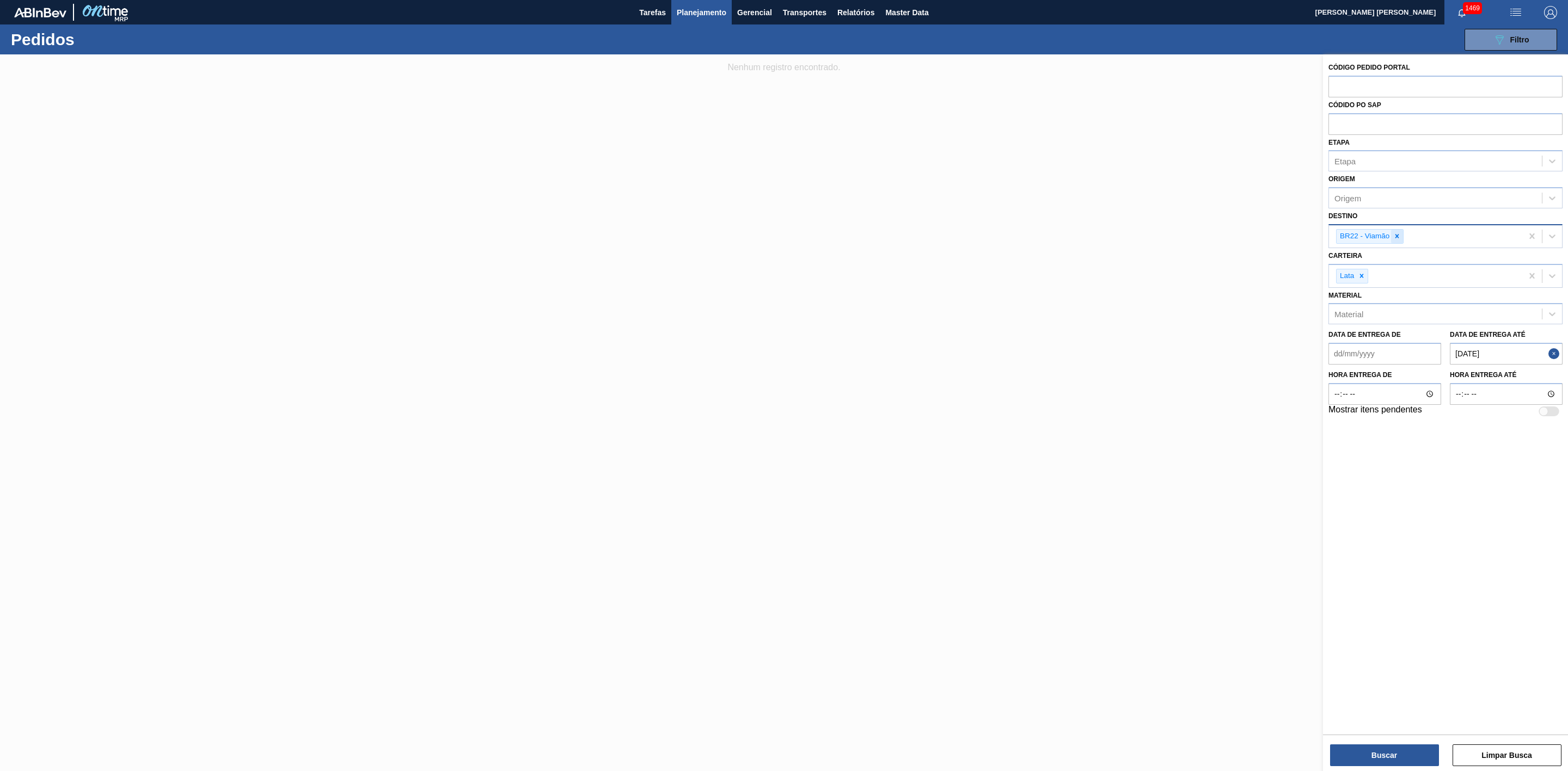
click at [696, 240] on div at bounding box center [1397, 236] width 12 height 13
click at [696, 232] on div "Unidade de Negócio" at bounding box center [1371, 234] width 74 height 9
click at [696, 255] on div "BR24 - [GEOGRAPHIC_DATA]" at bounding box center [1445, 262] width 234 height 20
click at [696, 318] on button "Buscar" at bounding box center [1384, 756] width 109 height 22
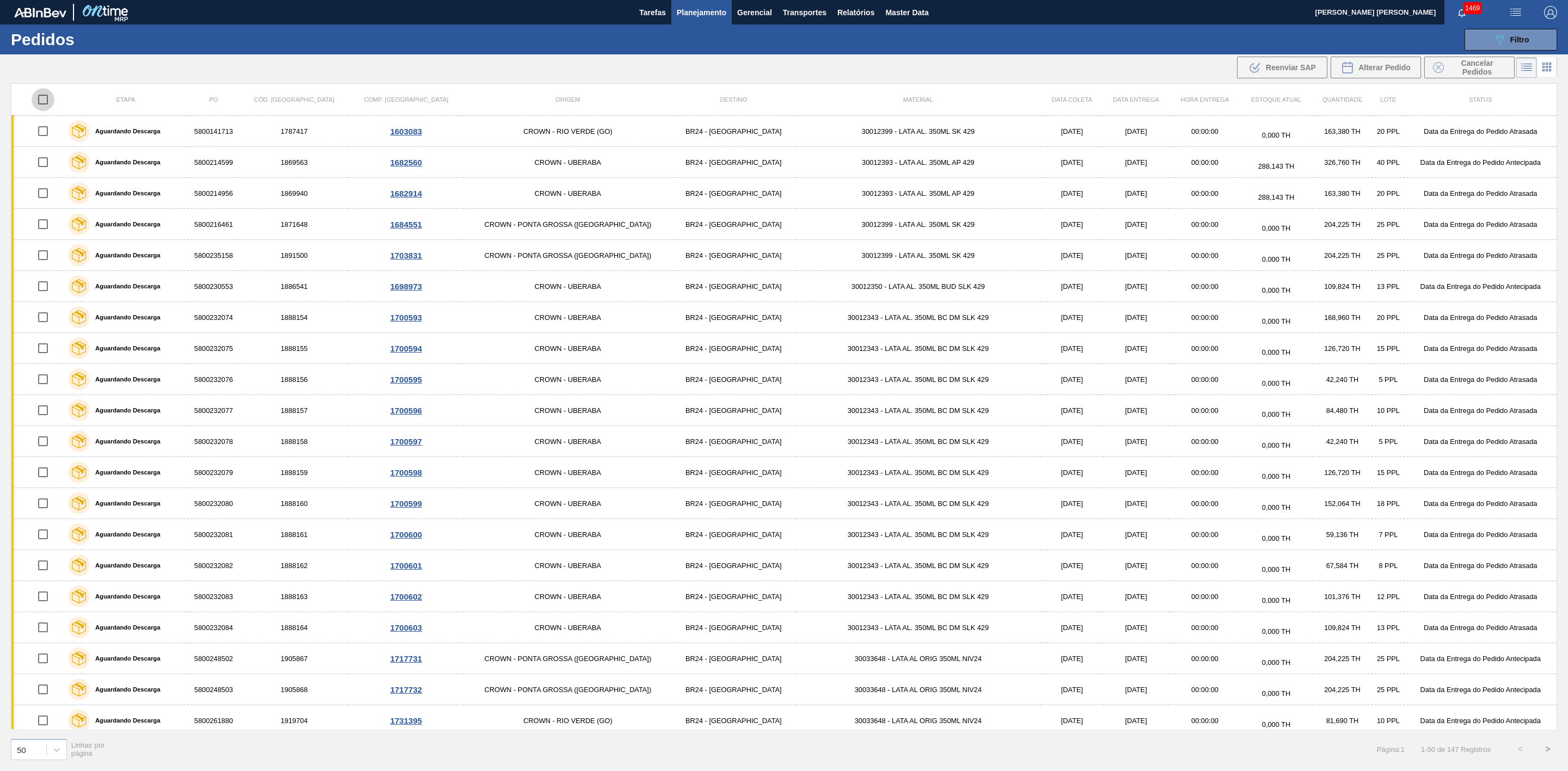
click at [49, 97] on input "checkbox" at bounding box center [43, 100] width 23 height 23
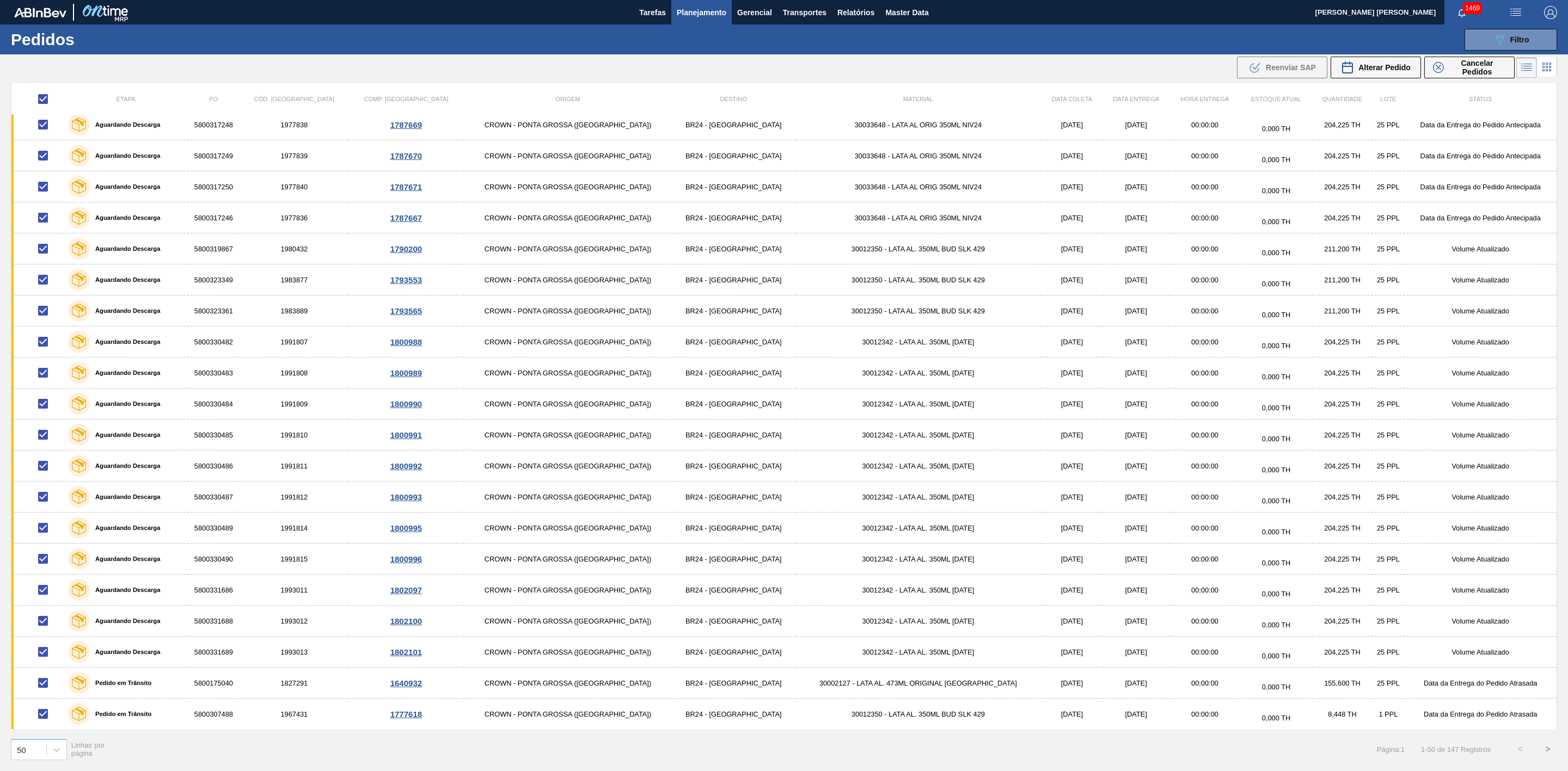
scroll to position [951, 0]
click at [696, 65] on span "Cancelar Pedidos" at bounding box center [1477, 68] width 58 height 18
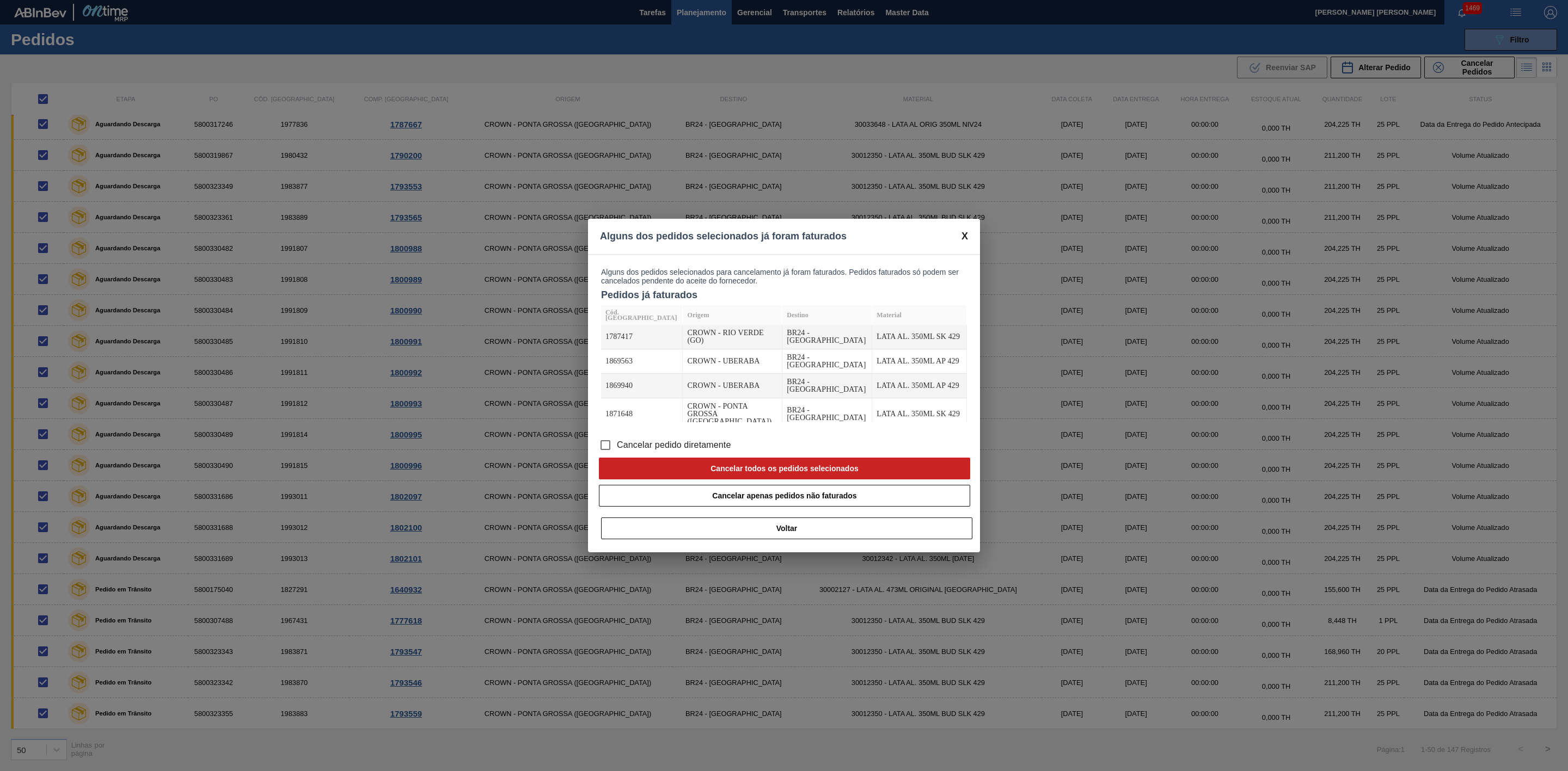
drag, startPoint x: 673, startPoint y: 449, endPoint x: 688, endPoint y: 448, distance: 15.0
click at [673, 318] on span "Cancelar pedido diretamente" at bounding box center [674, 445] width 114 height 13
click at [617, 318] on input "Cancelar pedido diretamente" at bounding box center [606, 445] width 23 height 23
click at [696, 318] on button "Cancelar todos os pedidos selecionados" at bounding box center [785, 469] width 371 height 22
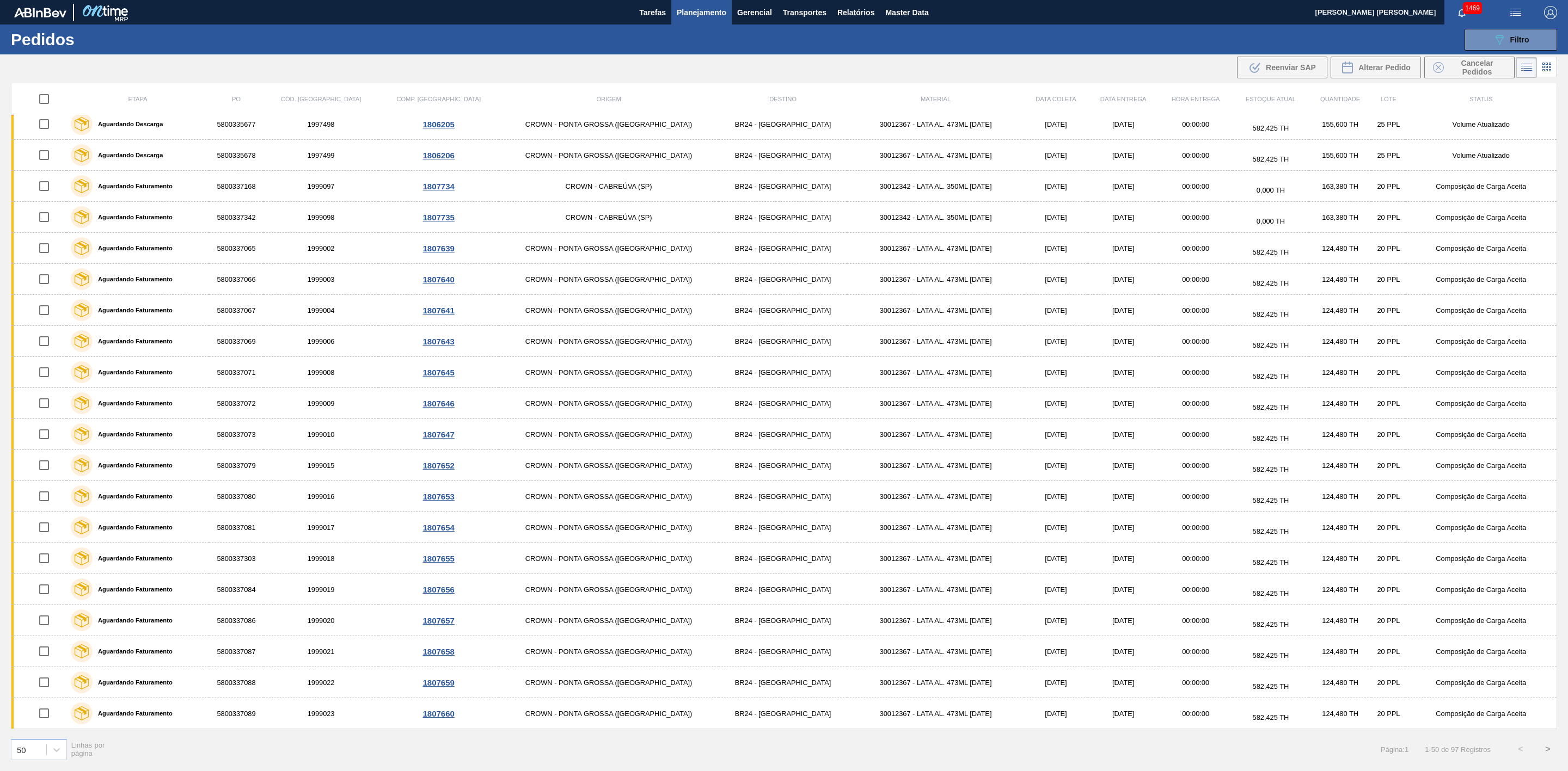
click at [47, 99] on input "checkbox" at bounding box center [44, 93] width 23 height 23
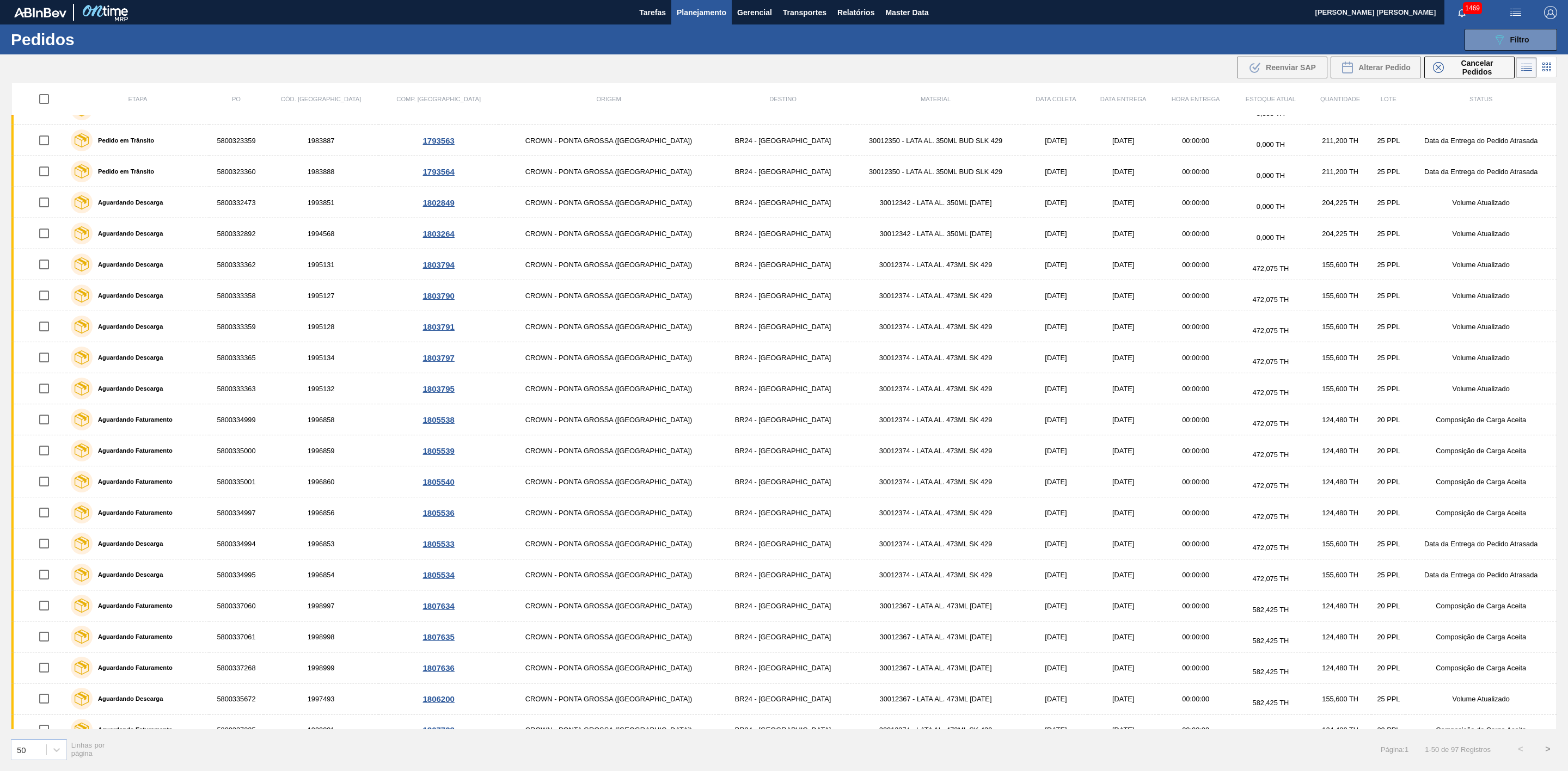
scroll to position [0, 0]
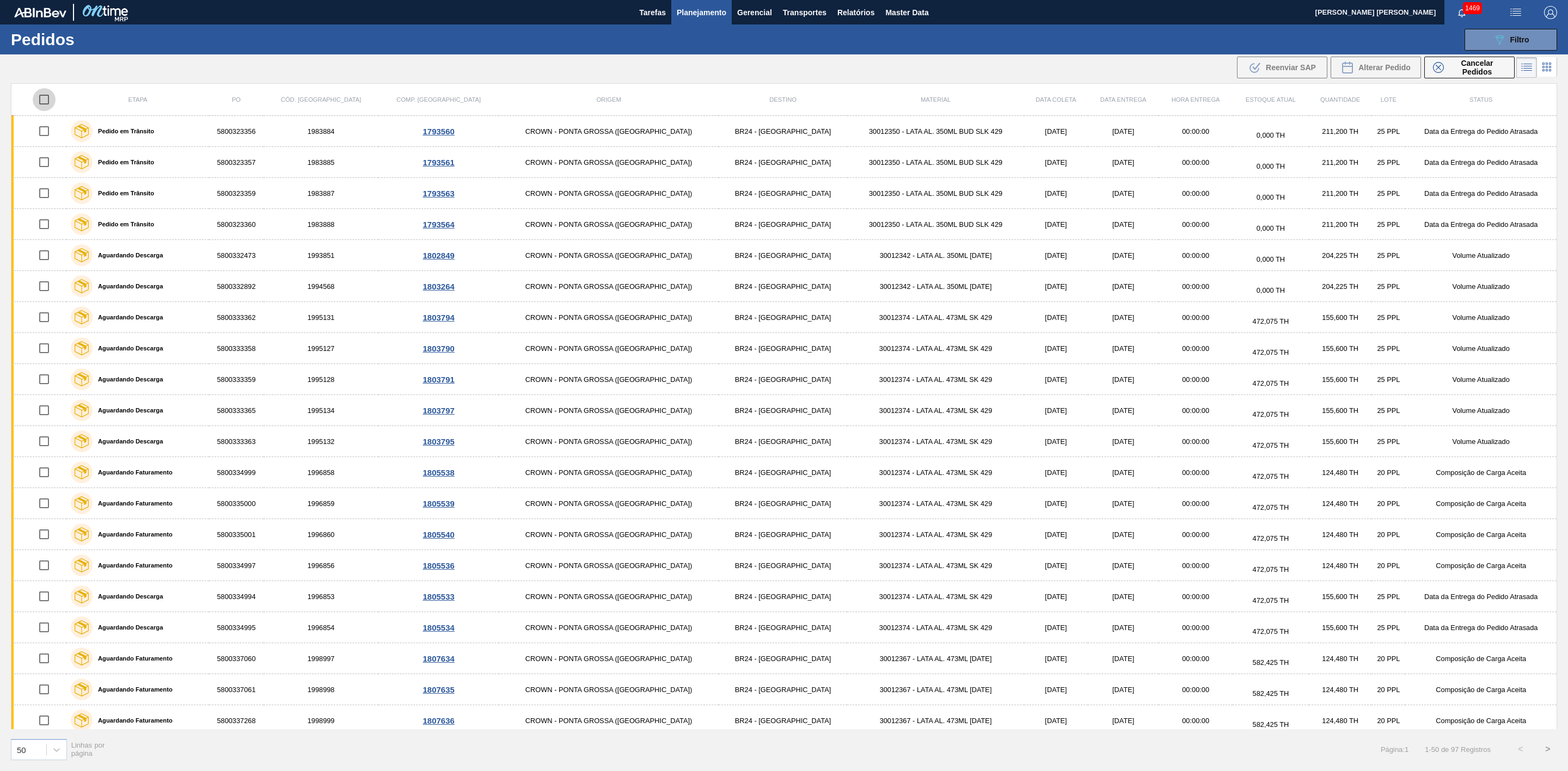
click at [53, 98] on input "checkbox" at bounding box center [44, 100] width 23 height 23
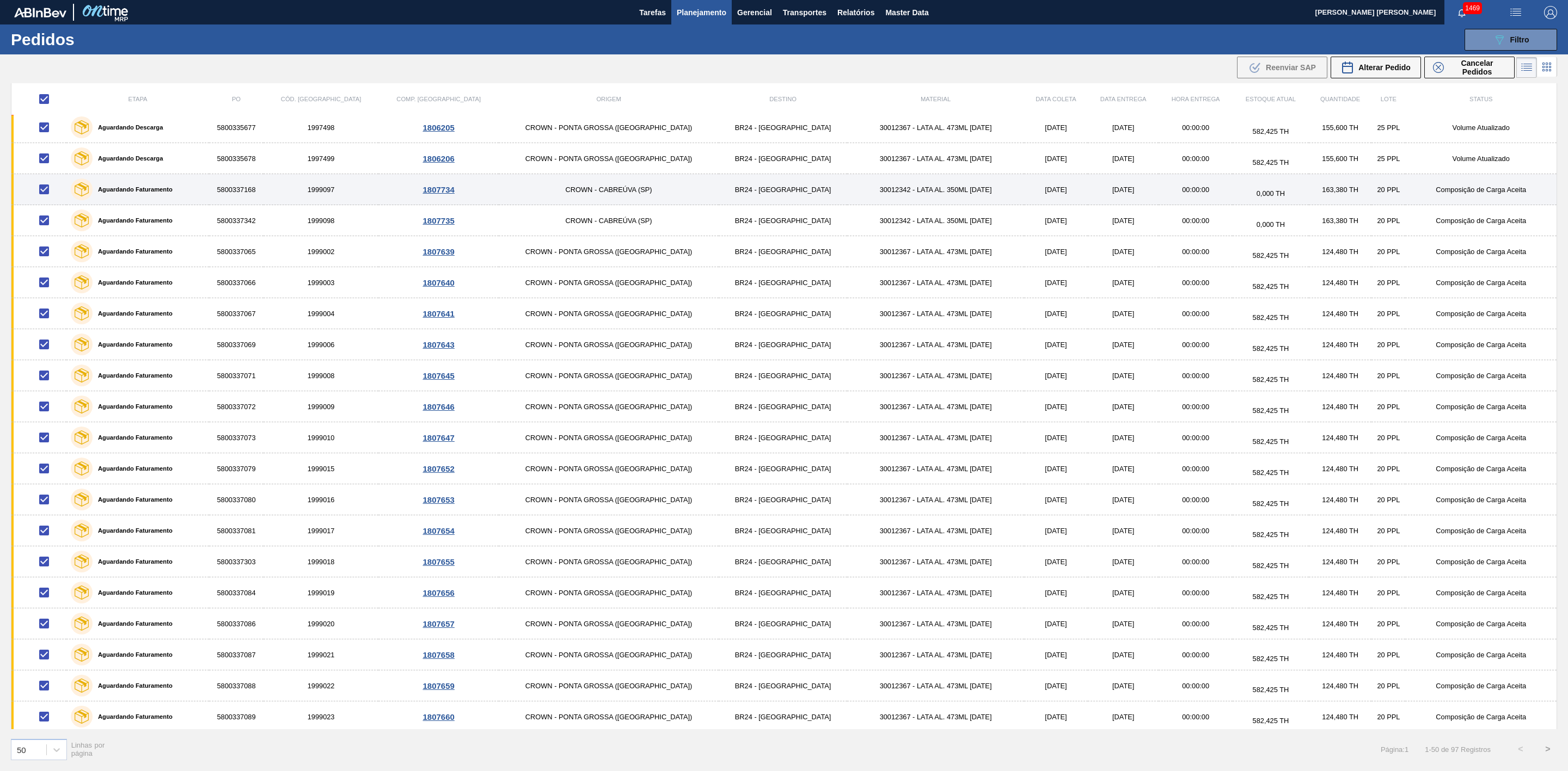
scroll to position [951, 0]
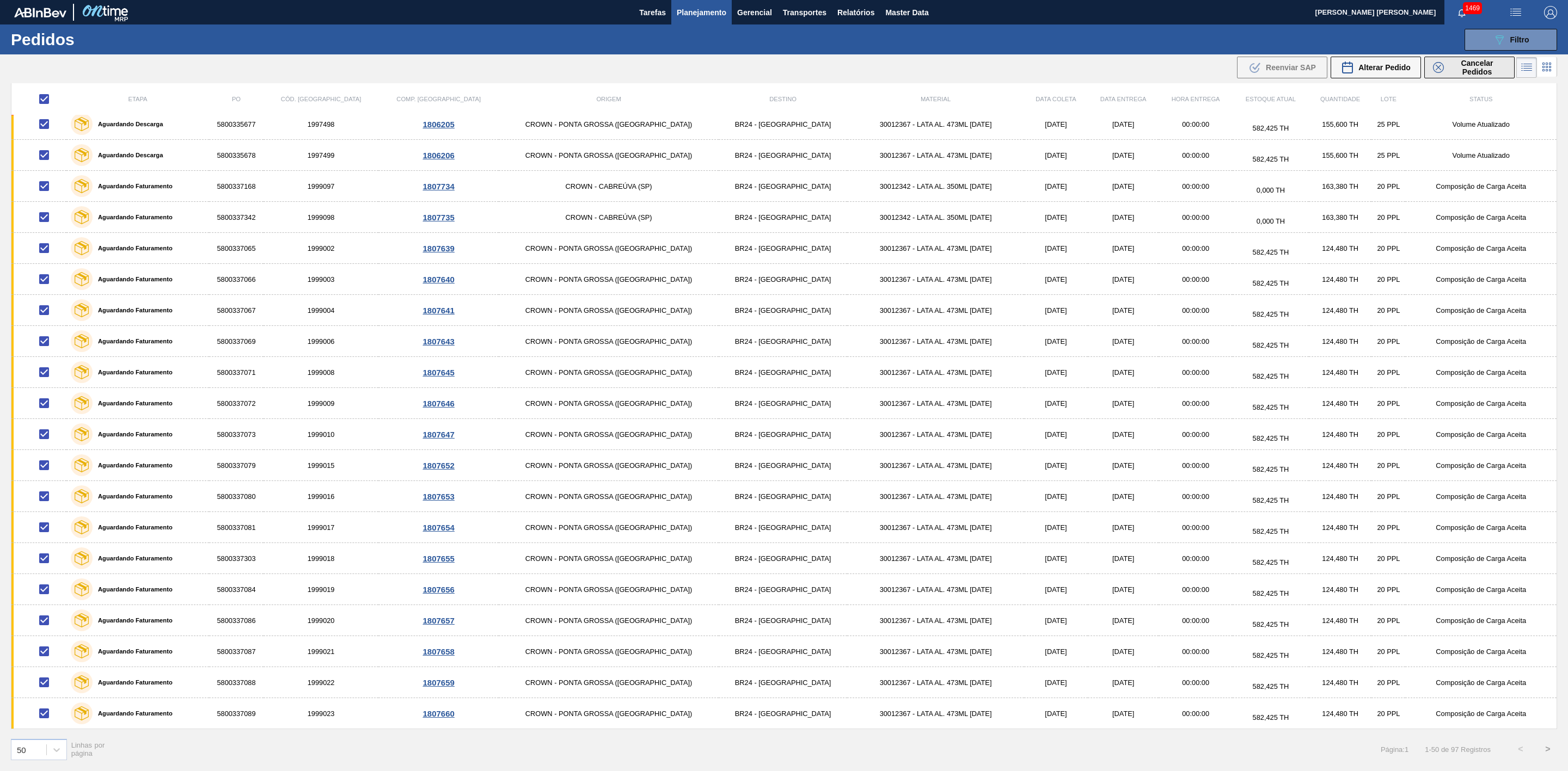
click at [696, 70] on icon at bounding box center [1438, 68] width 11 height 11
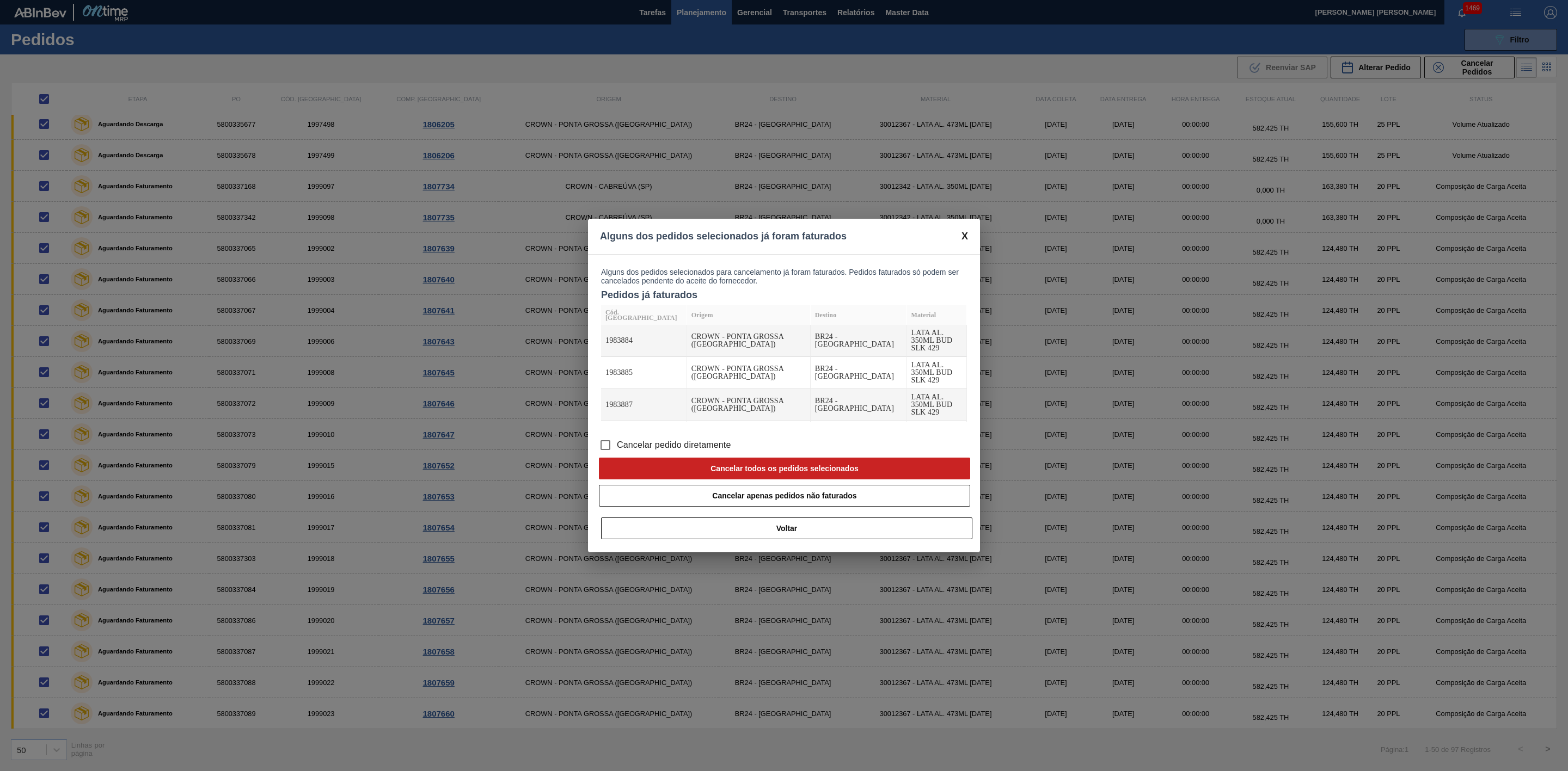
click at [693, 318] on span "Cancelar pedido diretamente" at bounding box center [674, 445] width 114 height 13
click at [617, 318] on input "Cancelar pedido diretamente" at bounding box center [606, 445] width 23 height 23
click at [696, 318] on button "Cancelar todos os pedidos selecionados" at bounding box center [785, 469] width 371 height 22
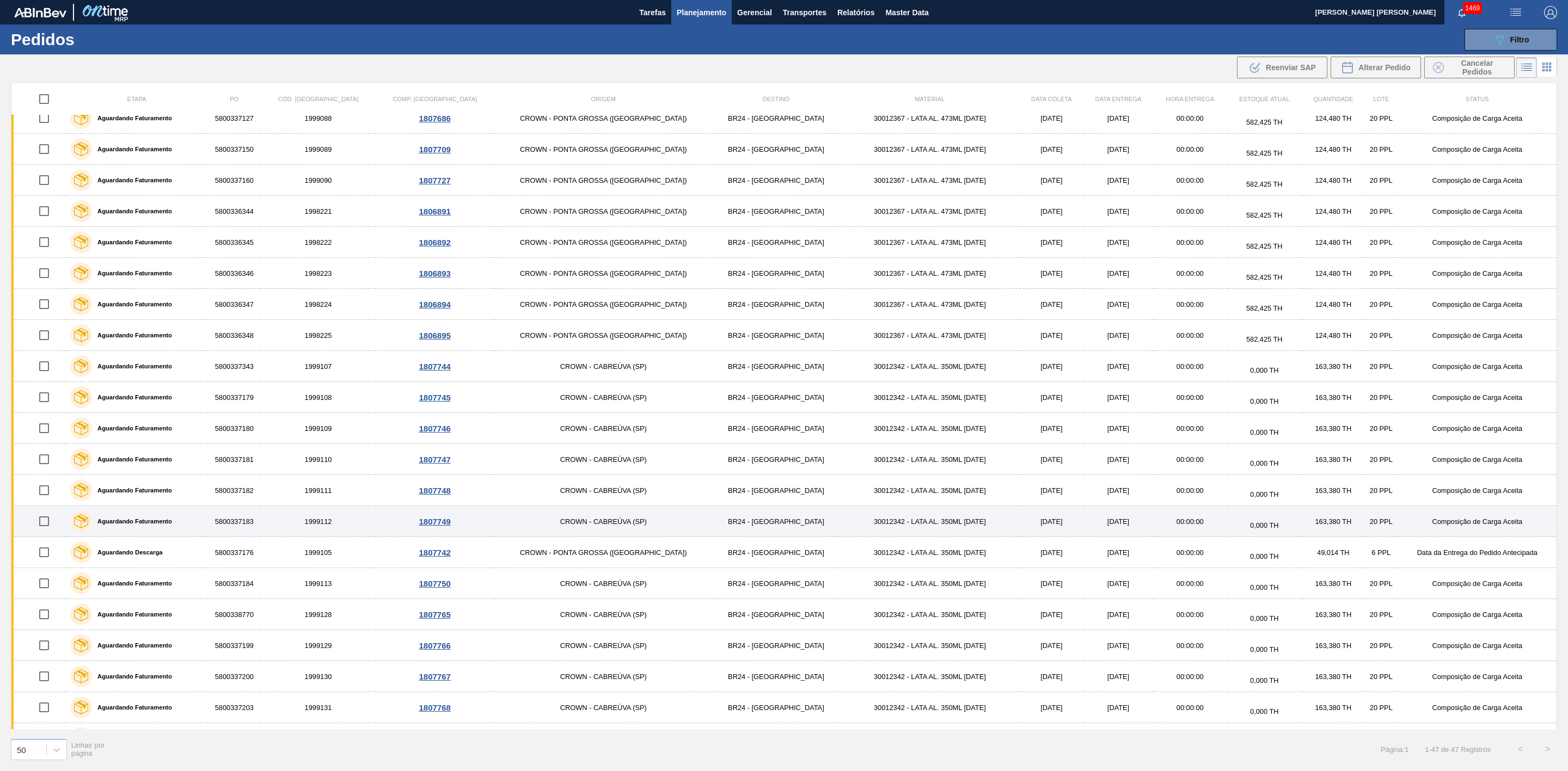
scroll to position [856, 0]
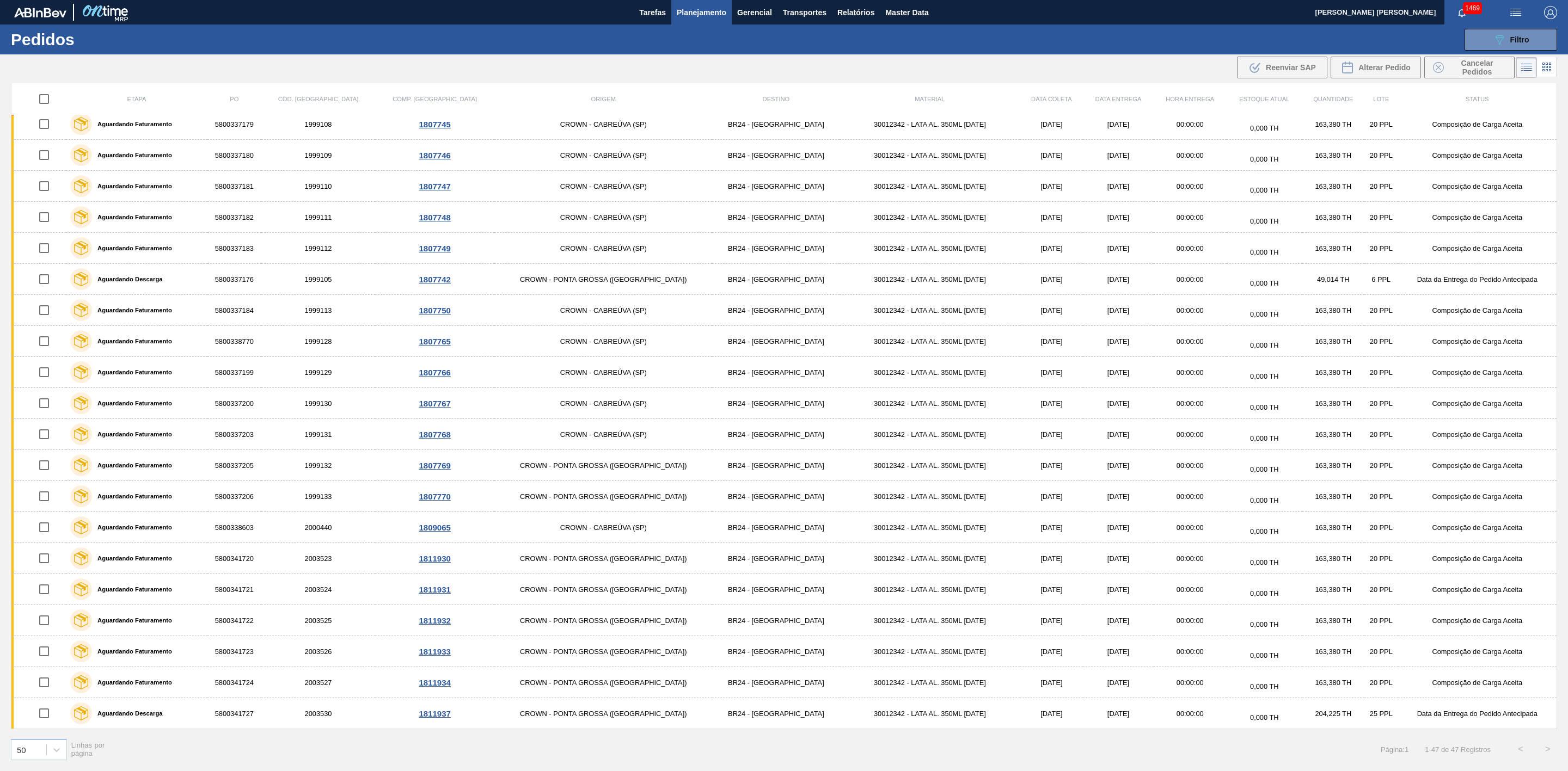
click at [49, 96] on input "checkbox" at bounding box center [44, 93] width 23 height 23
click at [48, 100] on input "checkbox" at bounding box center [44, 93] width 23 height 23
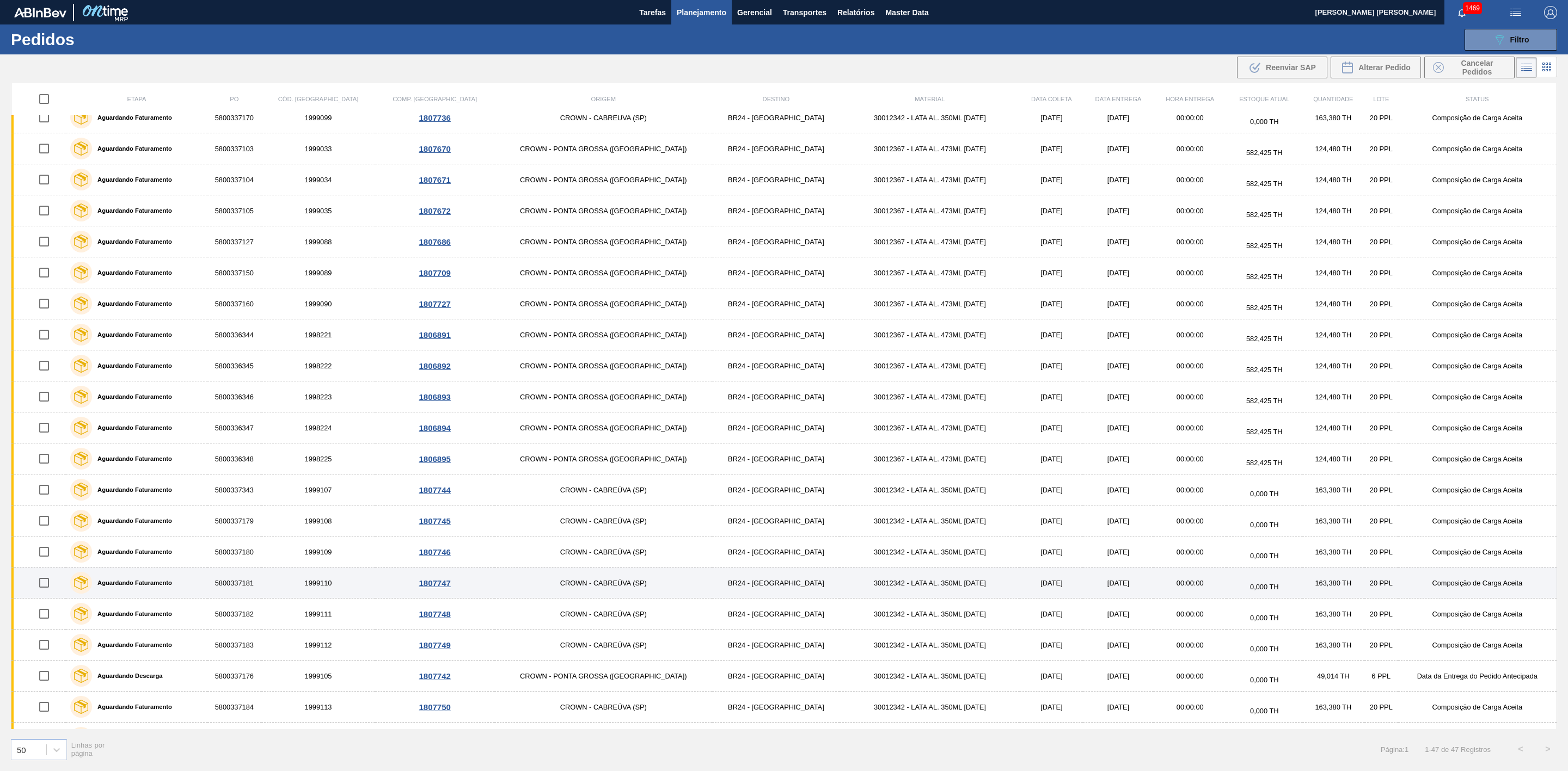
scroll to position [0, 0]
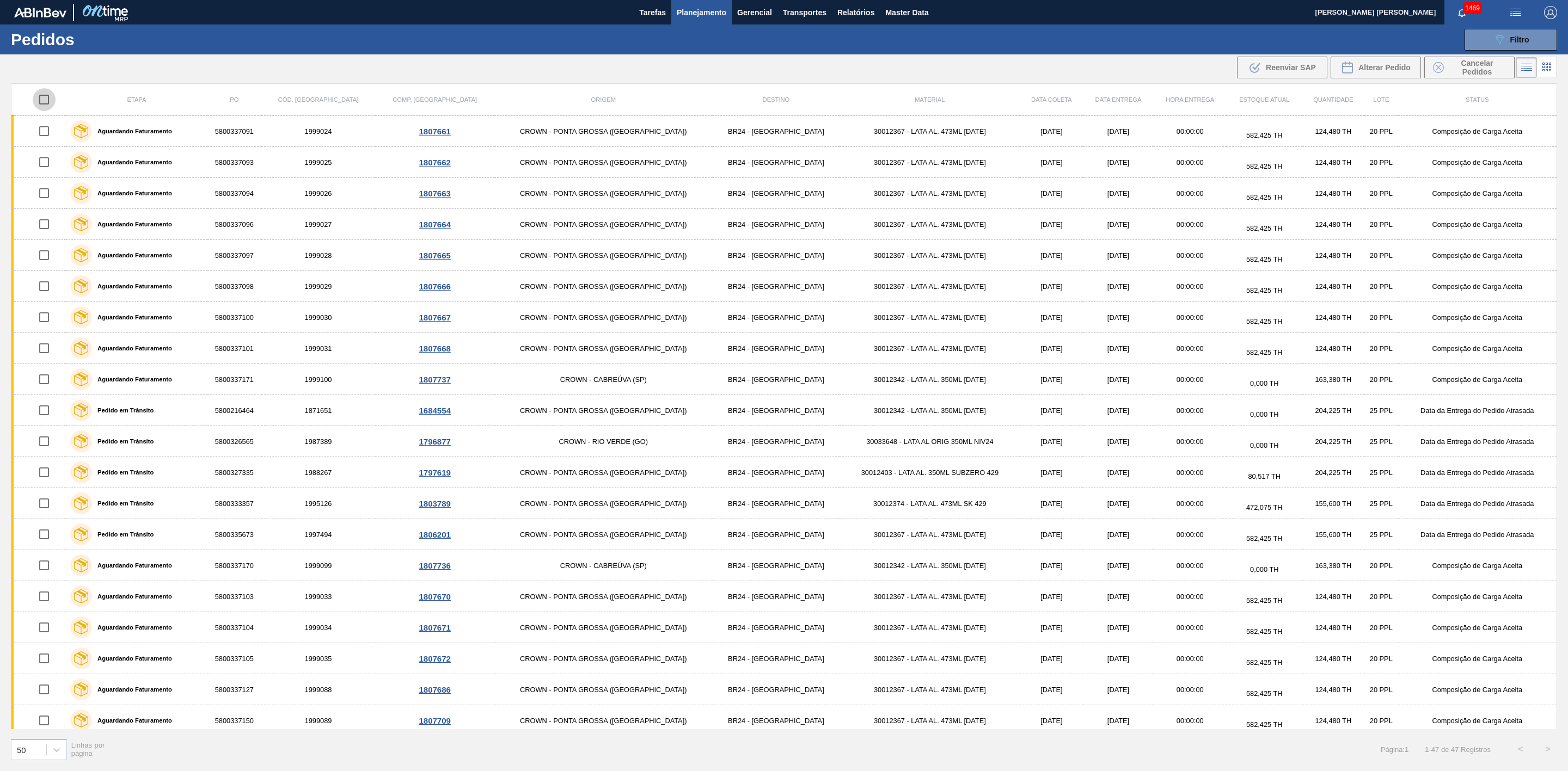
click at [54, 105] on input "checkbox" at bounding box center [44, 100] width 23 height 23
click at [696, 69] on span "Cancelar Pedidos" at bounding box center [1477, 68] width 58 height 18
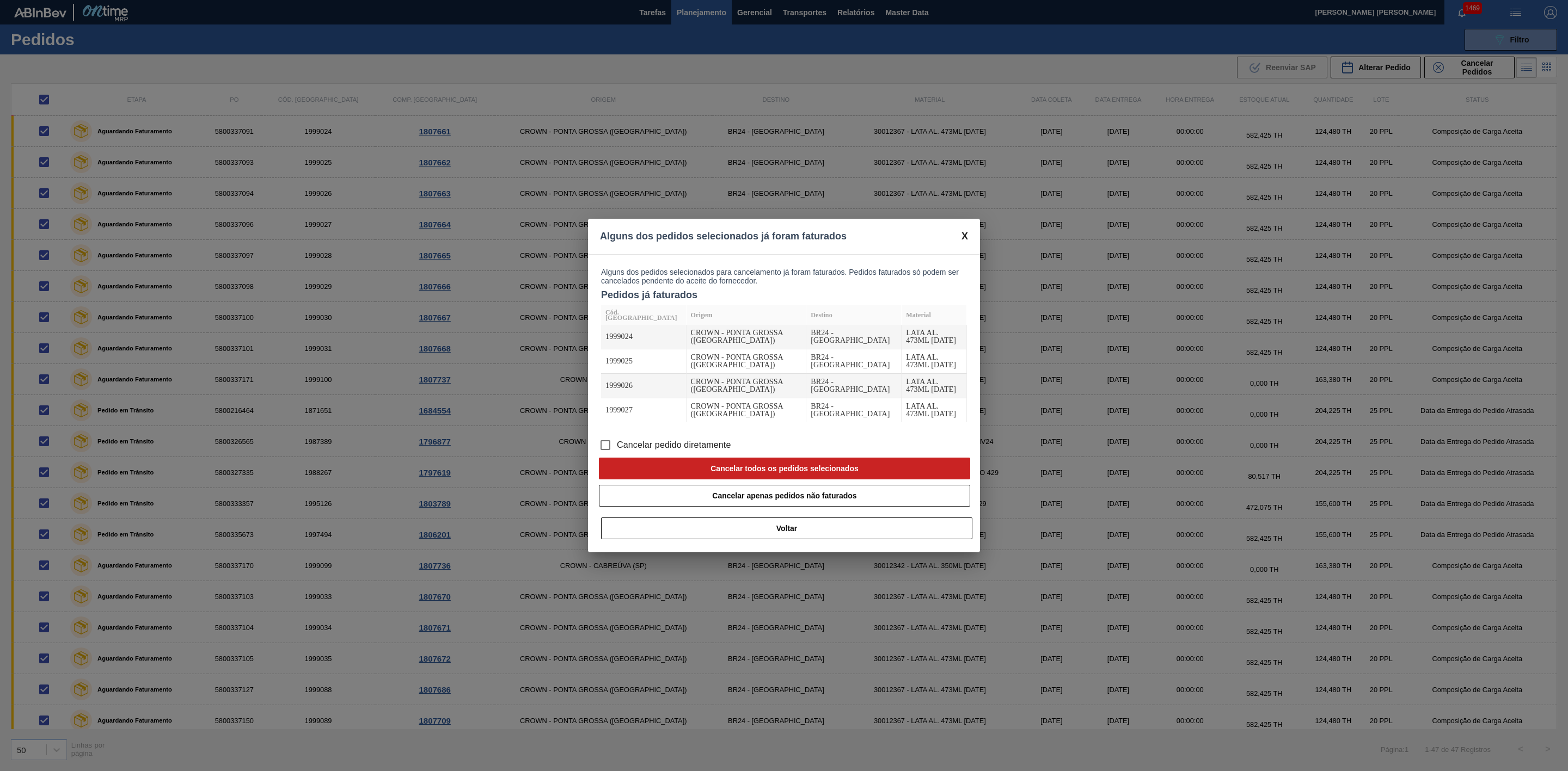
click at [687, 318] on span "Cancelar pedido diretamente" at bounding box center [674, 445] width 114 height 13
click at [617, 318] on input "Cancelar pedido diretamente" at bounding box center [606, 445] width 23 height 23
click at [696, 318] on button "Cancelar todos os pedidos selecionados" at bounding box center [785, 469] width 371 height 22
